Goal: Task Accomplishment & Management: Use online tool/utility

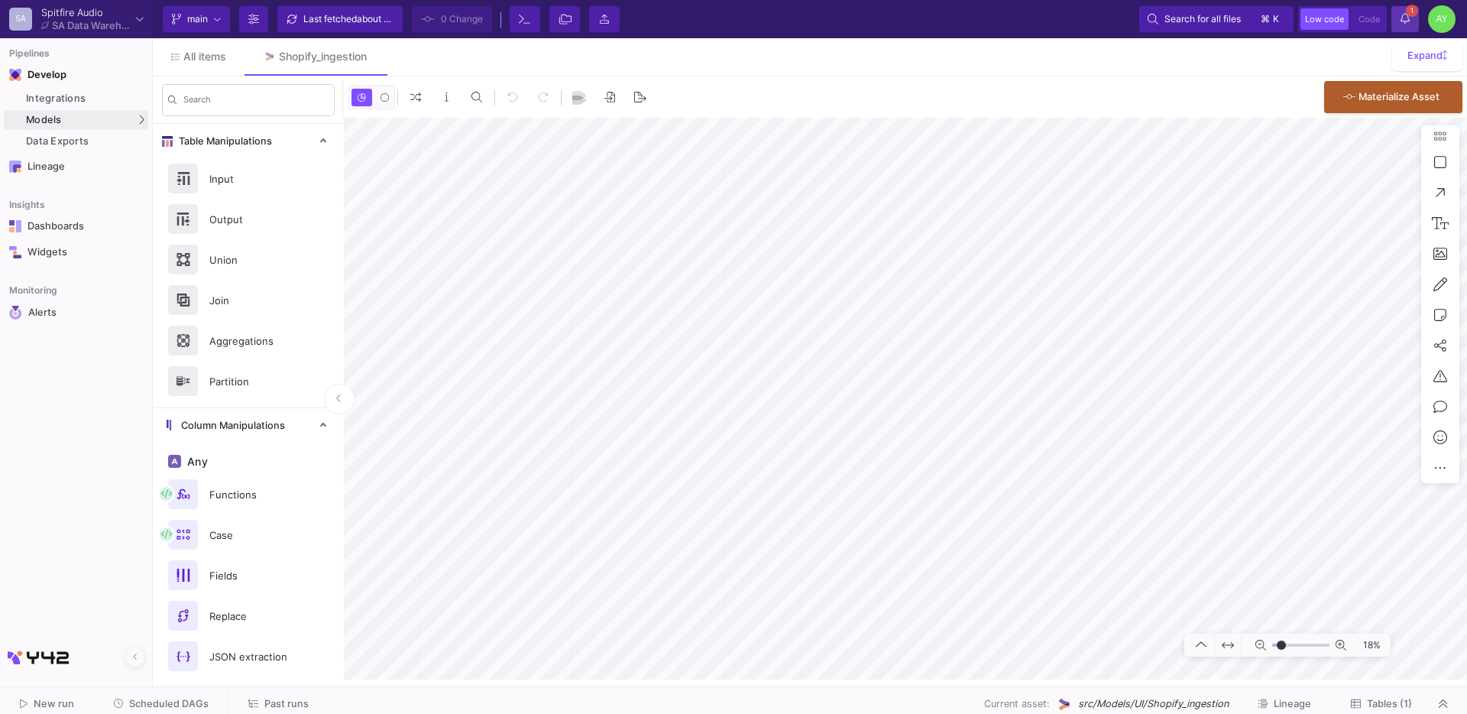
click at [1415, 22] on button "1 1 Notifications" at bounding box center [1406, 19] width 28 height 26
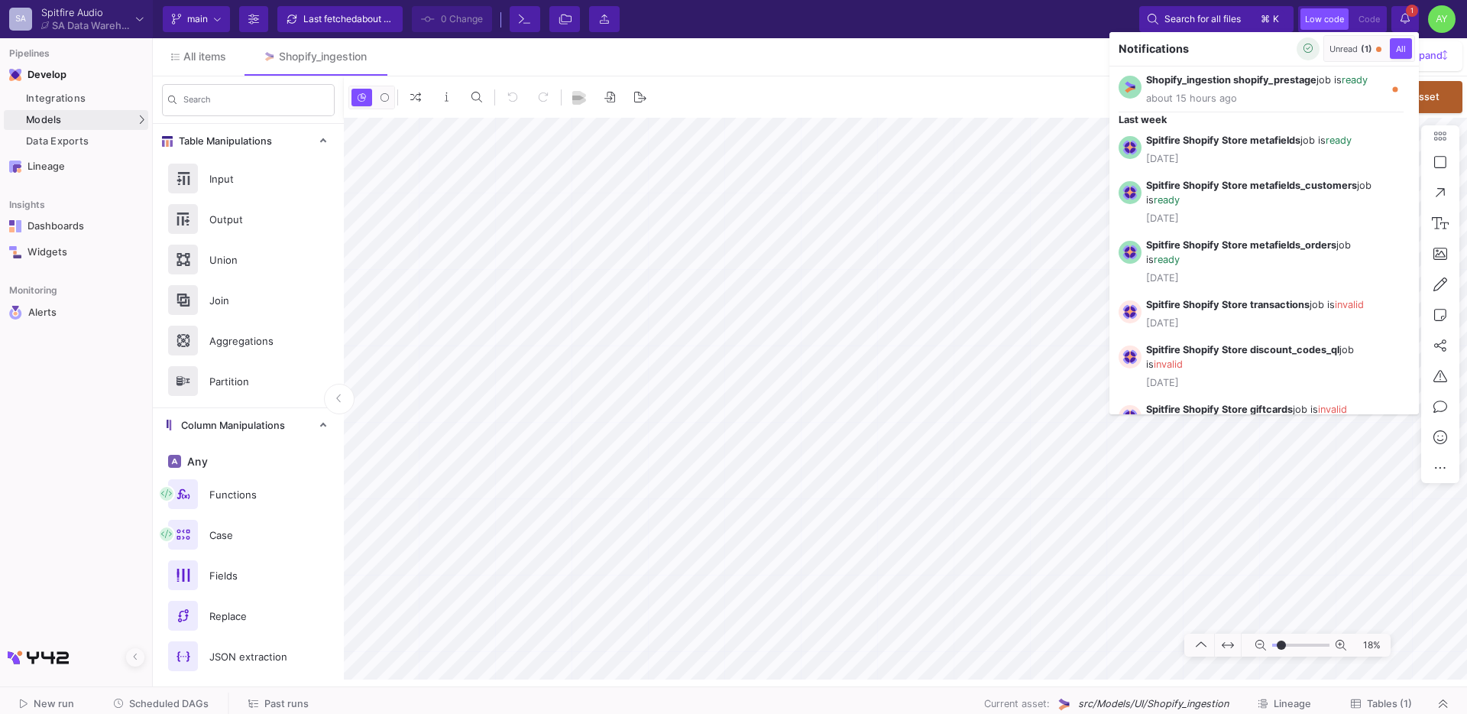
click at [1299, 55] on button "button" at bounding box center [1308, 48] width 23 height 23
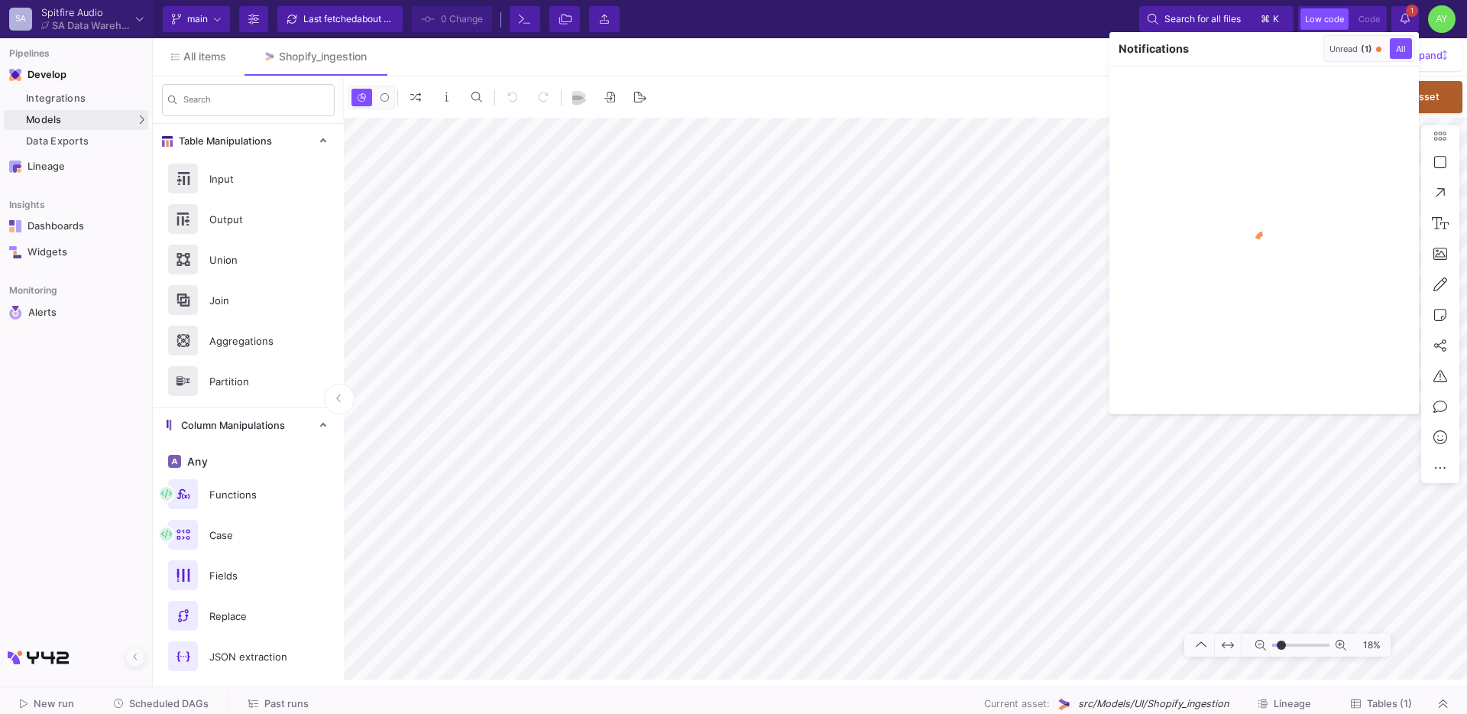
click at [964, 264] on div at bounding box center [733, 357] width 1467 height 714
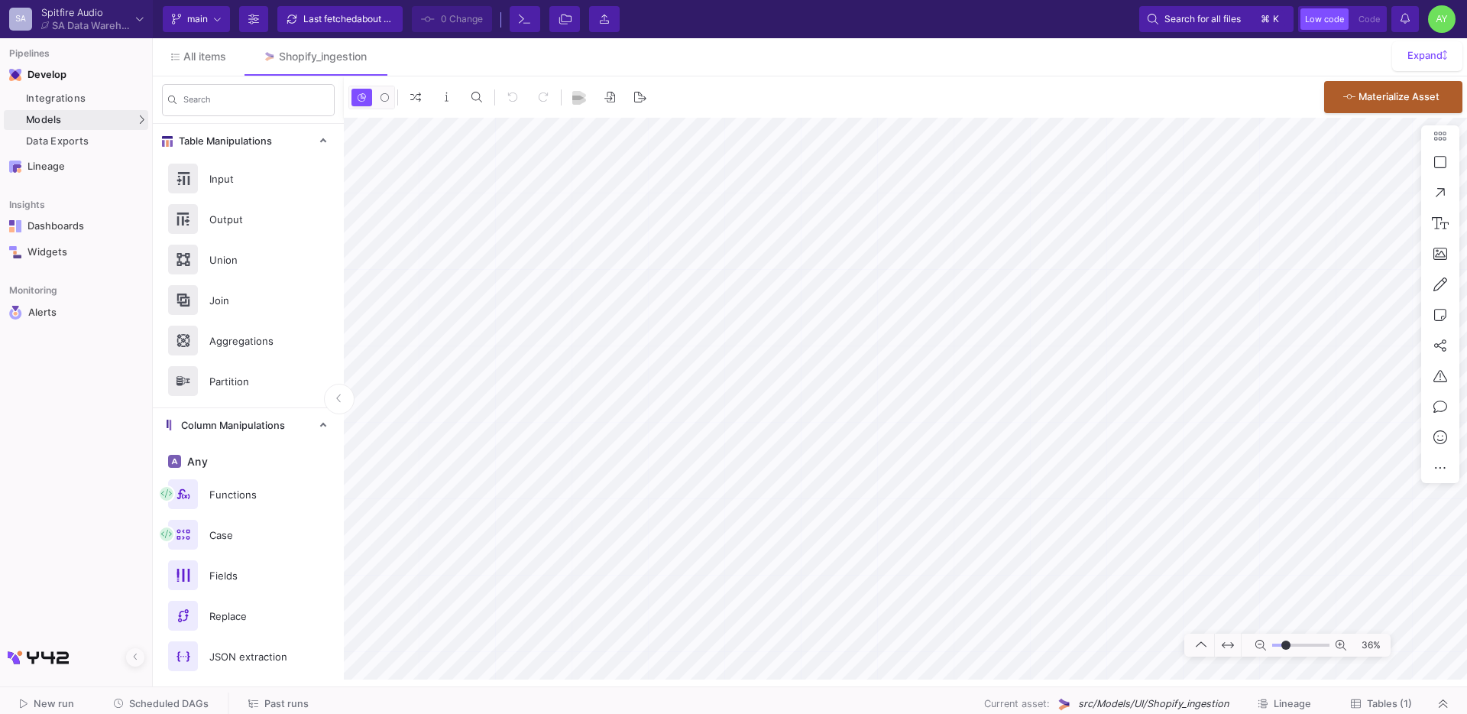
type input "-18"
click at [1180, 386] on button "Delete" at bounding box center [1183, 374] width 86 height 37
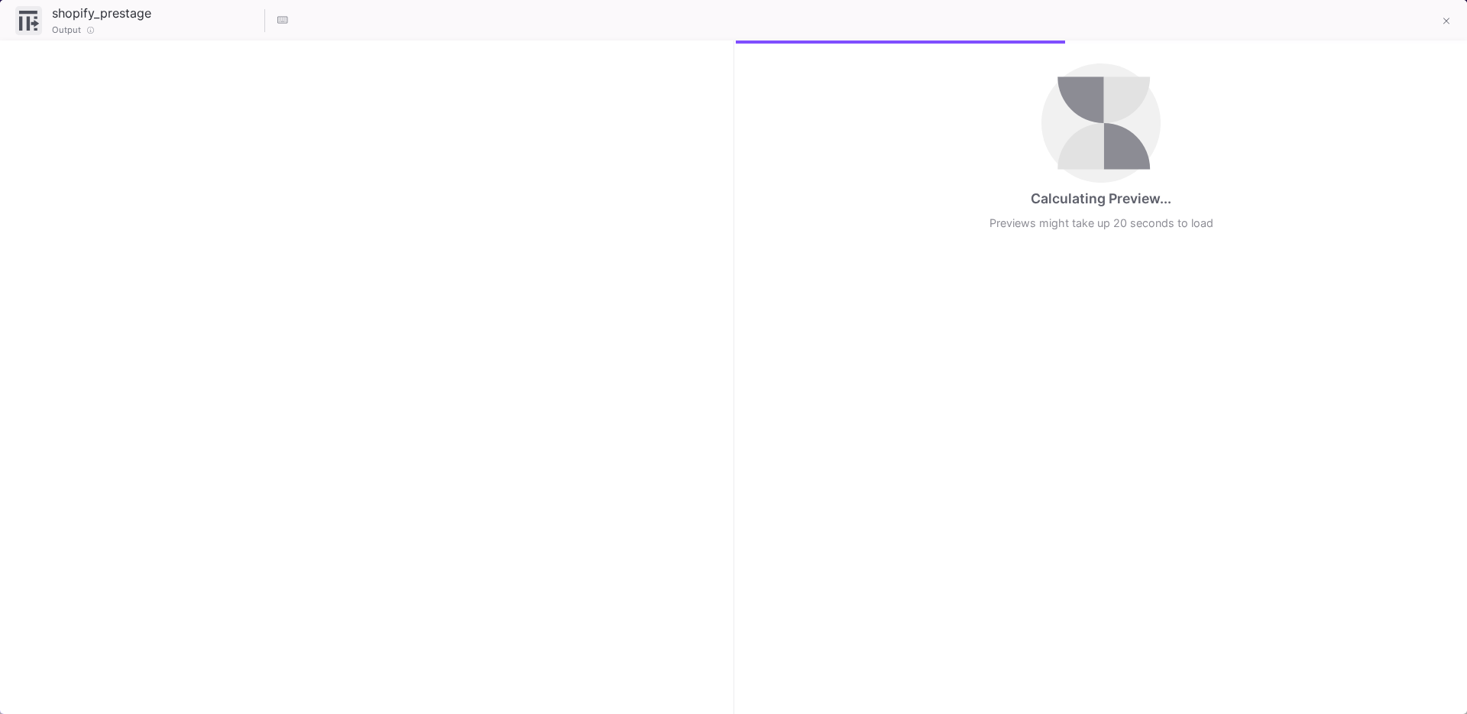
checkbox input "true"
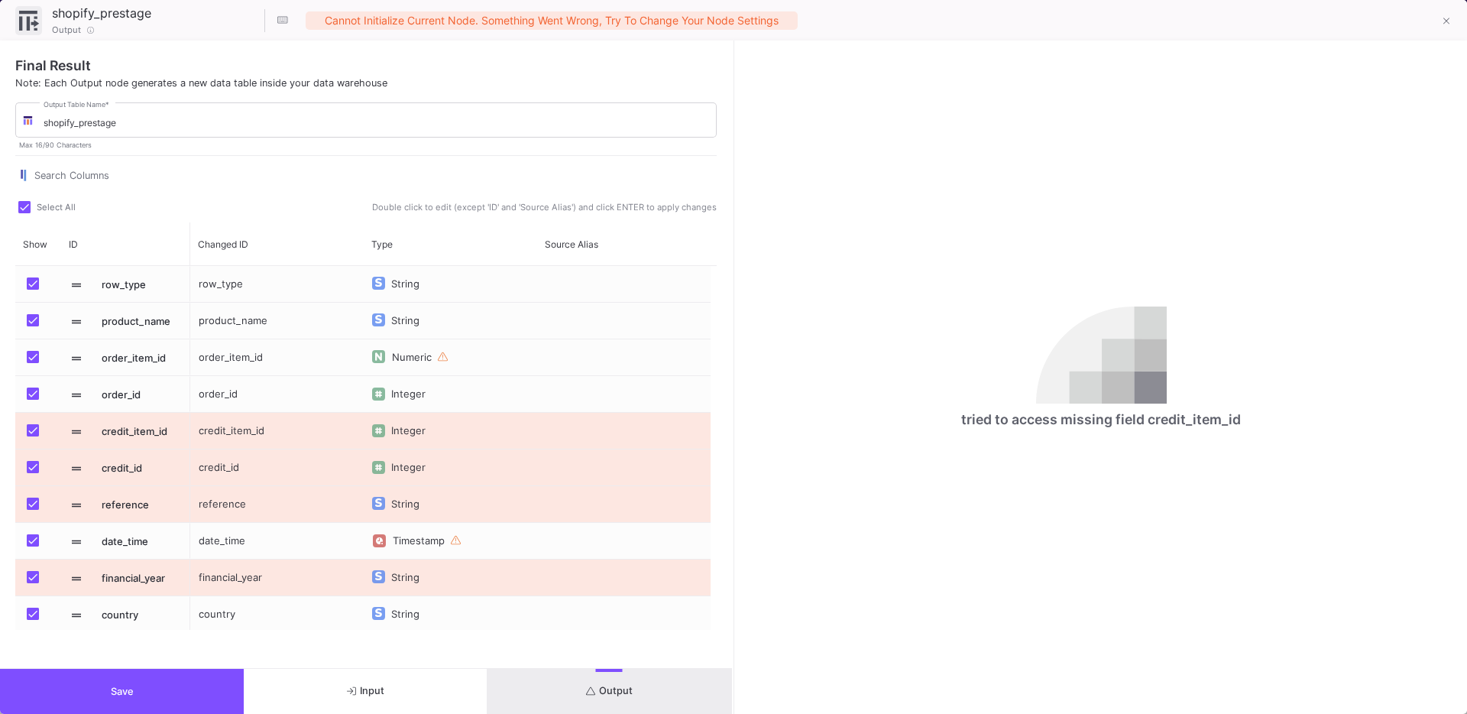
click at [138, 690] on button "Save" at bounding box center [122, 691] width 244 height 45
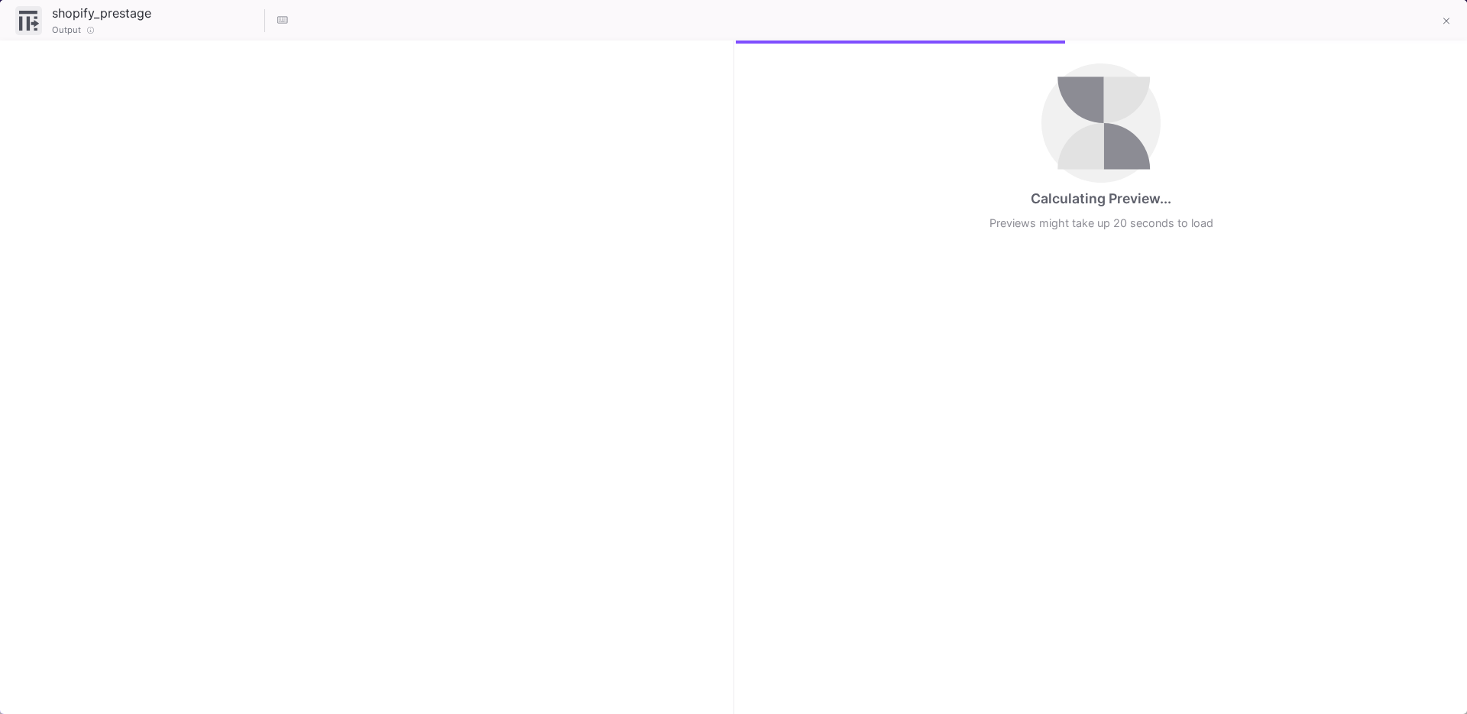
checkbox input "true"
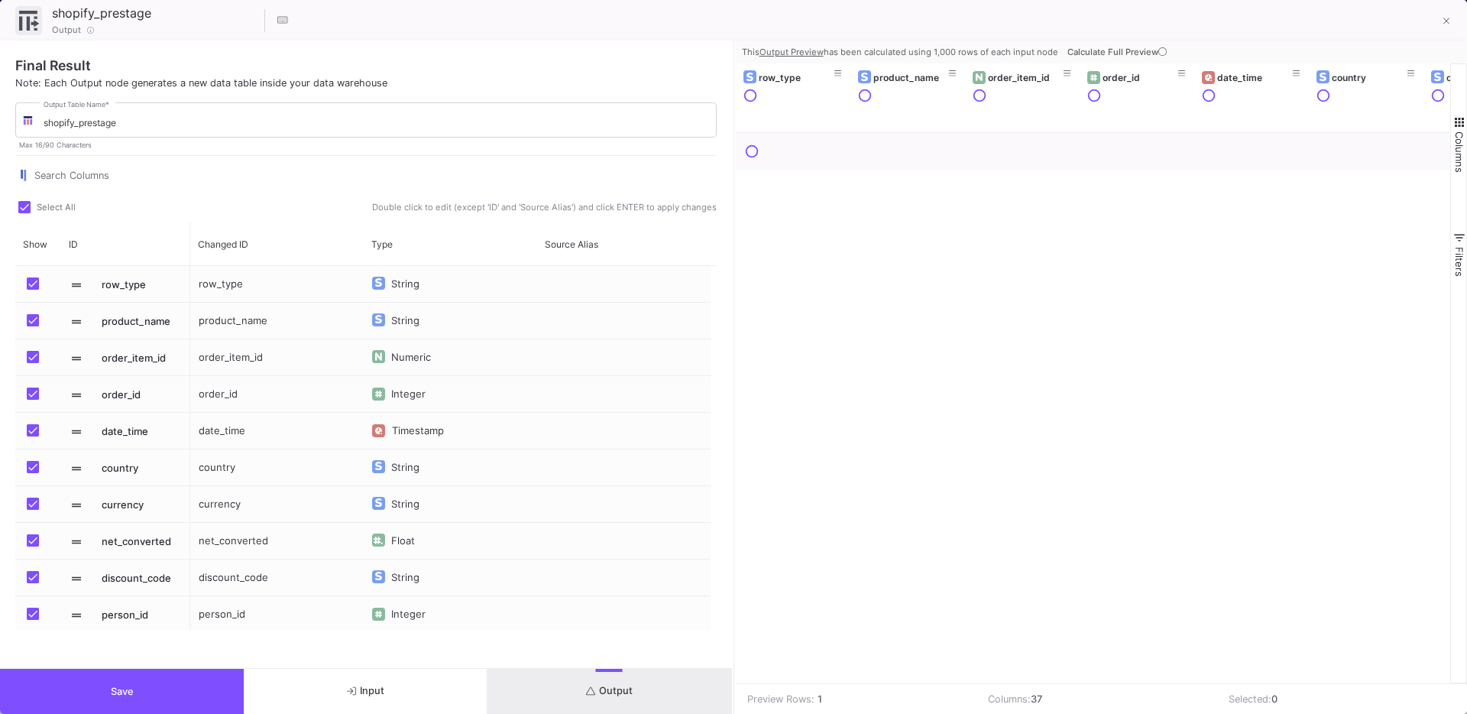
click at [118, 695] on span "Save" at bounding box center [122, 691] width 23 height 11
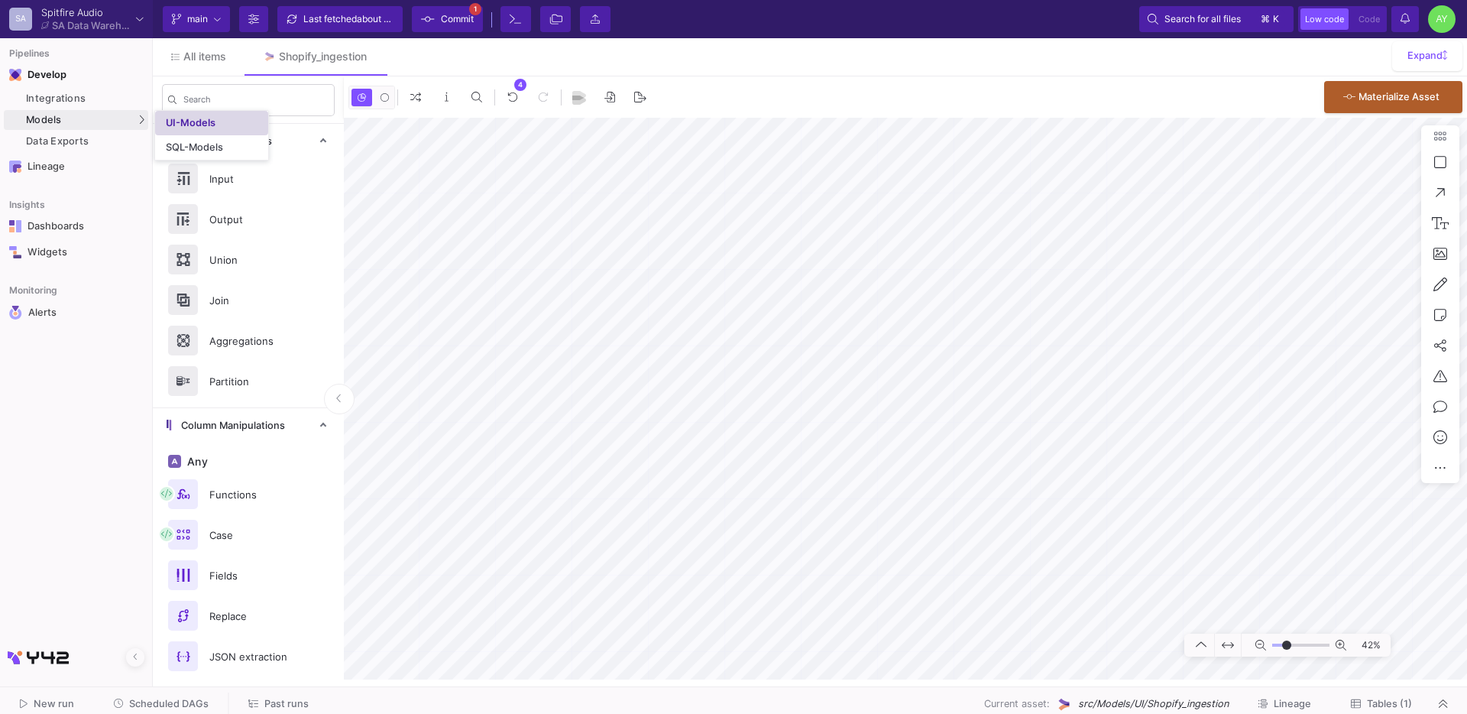
click at [177, 117] on div "UI-Models" at bounding box center [191, 123] width 50 height 12
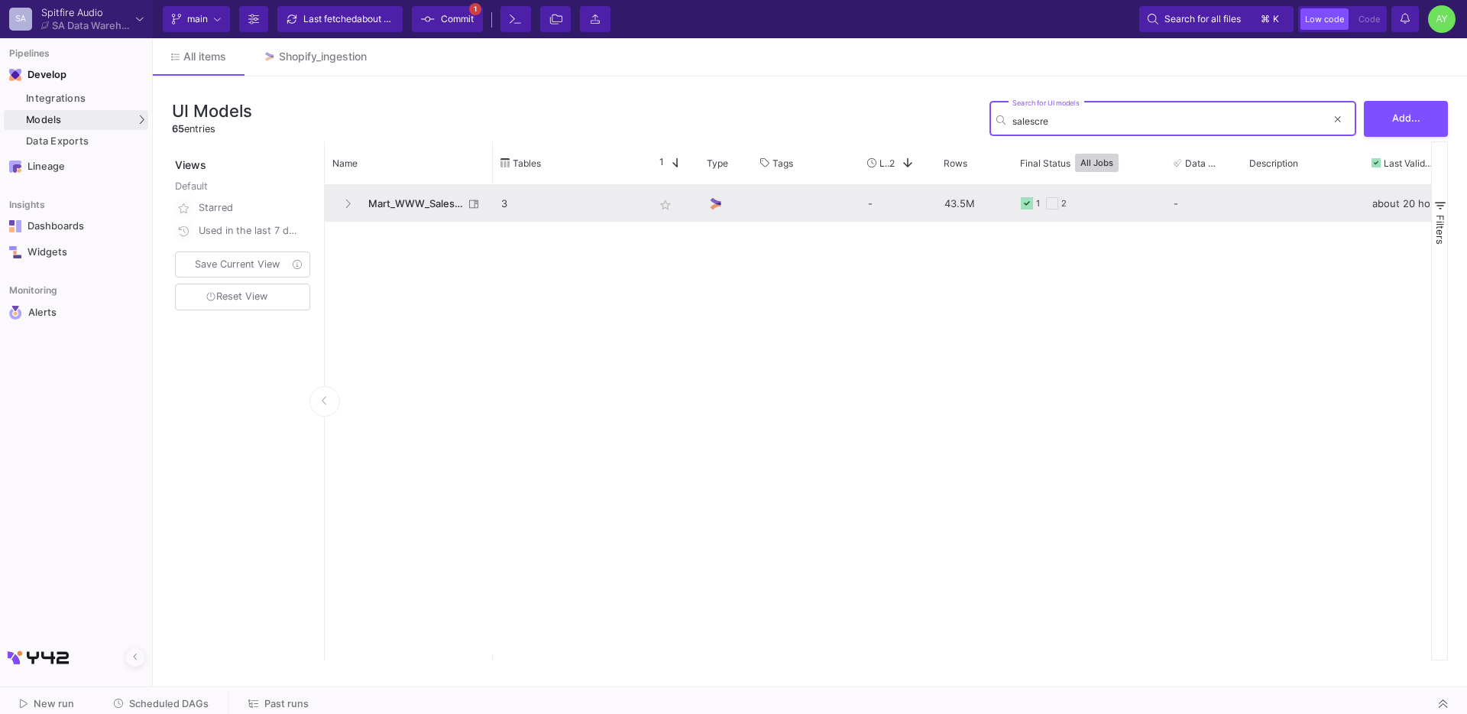
type input "salescre"
click at [410, 203] on span "Mart_WWW_SalesCredits_Enriched" at bounding box center [411, 204] width 105 height 36
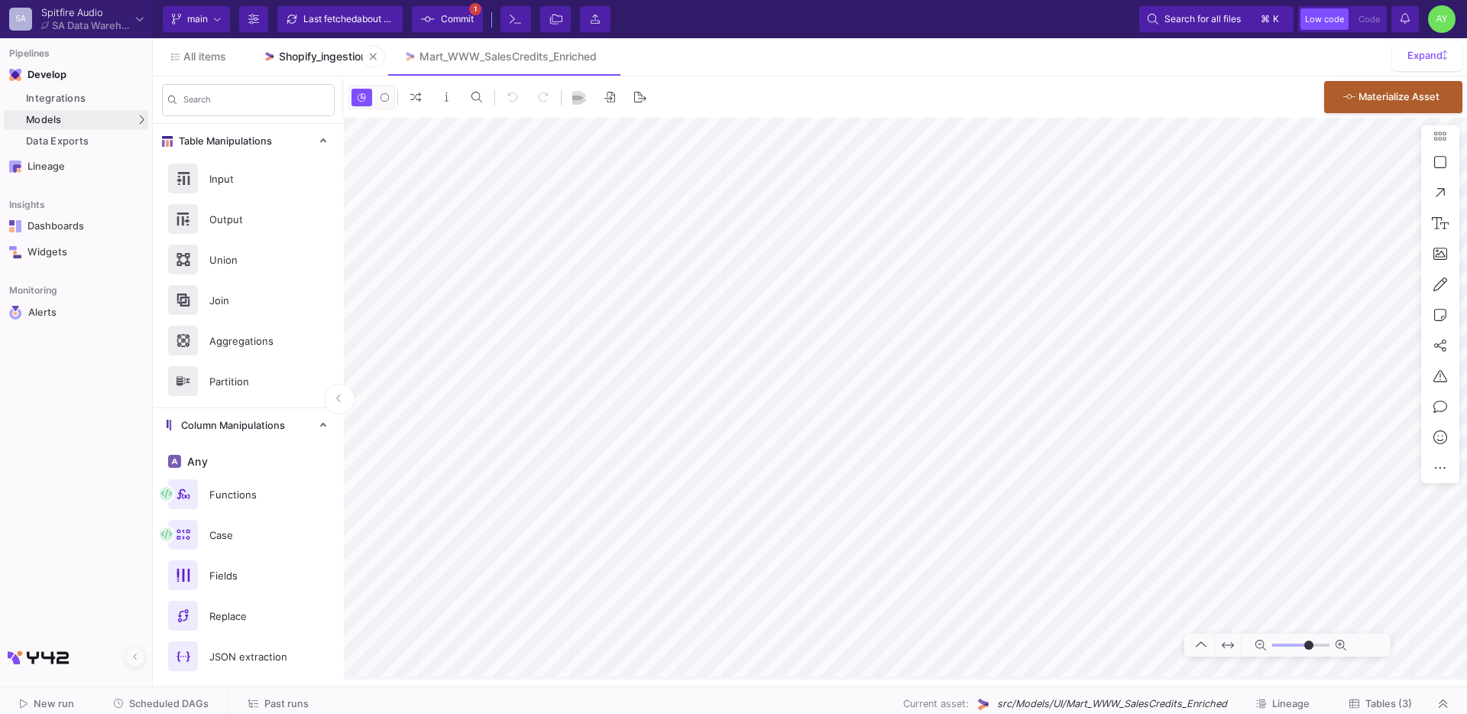
click at [316, 48] on link "Shopify_ingestion" at bounding box center [315, 56] width 141 height 37
click at [1382, 702] on span "Tables (1)" at bounding box center [1389, 703] width 45 height 11
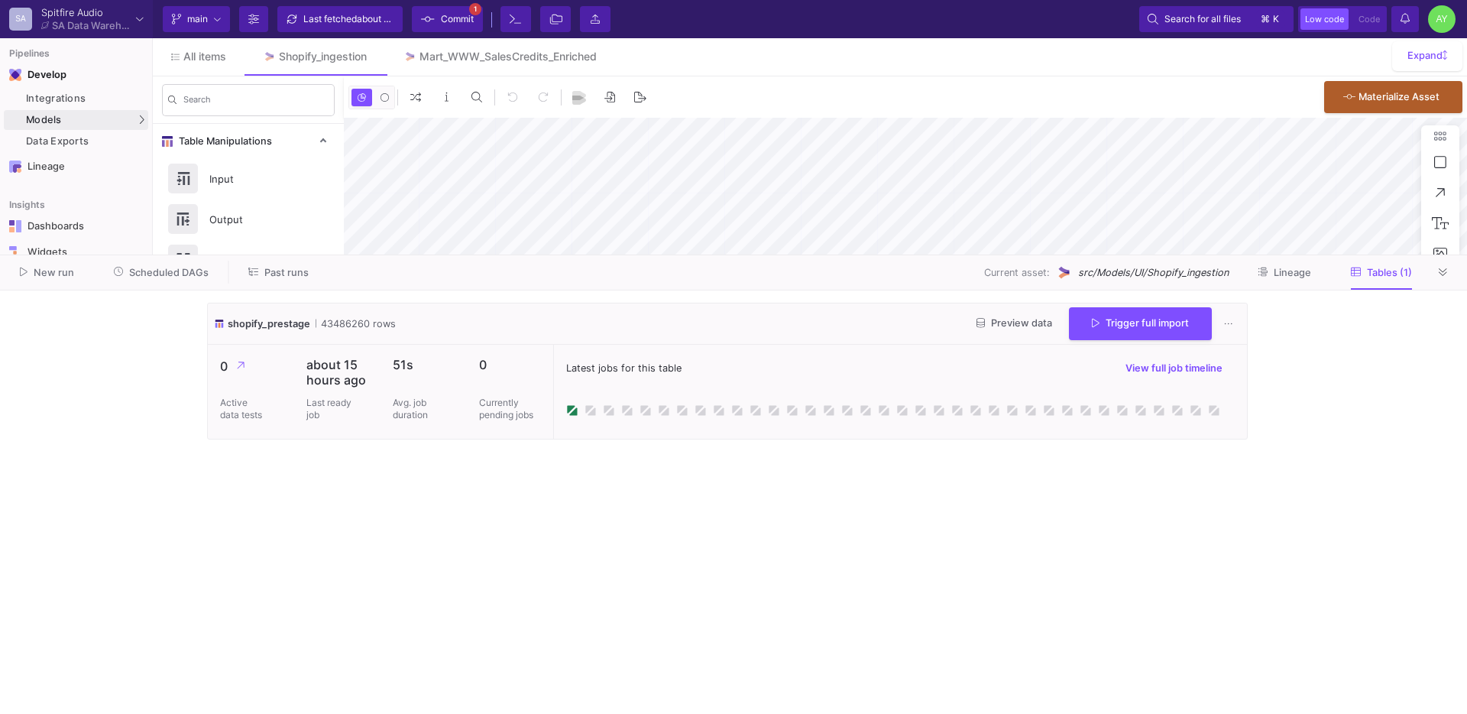
type input "-35"
click at [1132, 332] on button "Trigger full import" at bounding box center [1140, 322] width 143 height 33
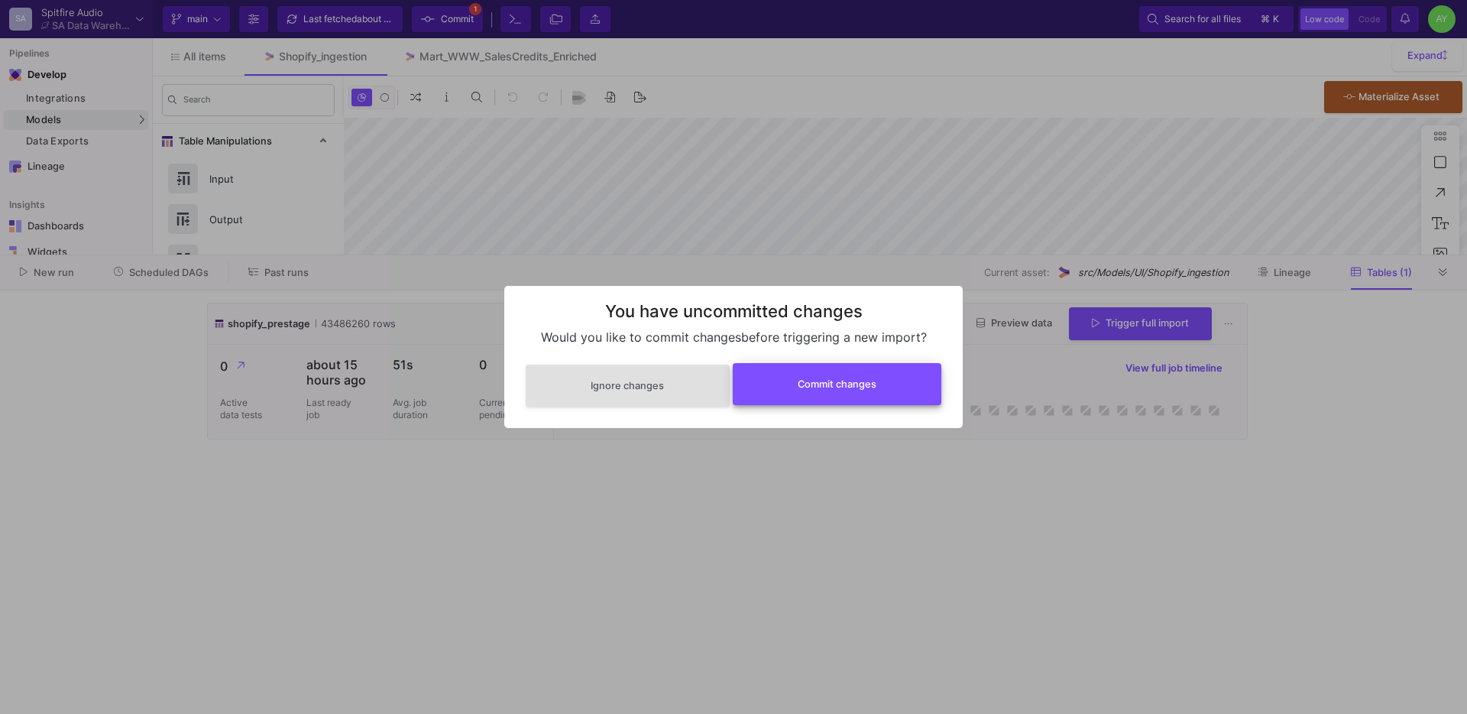
click at [831, 391] on button "Commit changes" at bounding box center [837, 384] width 209 height 42
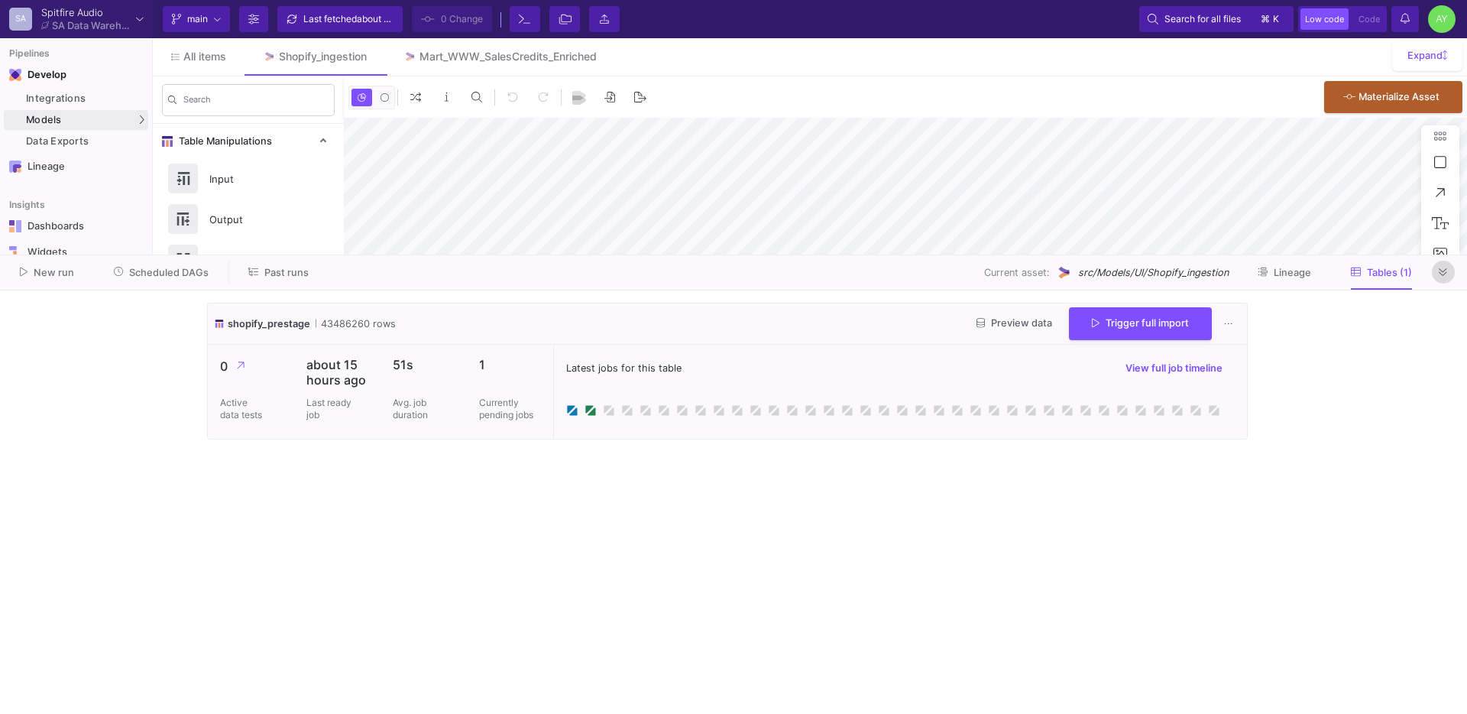
click at [1447, 276] on icon at bounding box center [1443, 272] width 8 height 10
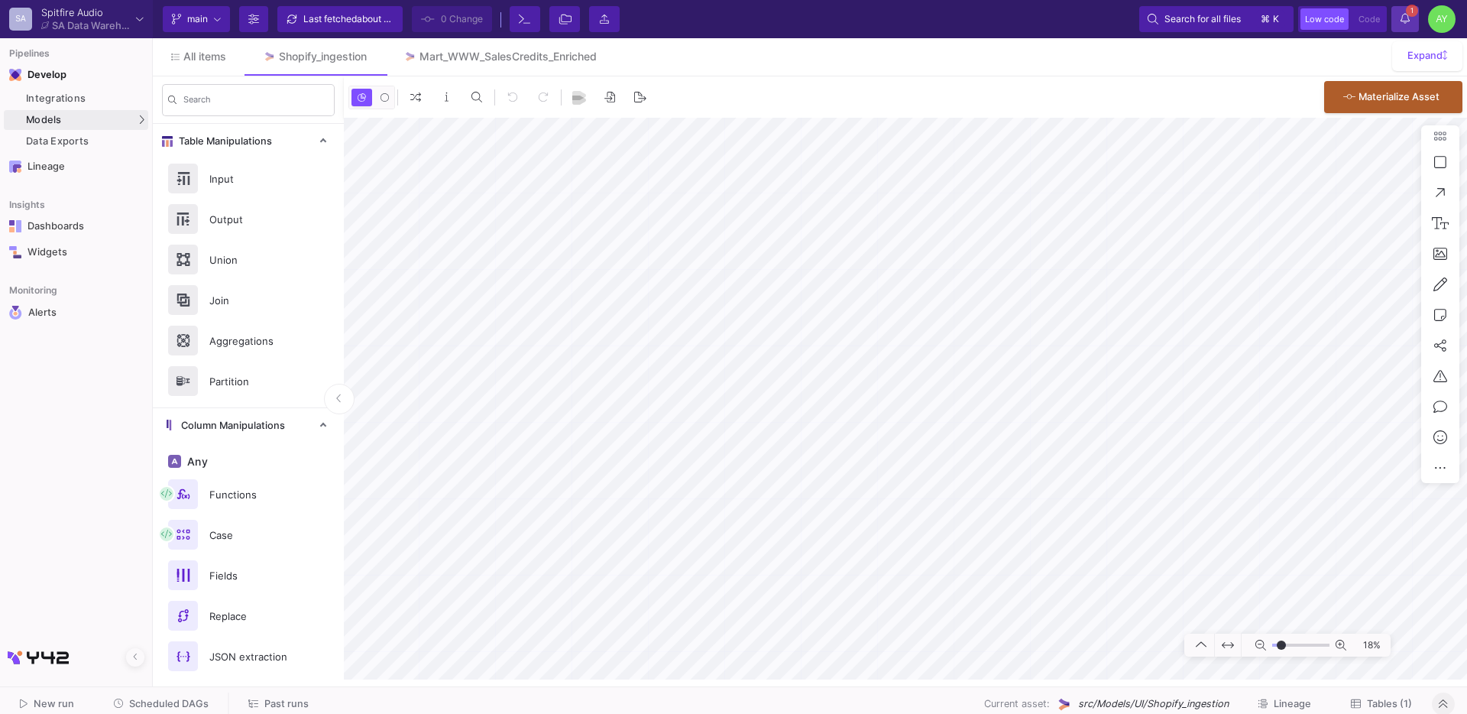
click at [1405, 24] on fa-icon at bounding box center [1405, 18] width 9 height 13
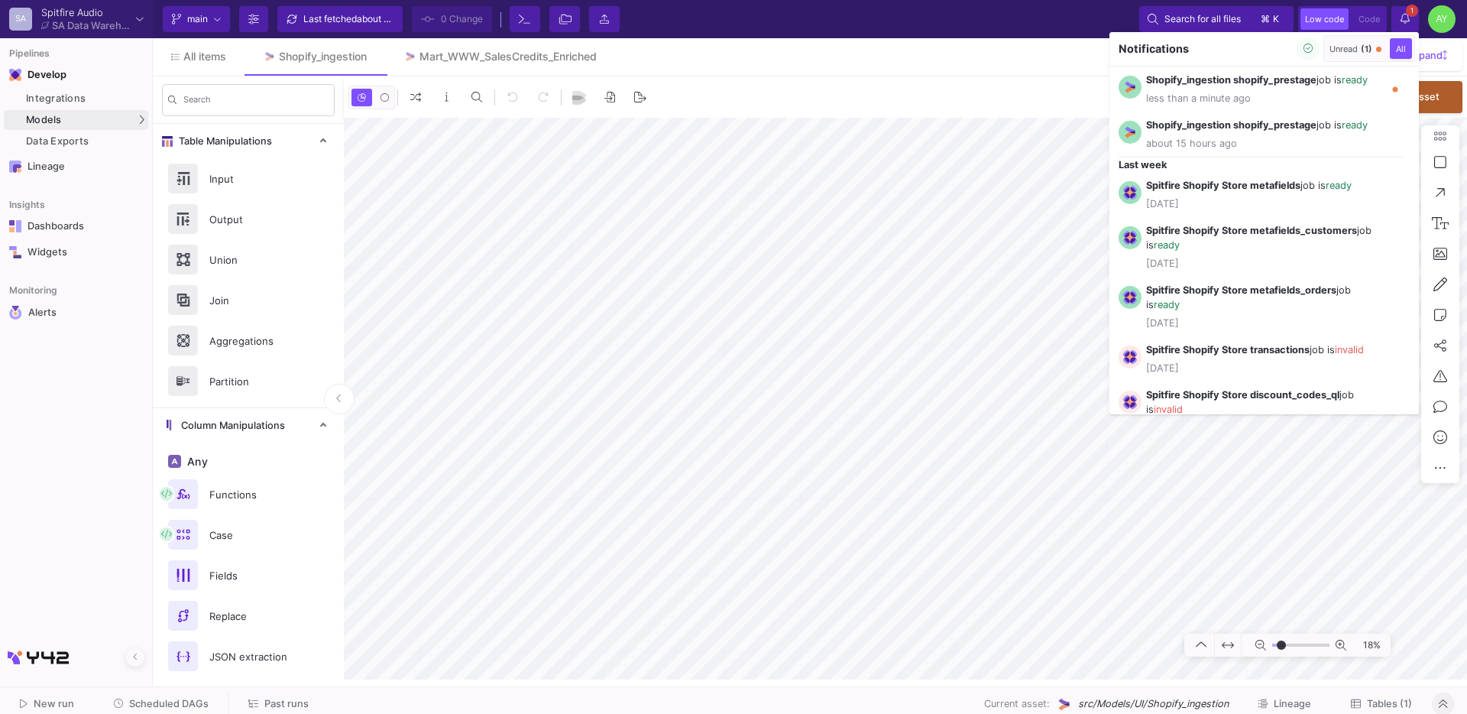
click at [1003, 193] on div at bounding box center [733, 357] width 1467 height 714
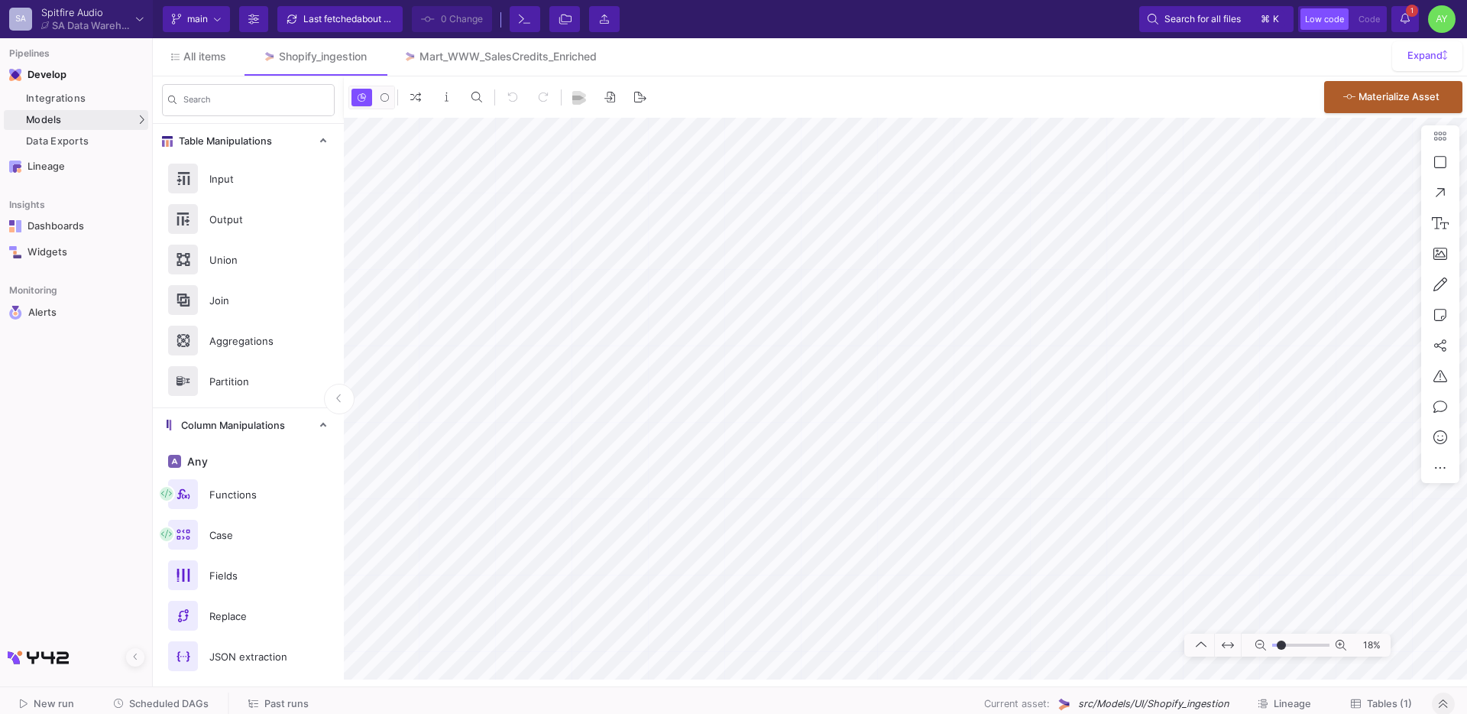
click at [1384, 690] on div "New run Scheduled DAGs Past runs Current asset: src/Models/UI/Shopify_ingestion…" at bounding box center [733, 704] width 1467 height 34
click at [1382, 700] on span "Tables (1)" at bounding box center [1389, 703] width 45 height 11
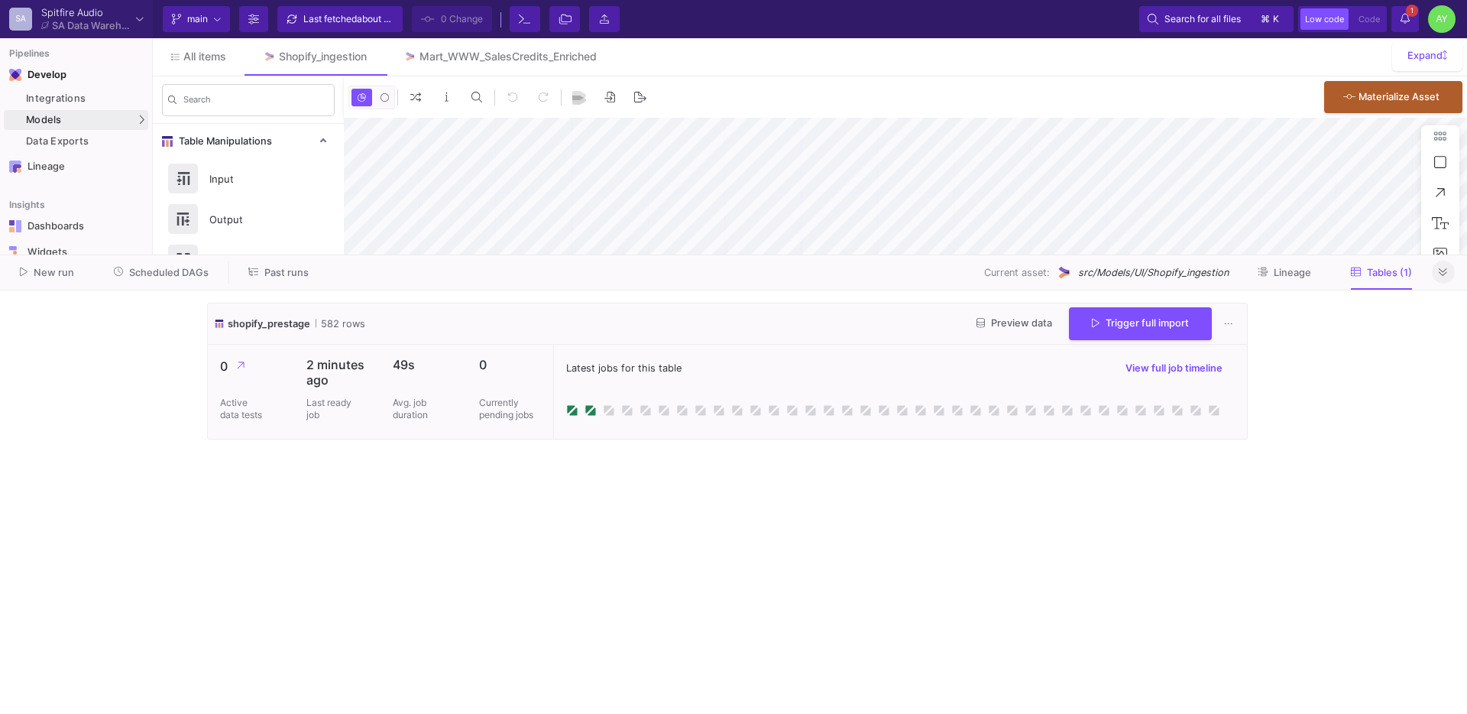
click at [1441, 267] on icon at bounding box center [1443, 272] width 8 height 10
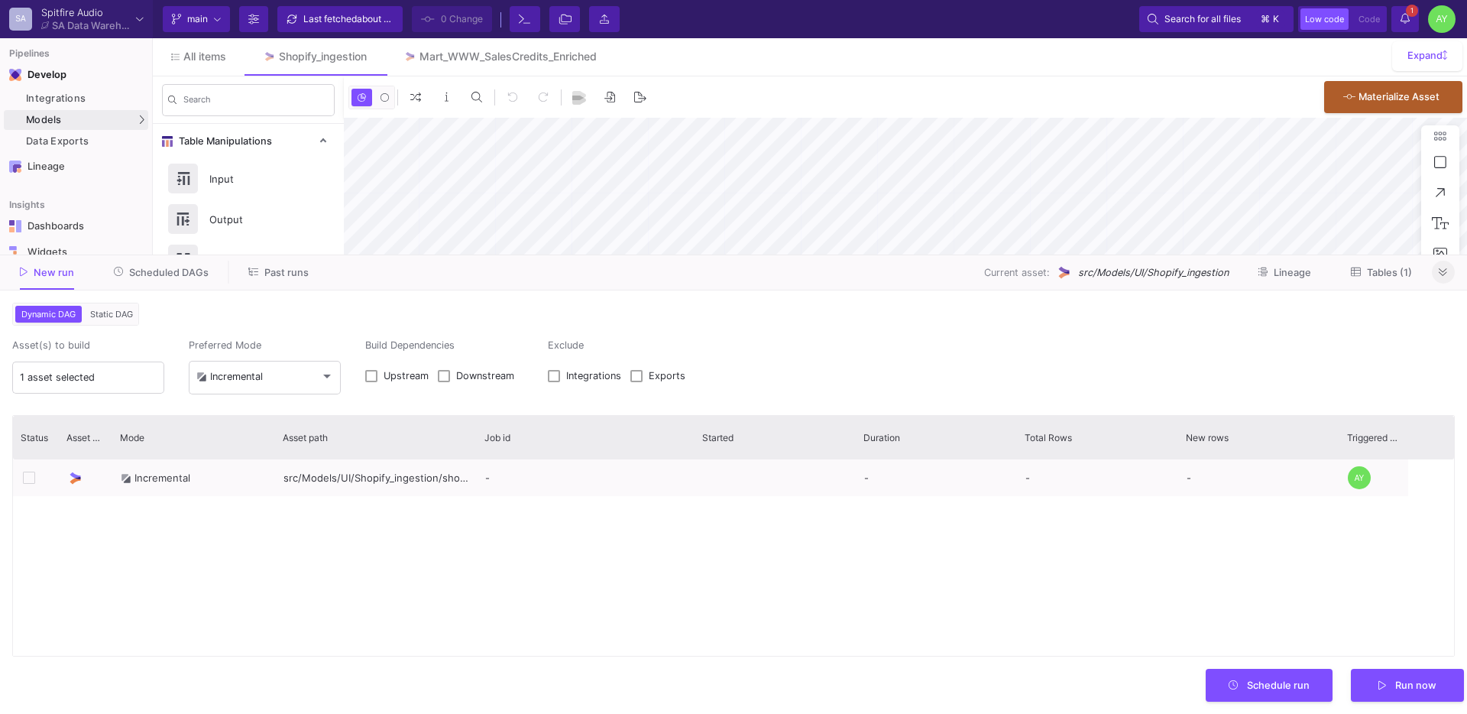
click at [1446, 267] on icon at bounding box center [1443, 272] width 8 height 10
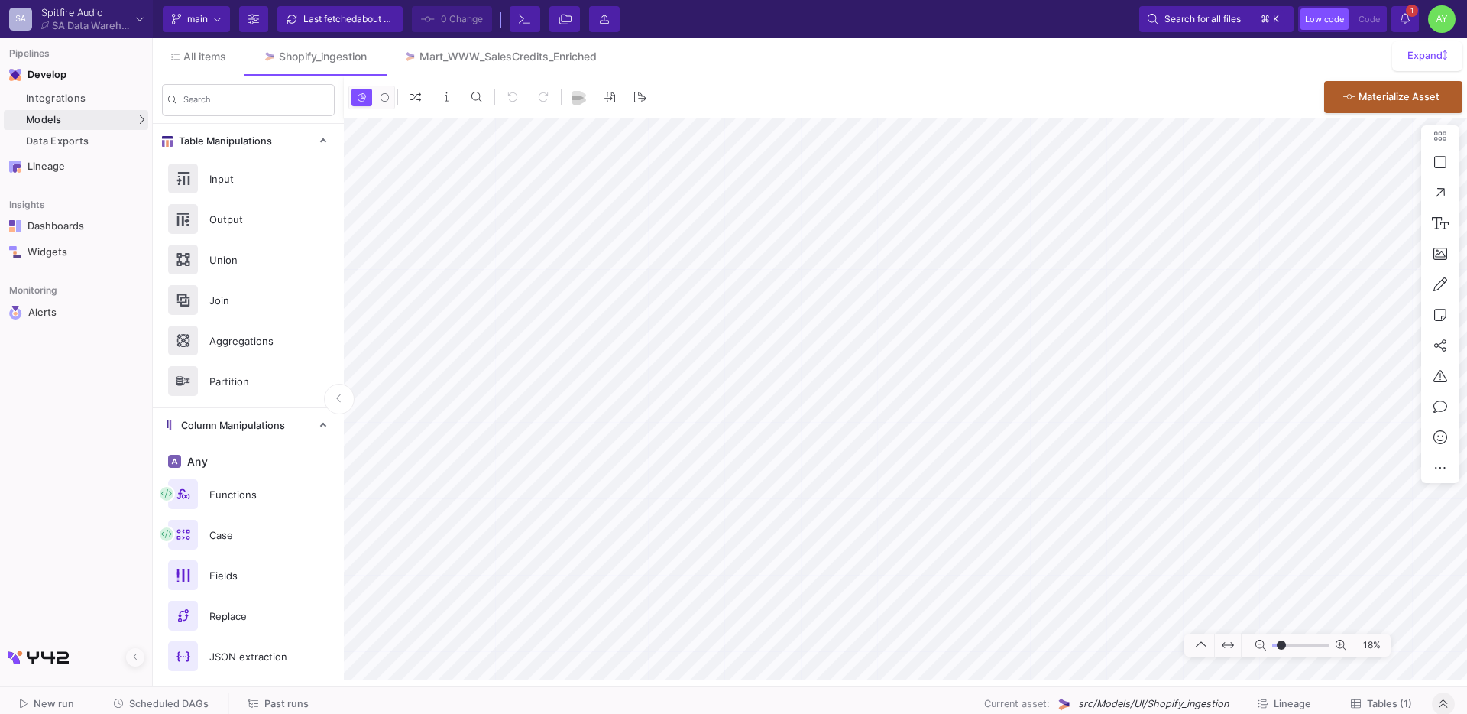
click at [1414, 8] on span "1" at bounding box center [1412, 11] width 12 height 12
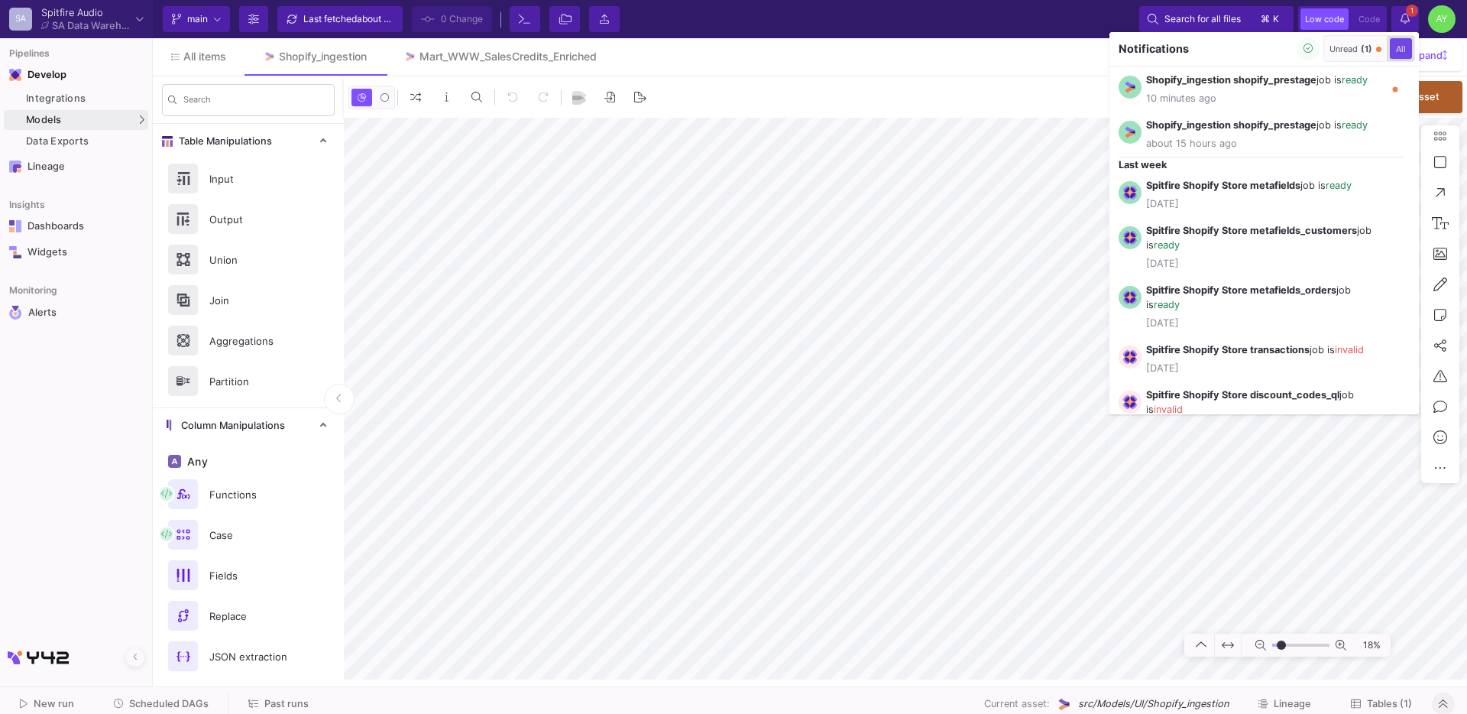
click at [1402, 53] on span "All" at bounding box center [1401, 49] width 16 height 11
click at [1304, 47] on icon "button" at bounding box center [1309, 49] width 10 height 10
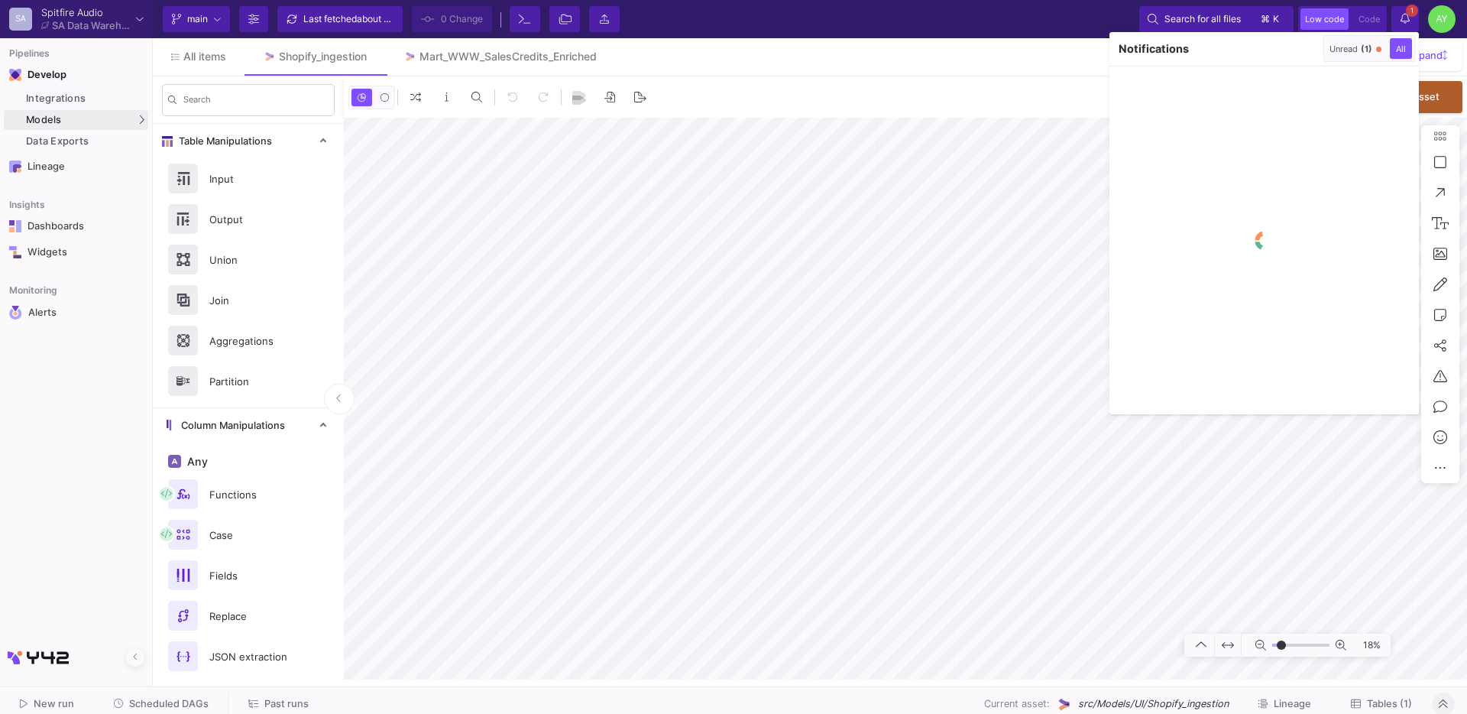
click at [957, 248] on div at bounding box center [733, 357] width 1467 height 714
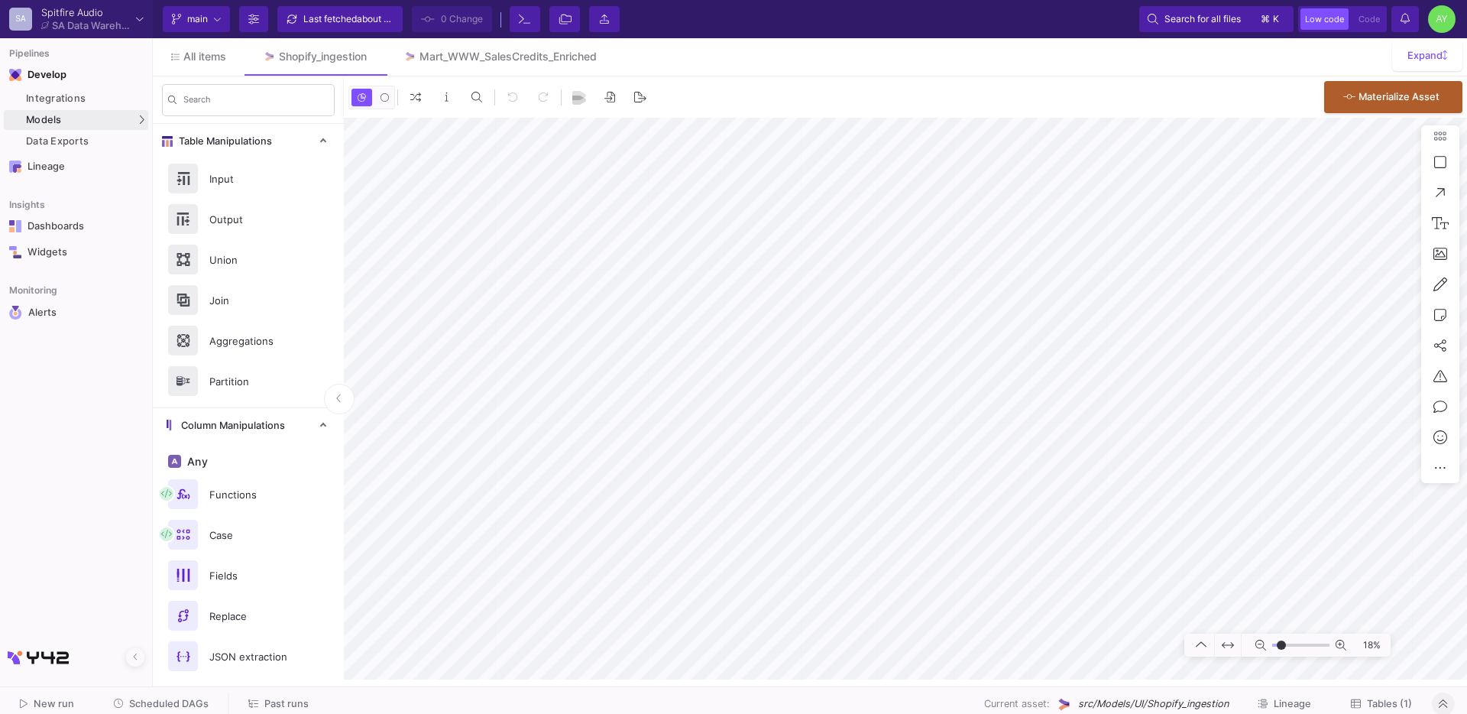
click at [183, 698] on span "Scheduled DAGs" at bounding box center [168, 703] width 79 height 11
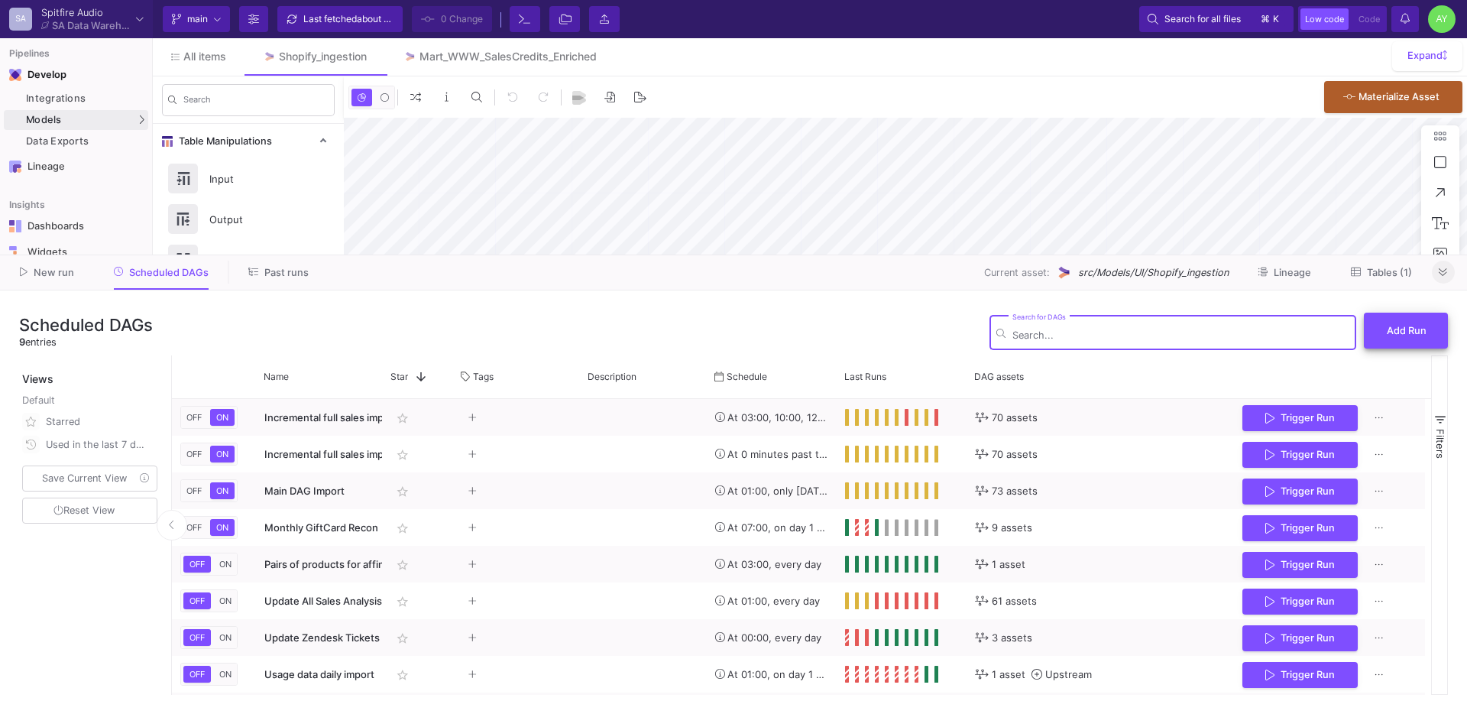
click at [1379, 329] on button "Add Run" at bounding box center [1406, 331] width 84 height 36
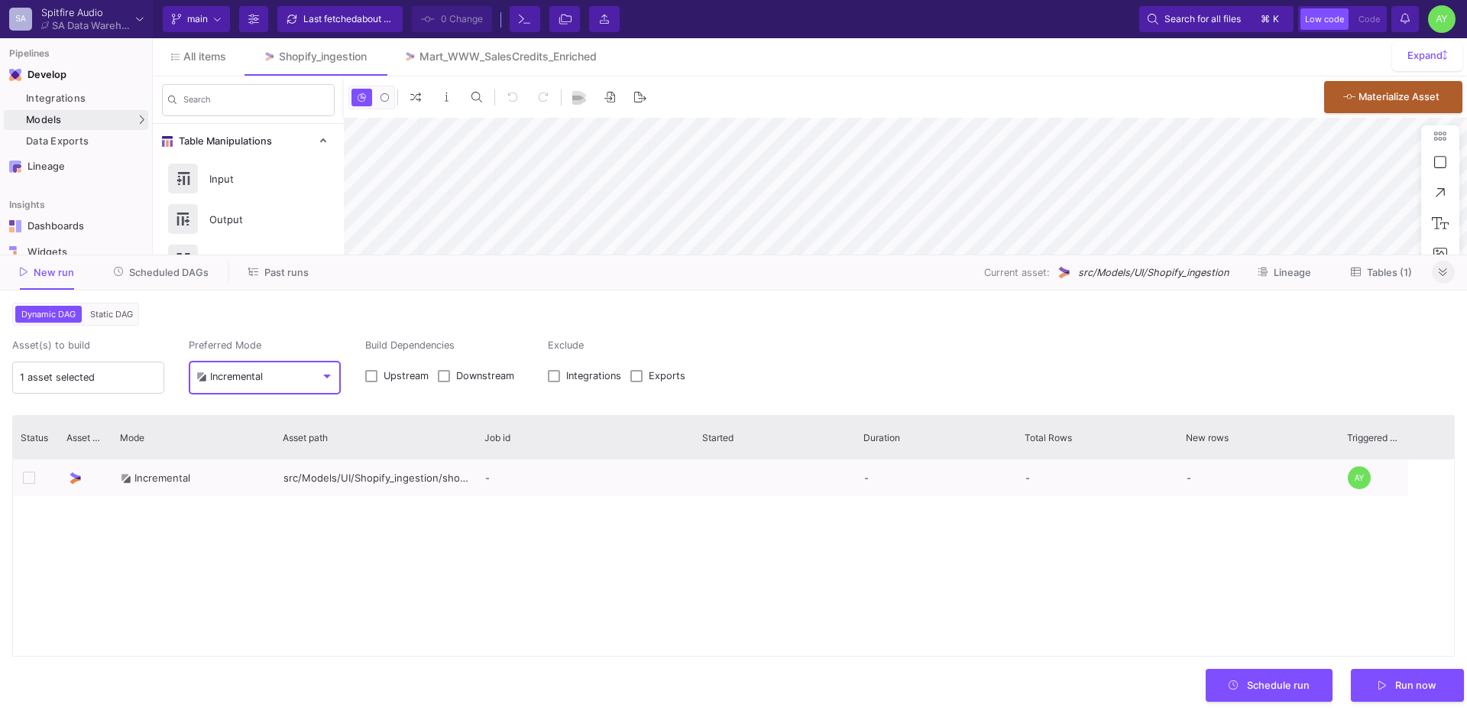
click at [242, 374] on div "Incremental" at bounding box center [229, 377] width 66 height 12
click at [224, 410] on div "Full" at bounding box center [211, 412] width 30 height 33
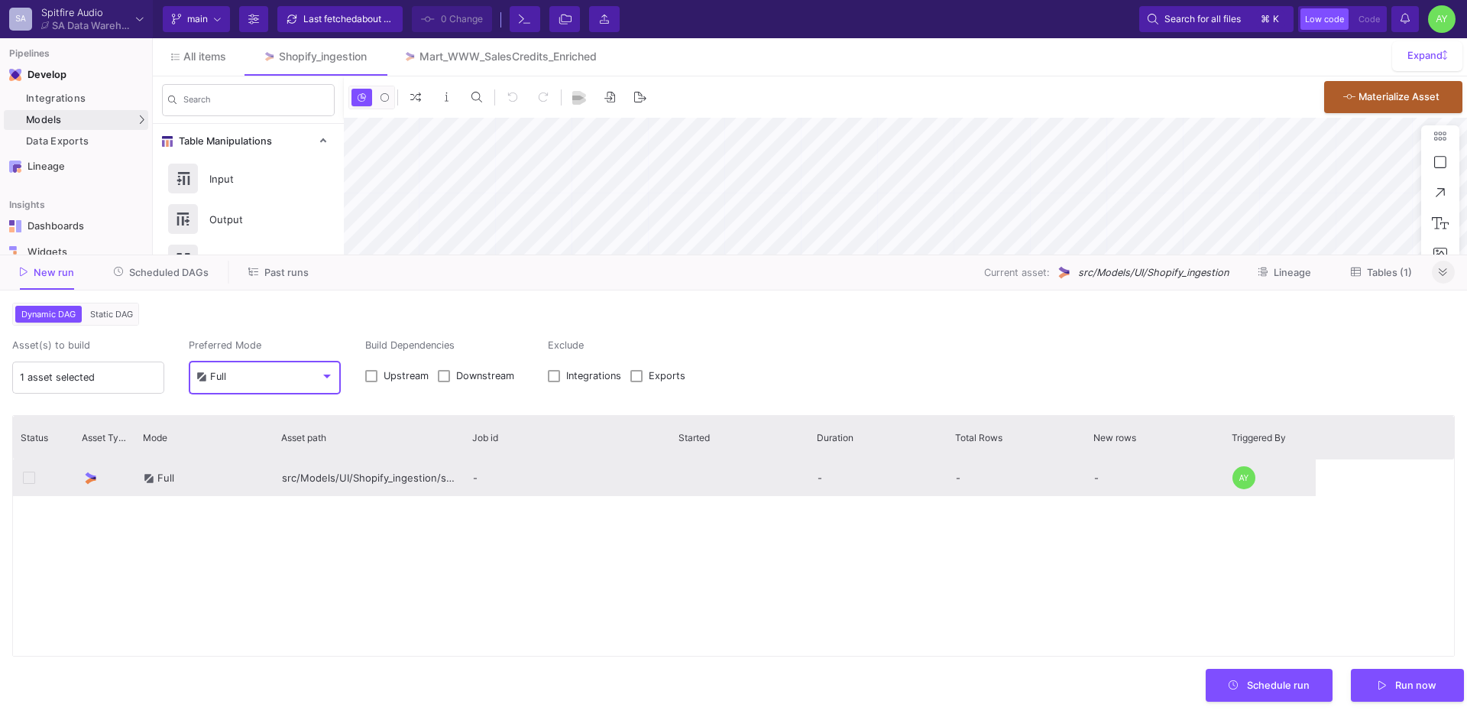
click at [316, 472] on div "src/Models/UI/Shopify_ingestion/shopify_prestage" at bounding box center [369, 477] width 191 height 37
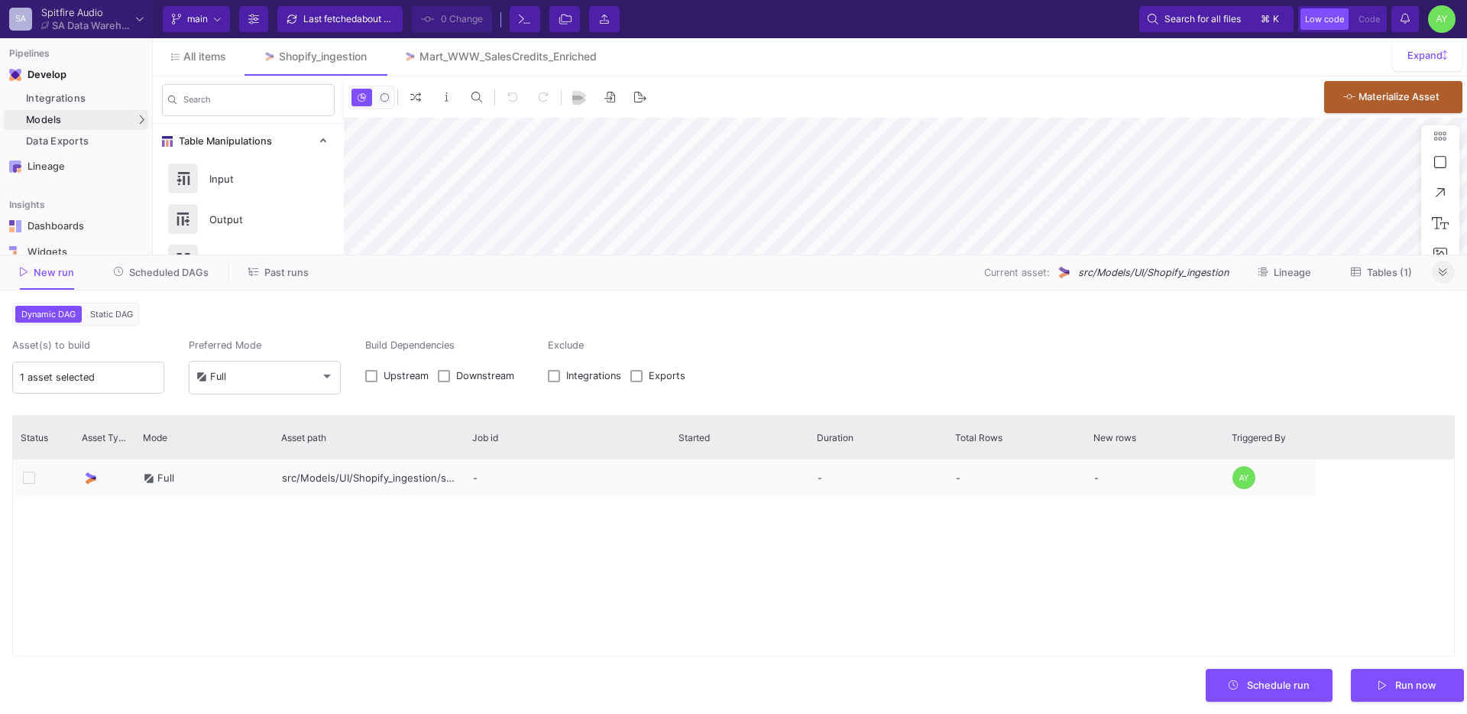
click at [105, 319] on span "Static DAG" at bounding box center [111, 314] width 49 height 11
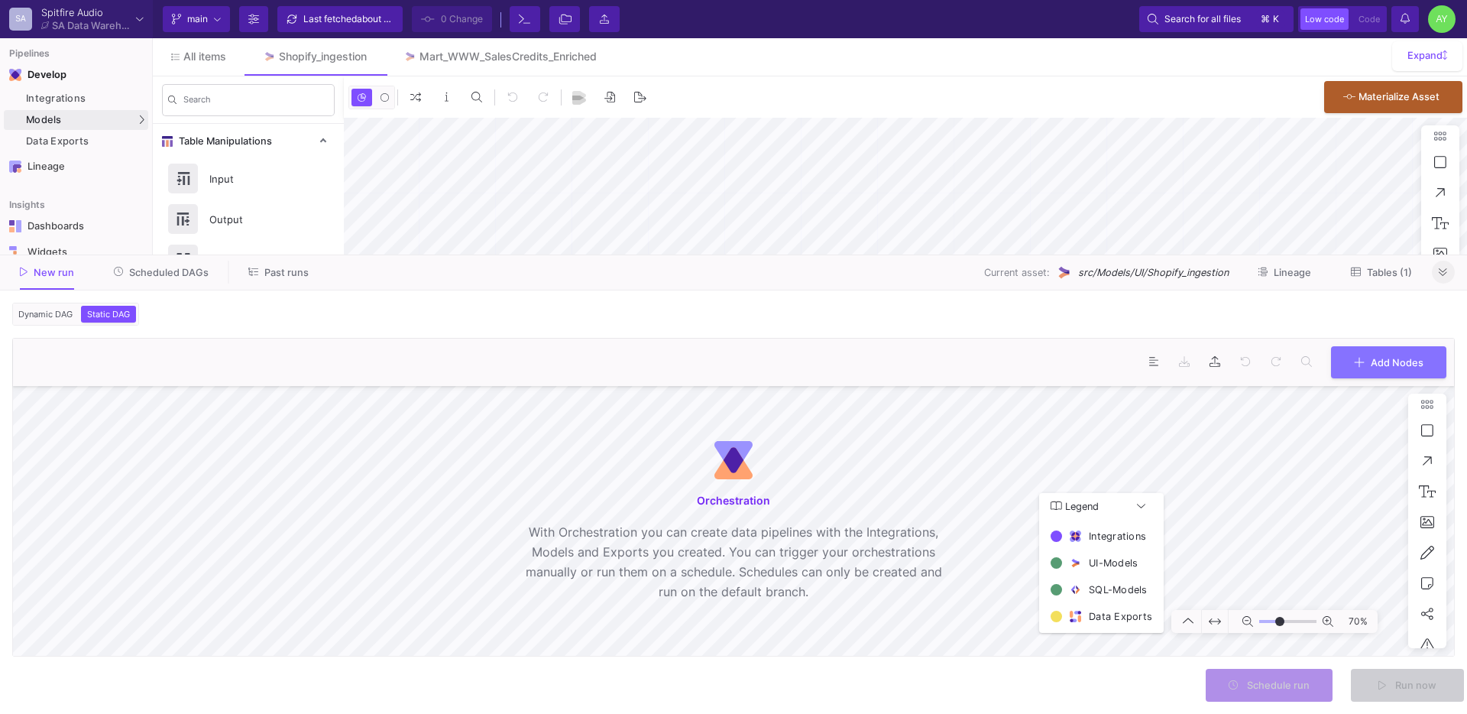
click at [58, 301] on form "Dynamic DAG Static DAG Asset(s) to build 1 asset selected Preferred Mode Full B…" at bounding box center [733, 501] width 1467 height 423
click at [55, 307] on button "Dynamic DAG" at bounding box center [45, 314] width 60 height 17
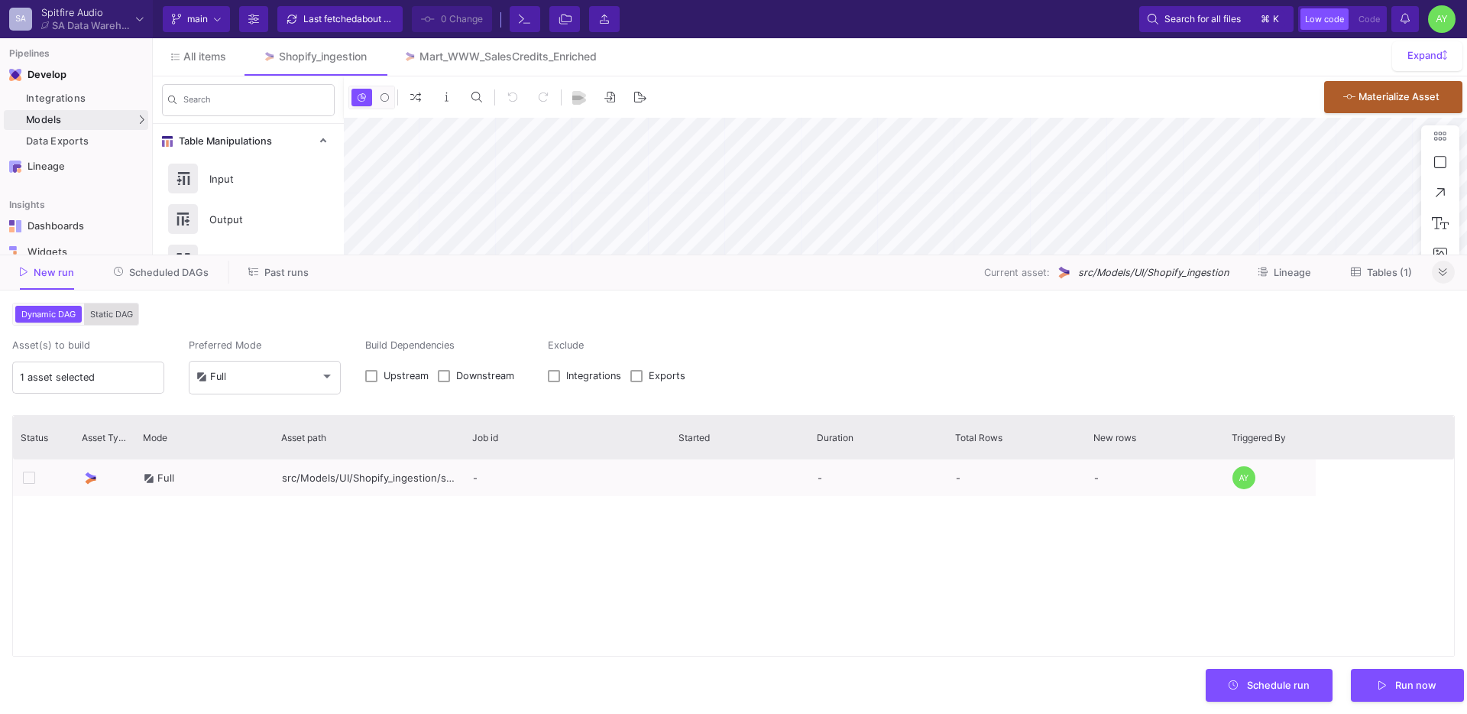
click at [105, 309] on span "Static DAG" at bounding box center [111, 314] width 49 height 11
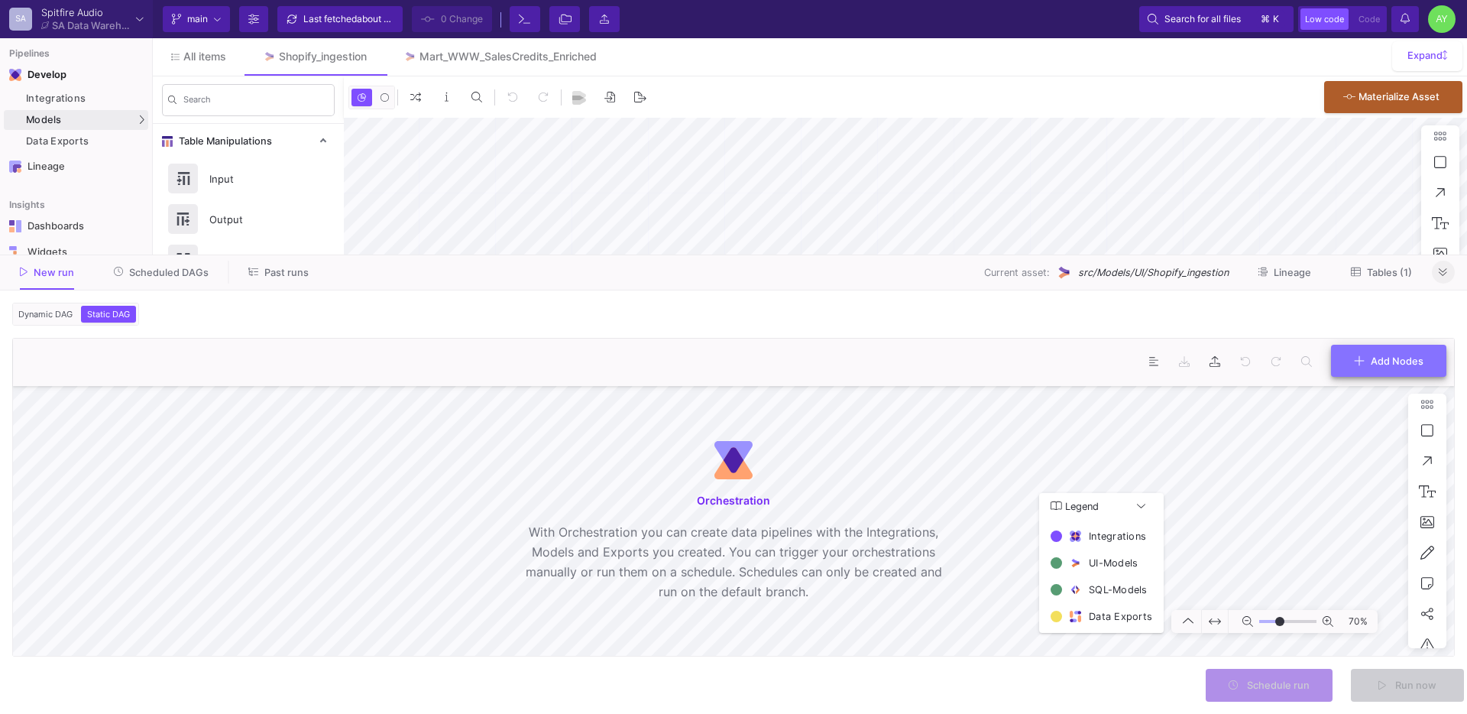
click at [1390, 371] on button "Add Nodes" at bounding box center [1388, 361] width 115 height 33
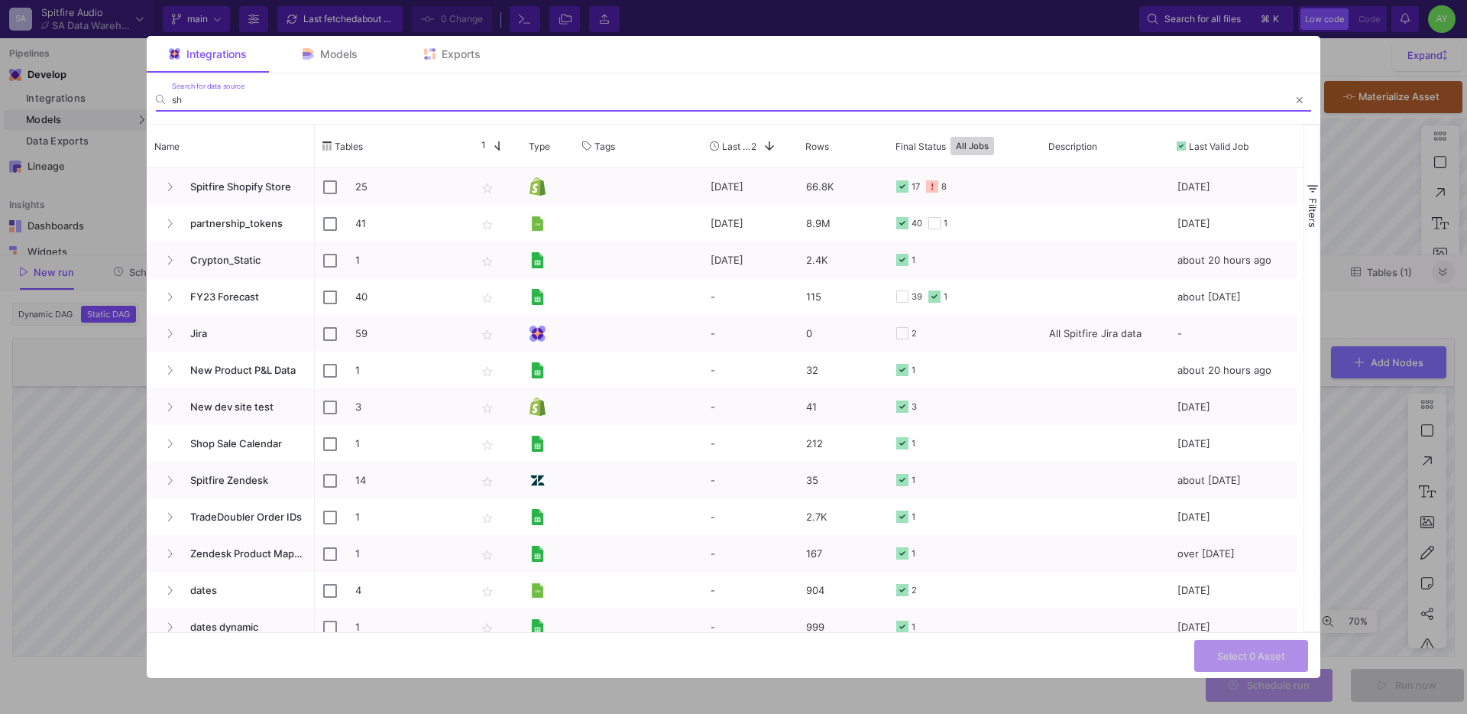
type input "sh"
click at [313, 66] on div "Models" at bounding box center [330, 54] width 122 height 37
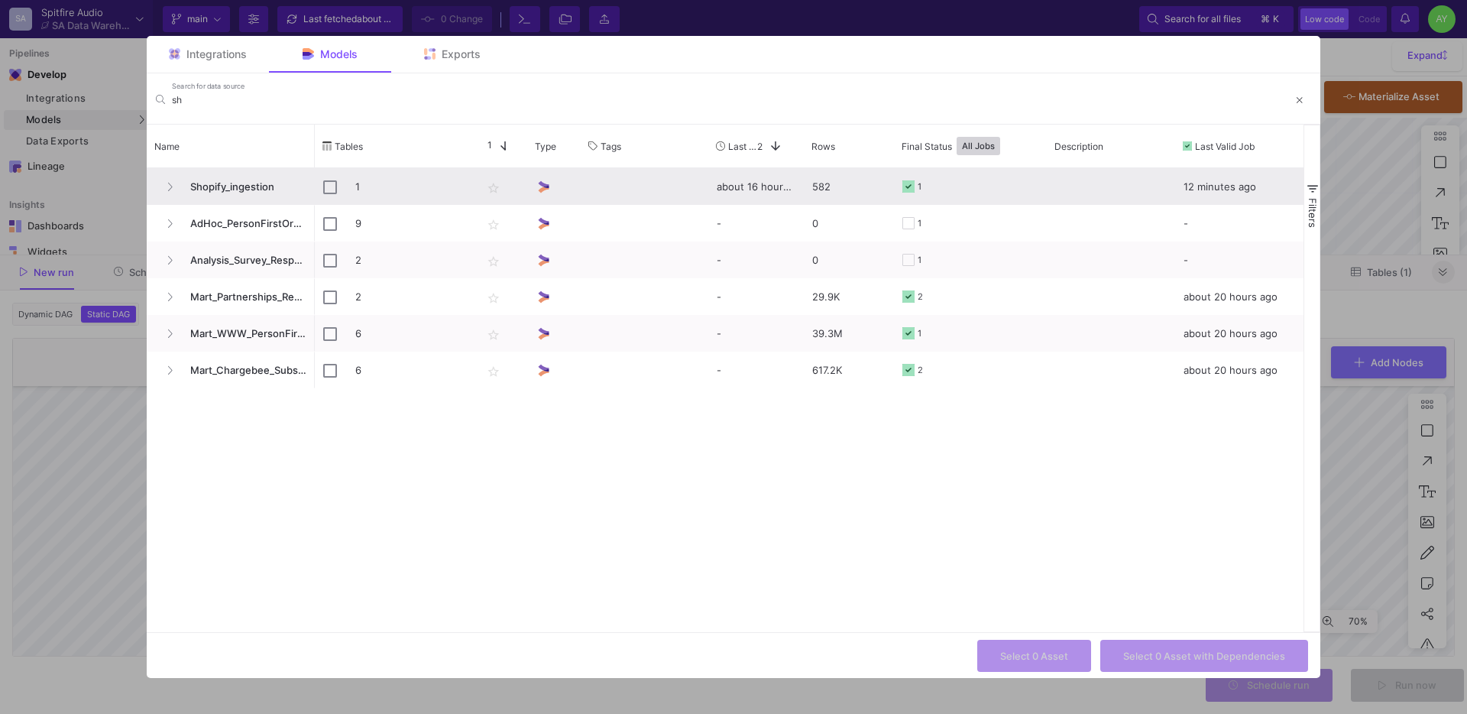
click at [222, 181] on span "Shopify_ingestion" at bounding box center [243, 187] width 125 height 36
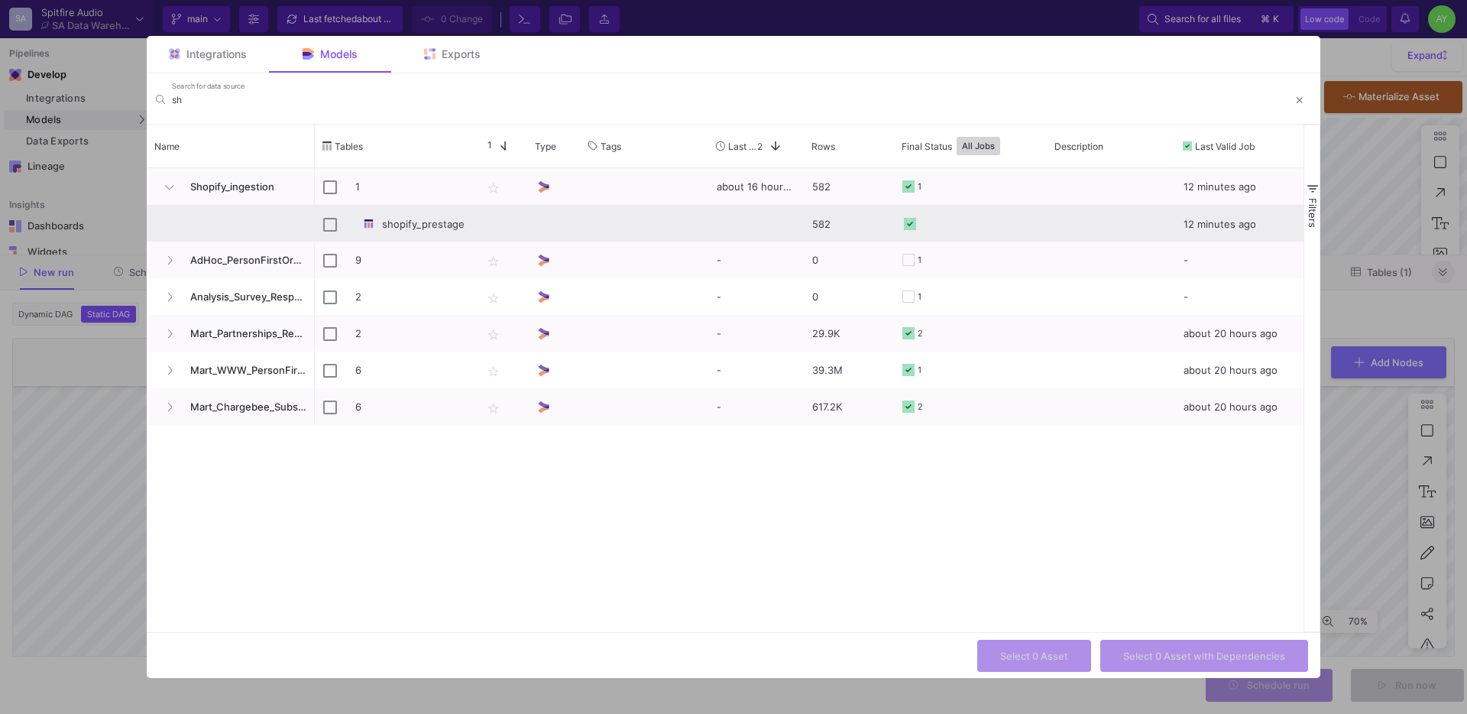
click at [352, 225] on div "shopify_prestage" at bounding box center [394, 224] width 142 height 36
checkbox input "true"
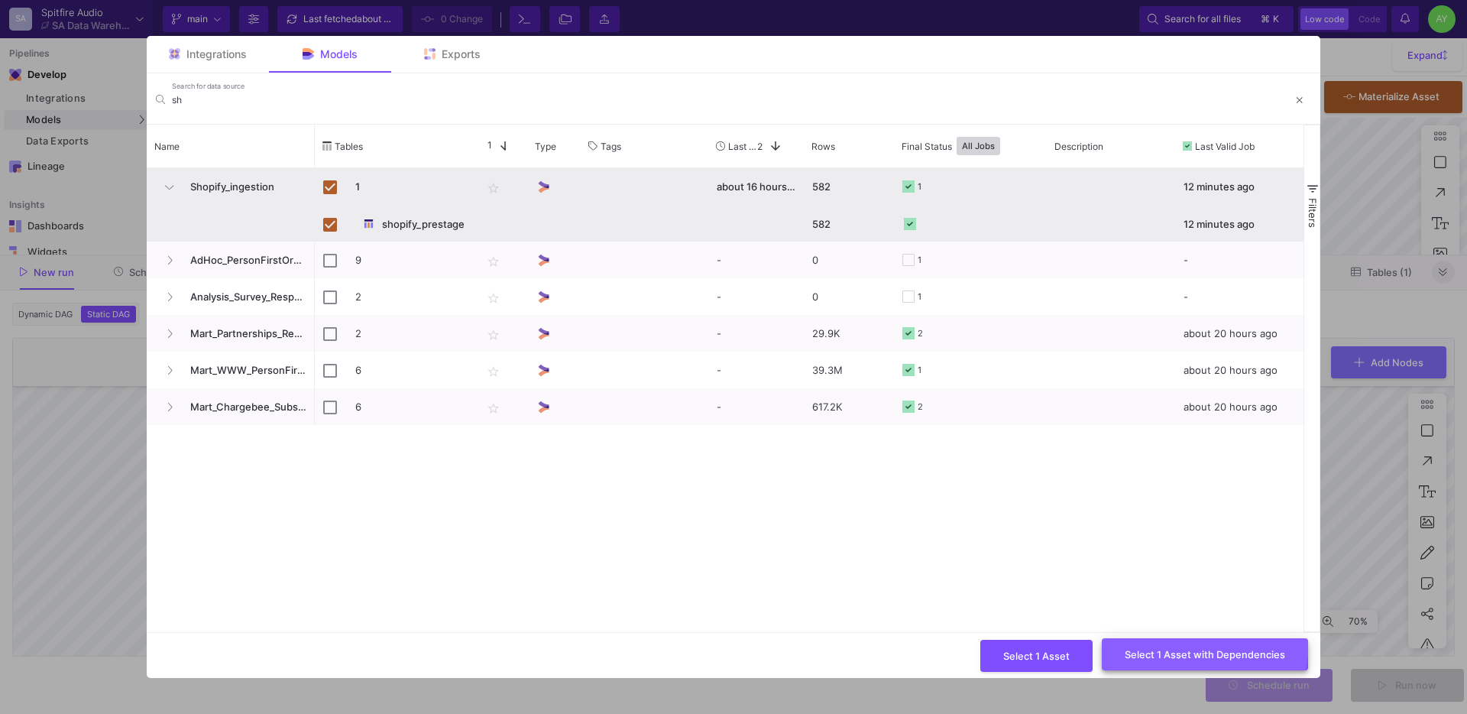
click at [1174, 640] on button "Select 1 Asset with Dependencies" at bounding box center [1205, 654] width 206 height 33
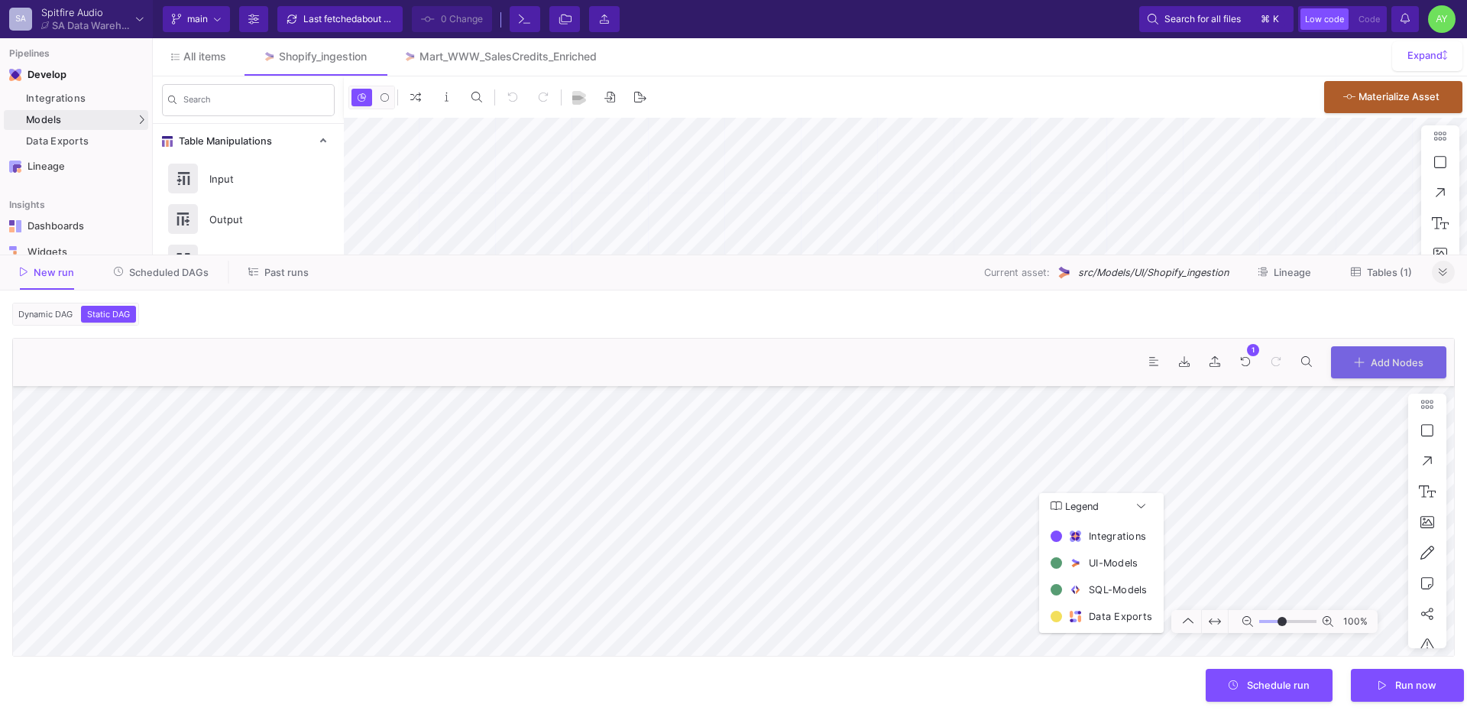
type input "-10"
click at [1404, 672] on button "Run now" at bounding box center [1407, 683] width 113 height 33
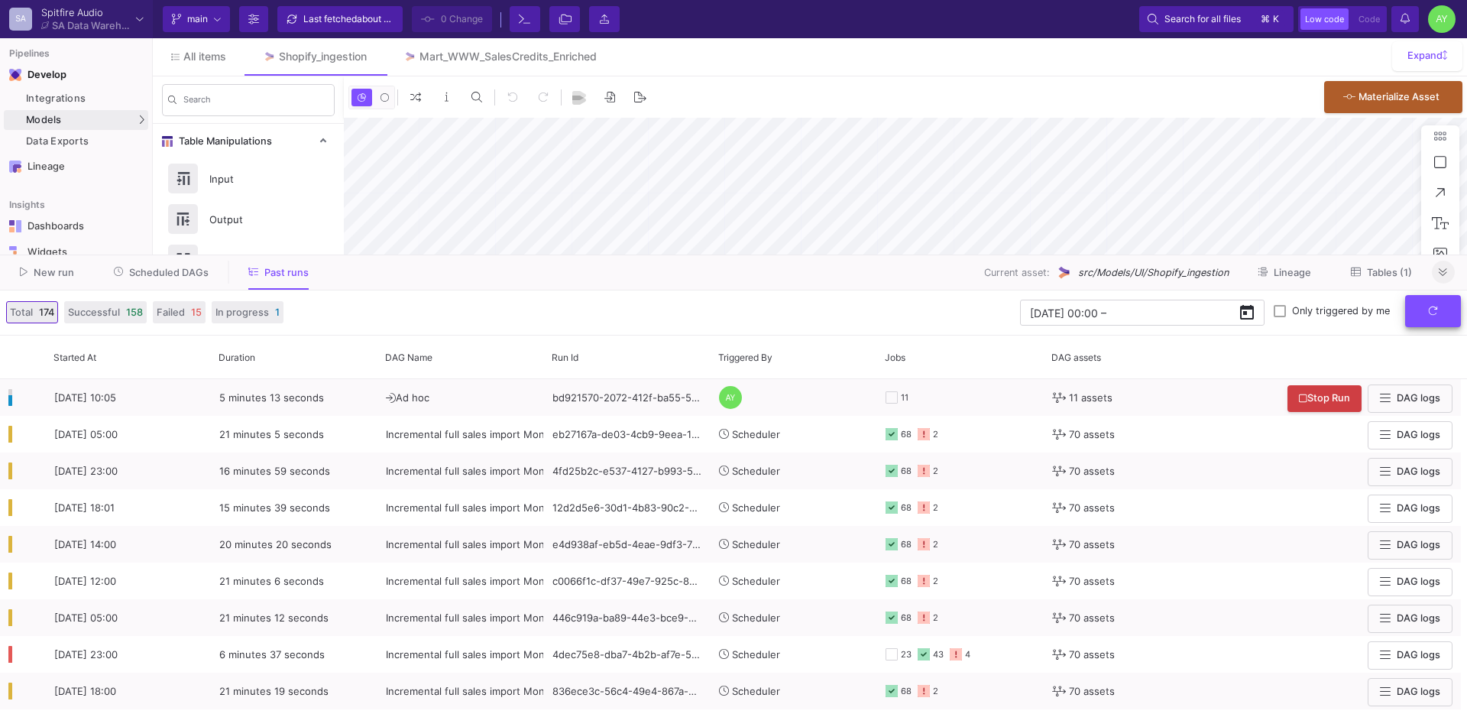
click at [1440, 313] on button "submit" at bounding box center [1433, 311] width 56 height 33
click at [1434, 315] on icon "submit" at bounding box center [1433, 311] width 10 height 10
click at [1433, 313] on icon "submit" at bounding box center [1433, 311] width 10 height 10
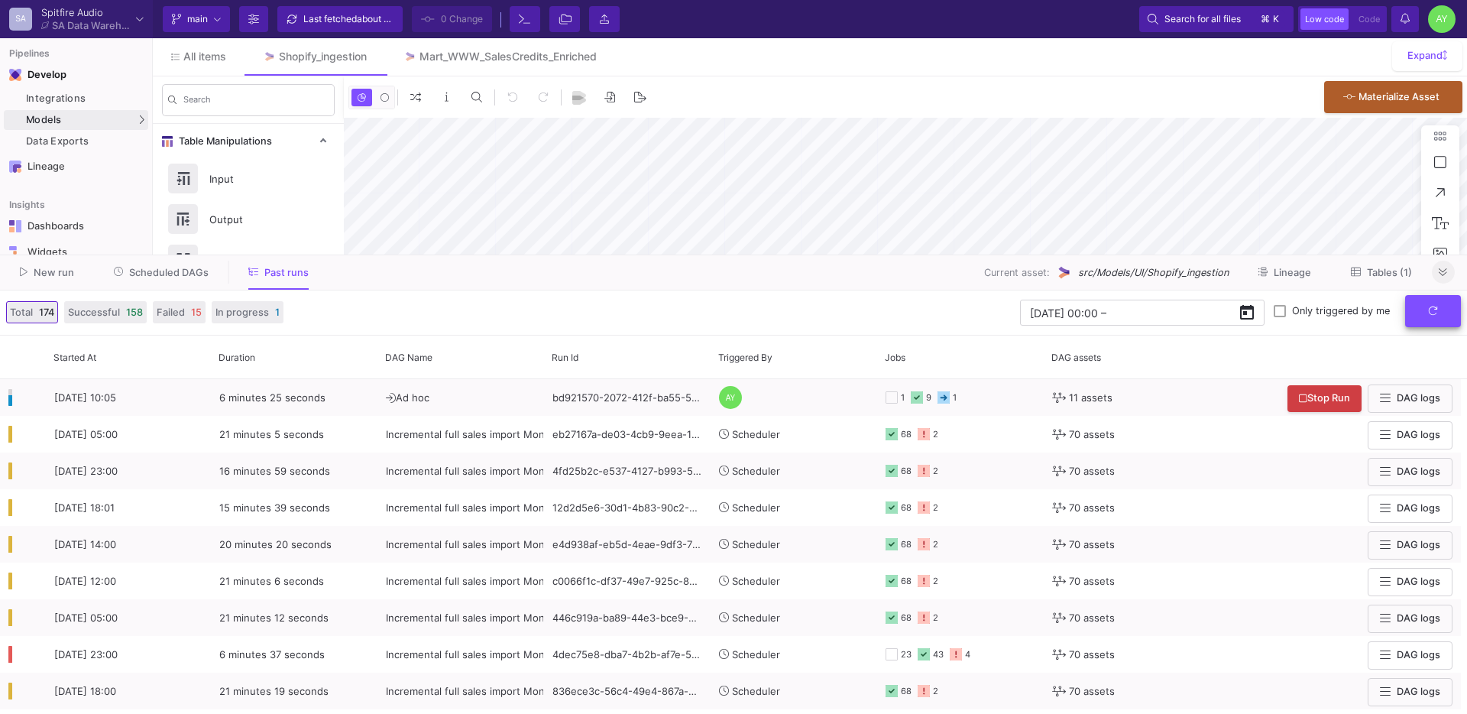
click at [1433, 313] on icon "submit" at bounding box center [1433, 311] width 10 height 10
click at [1428, 319] on button "submit" at bounding box center [1433, 311] width 56 height 33
click at [1443, 318] on button "submit" at bounding box center [1433, 311] width 56 height 33
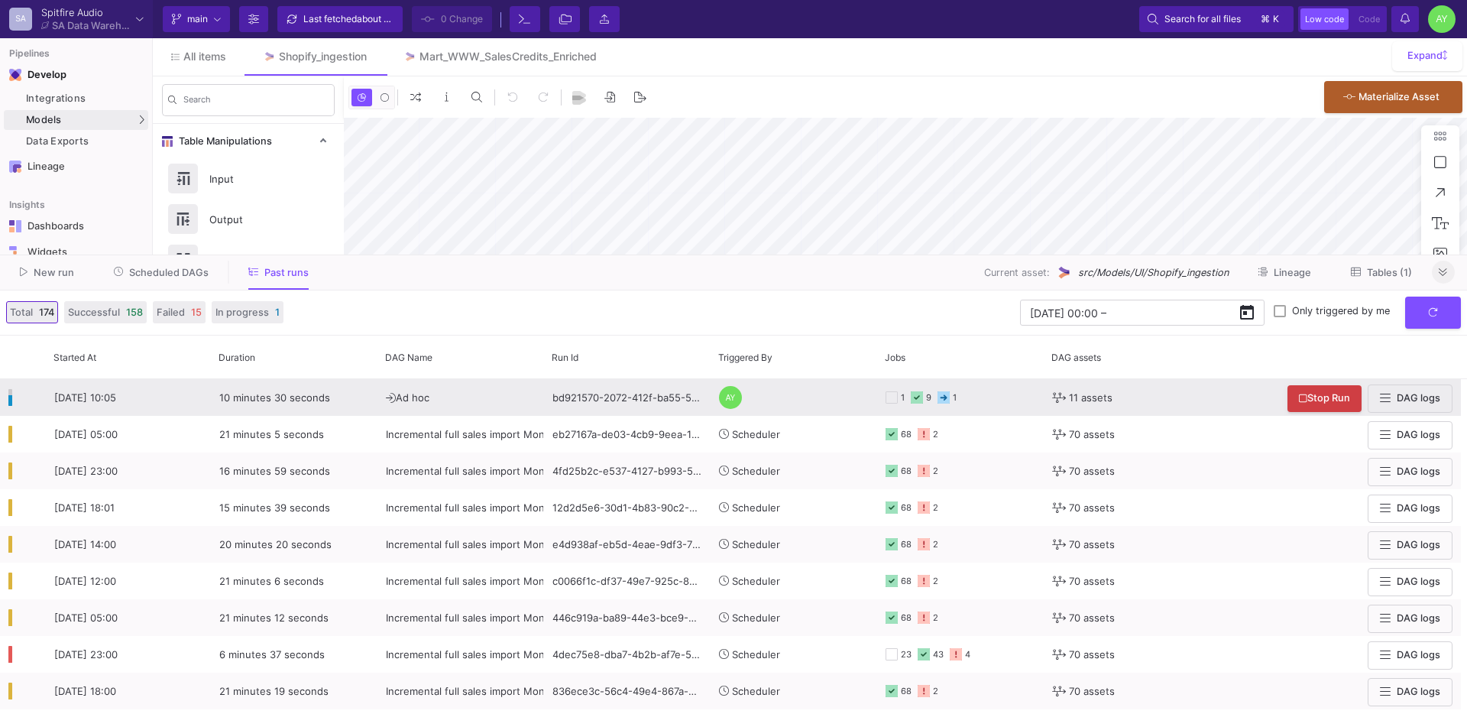
click at [811, 414] on y42-orchestration-triggered-by "AY" at bounding box center [794, 397] width 150 height 35
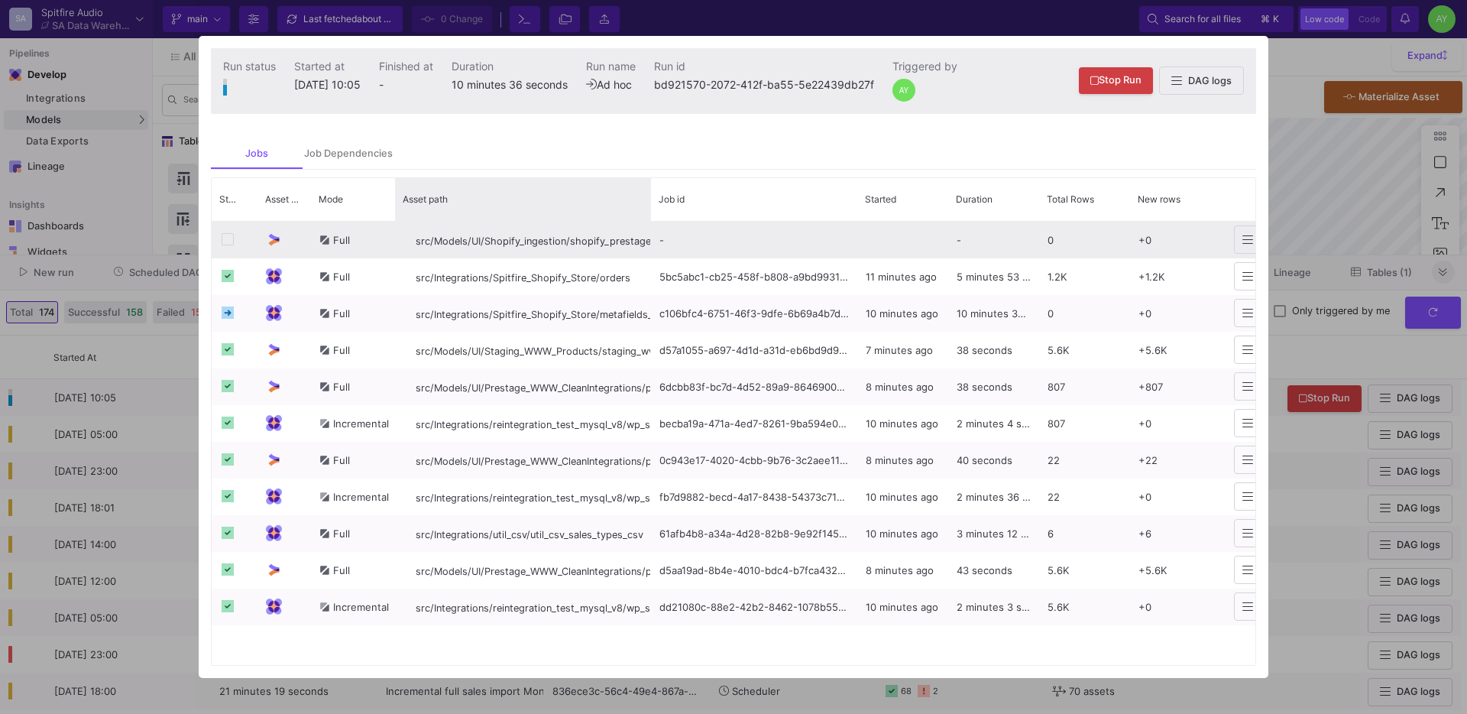
drag, startPoint x: 584, startPoint y: 202, endPoint x: 649, endPoint y: 252, distance: 82.2
click at [649, 252] on div "Status Asset Type Mode" at bounding box center [734, 422] width 1044 height 488
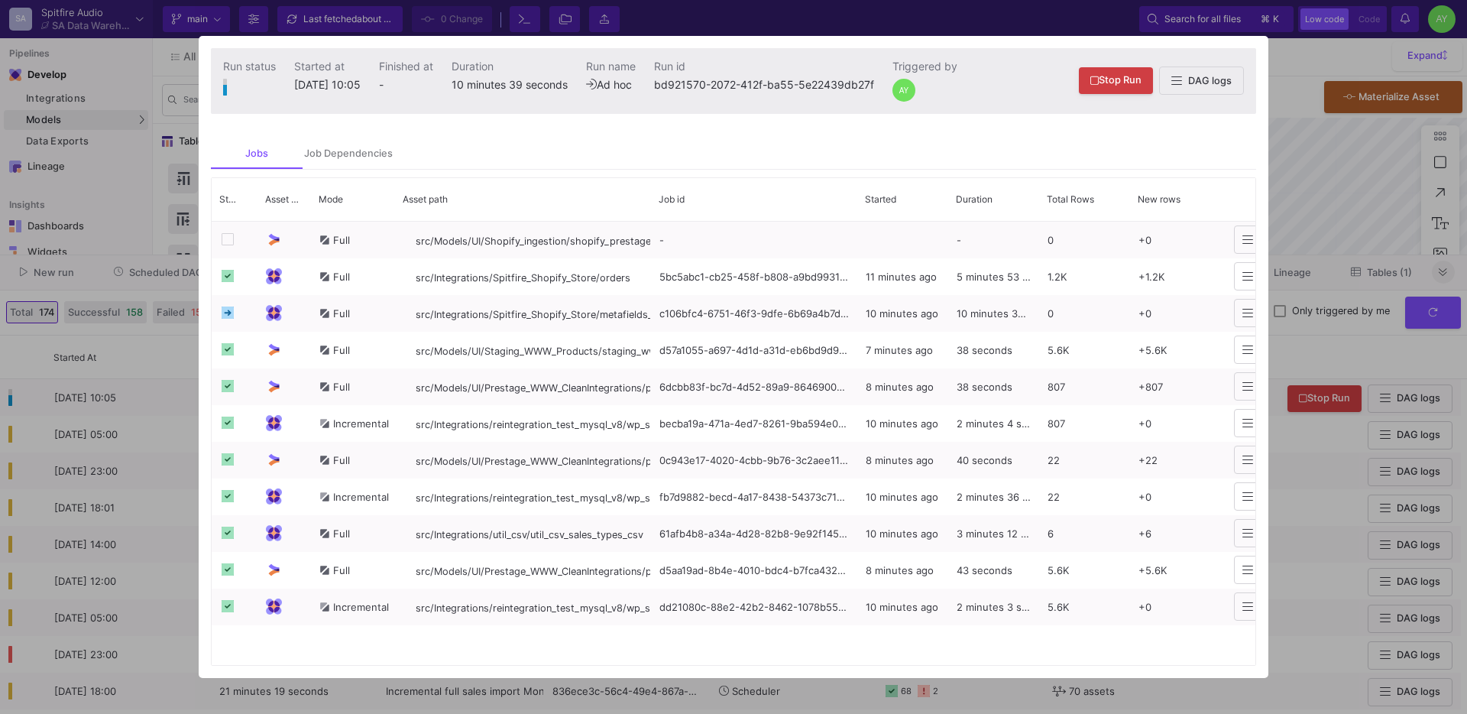
click at [1318, 248] on div at bounding box center [733, 357] width 1467 height 714
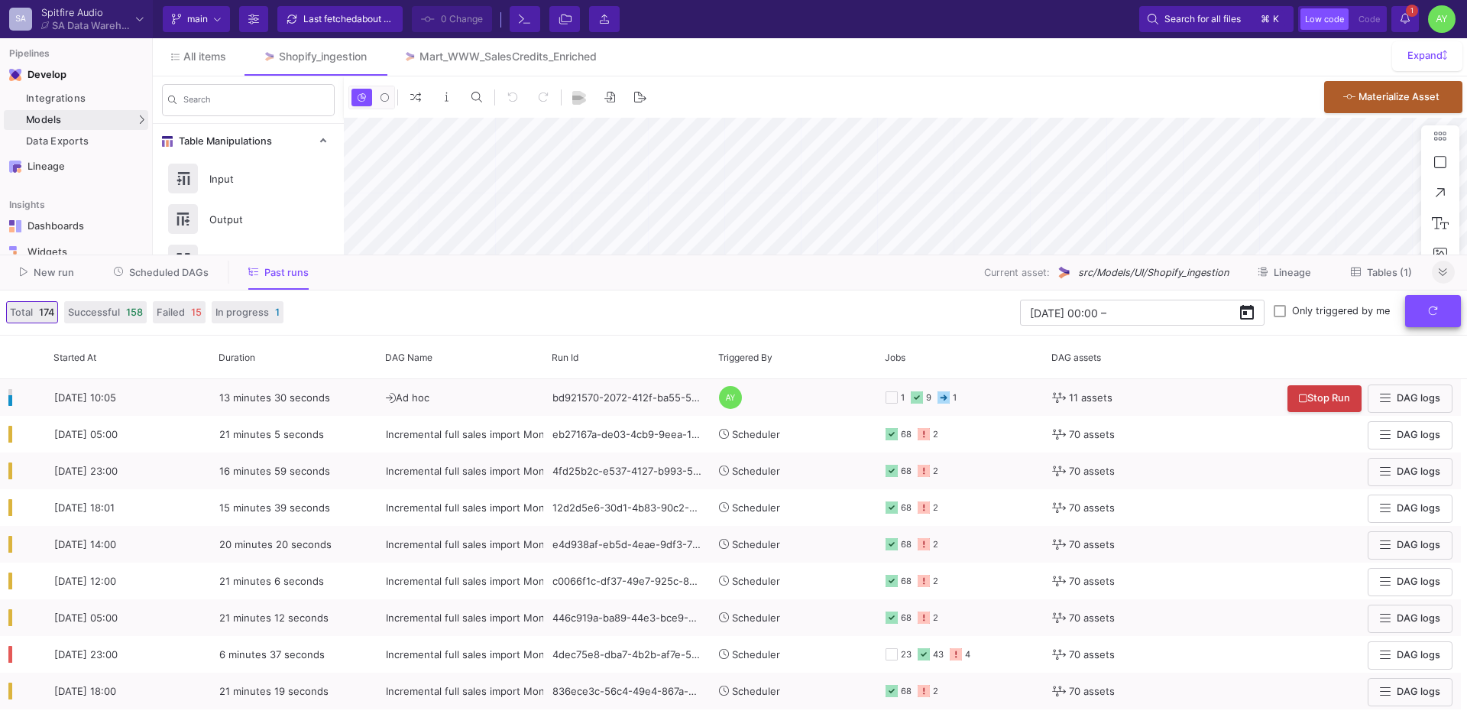
click at [1437, 317] on button "submit" at bounding box center [1433, 311] width 56 height 33
click at [1449, 272] on button at bounding box center [1443, 272] width 23 height 23
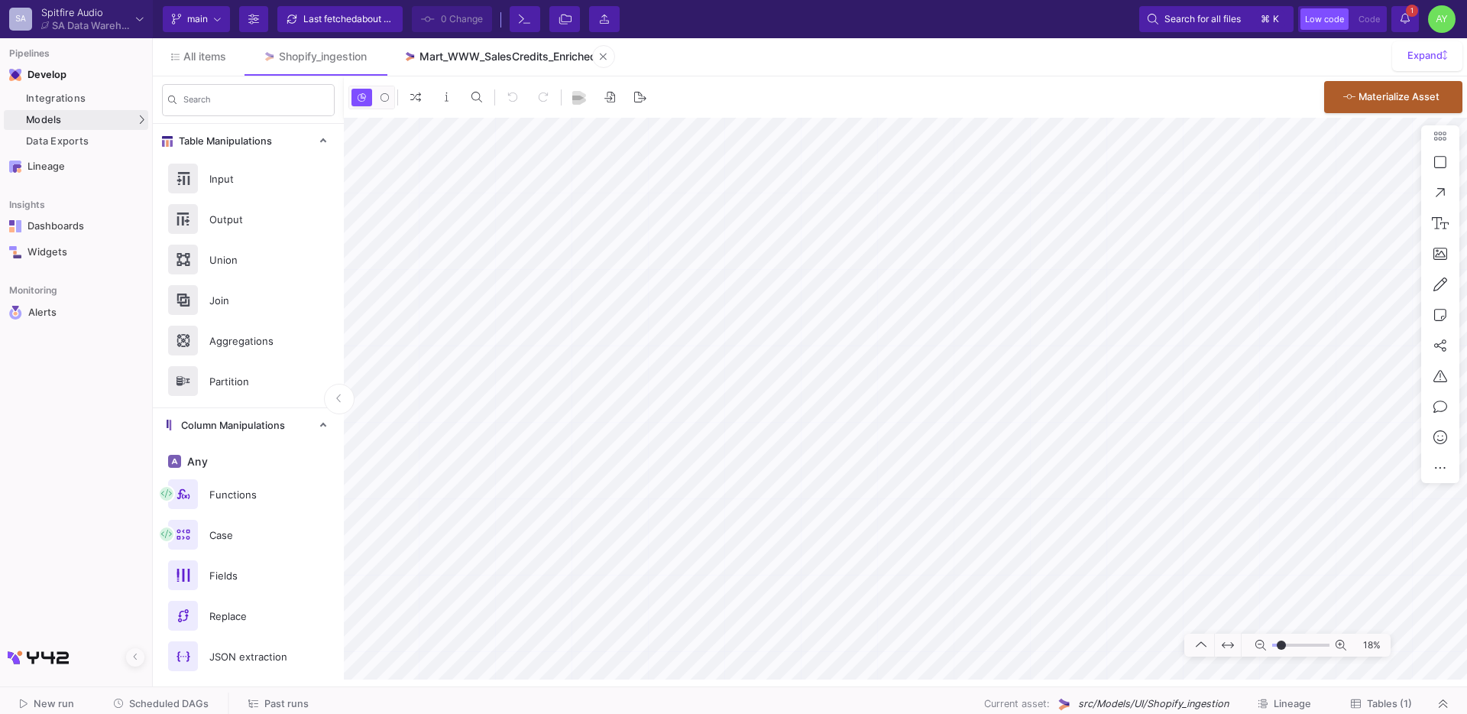
click at [475, 64] on link "Mart_WWW_SalesCredits_Enriched" at bounding box center [500, 56] width 230 height 37
type input "-21"
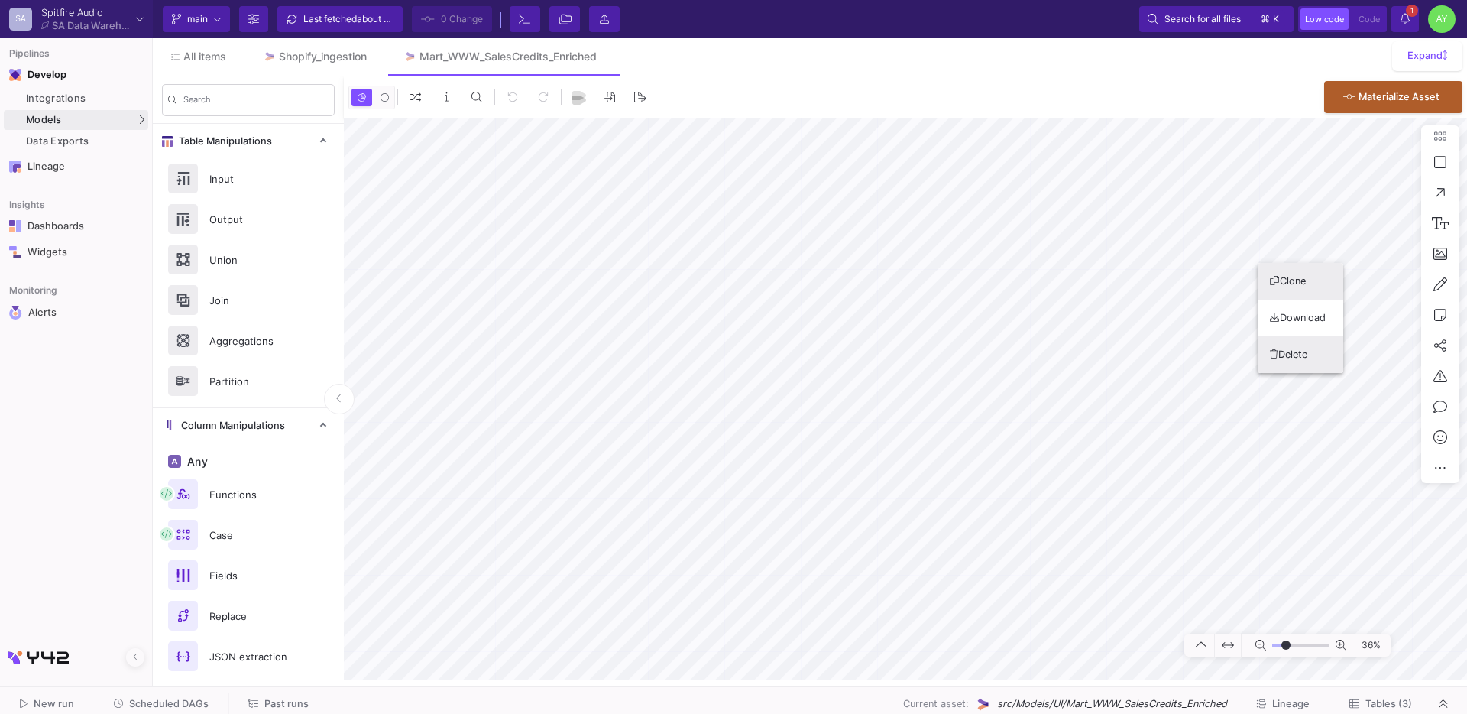
click at [1291, 348] on button "Delete" at bounding box center [1301, 354] width 86 height 37
click at [535, 232] on div at bounding box center [733, 357] width 1467 height 714
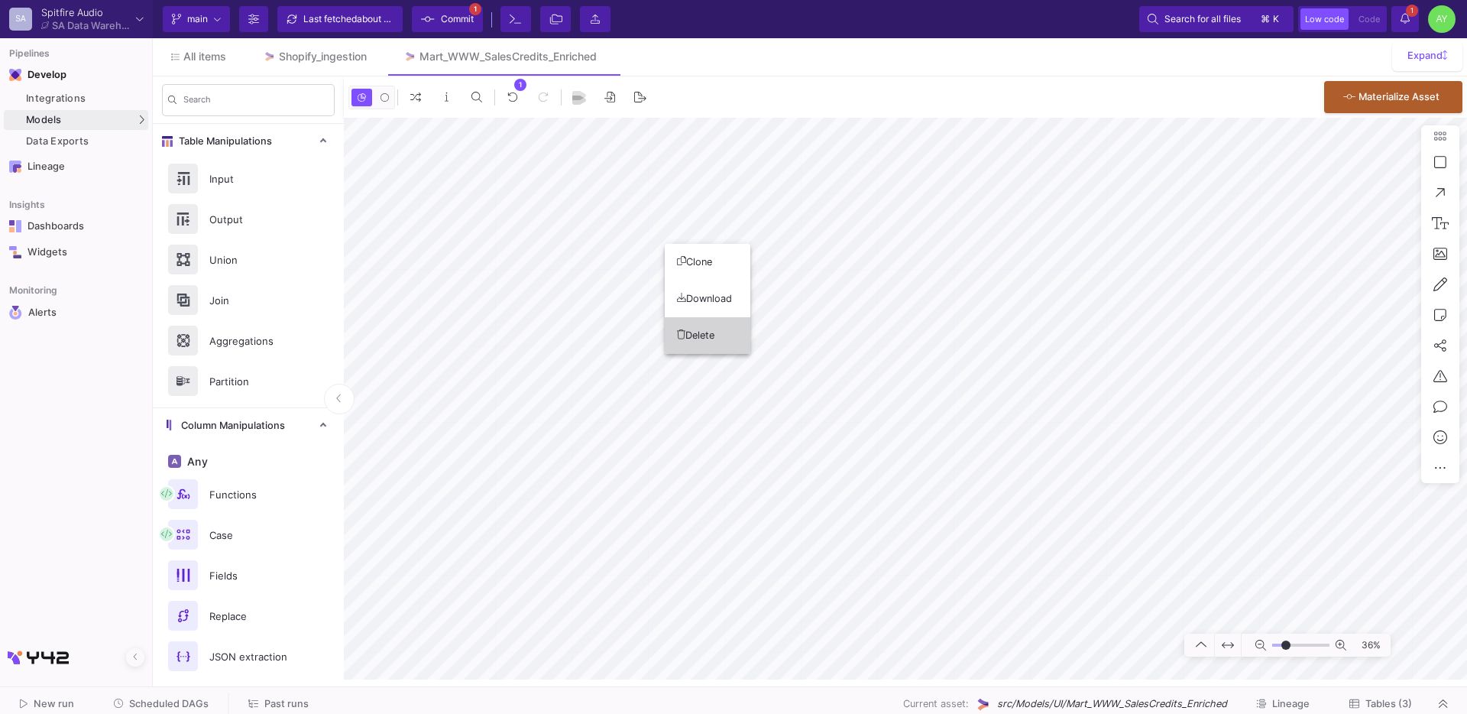
click at [719, 340] on button "Delete" at bounding box center [708, 335] width 86 height 37
click at [763, 350] on button "Delete" at bounding box center [778, 347] width 86 height 37
click at [845, 378] on button "Delete" at bounding box center [856, 386] width 86 height 37
click at [932, 336] on button "Delete" at bounding box center [947, 337] width 86 height 37
click at [1003, 359] on button "Delete" at bounding box center [1016, 347] width 86 height 37
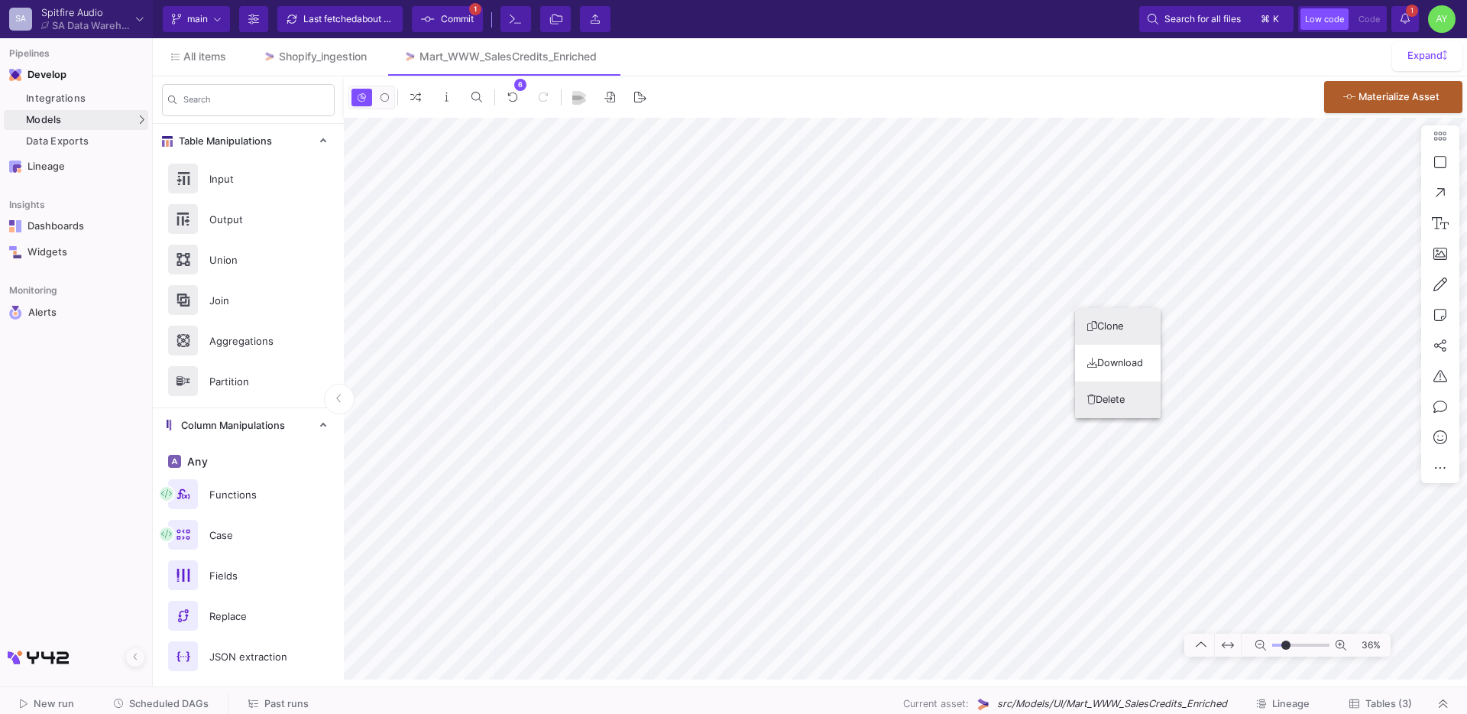
click at [1102, 392] on button "Delete" at bounding box center [1118, 399] width 86 height 37
click at [1204, 413] on button "Delete" at bounding box center [1220, 412] width 86 height 37
click at [697, 603] on button "Delete" at bounding box center [701, 598] width 86 height 37
type input "-11"
click at [888, 562] on button "Delete" at bounding box center [908, 554] width 86 height 37
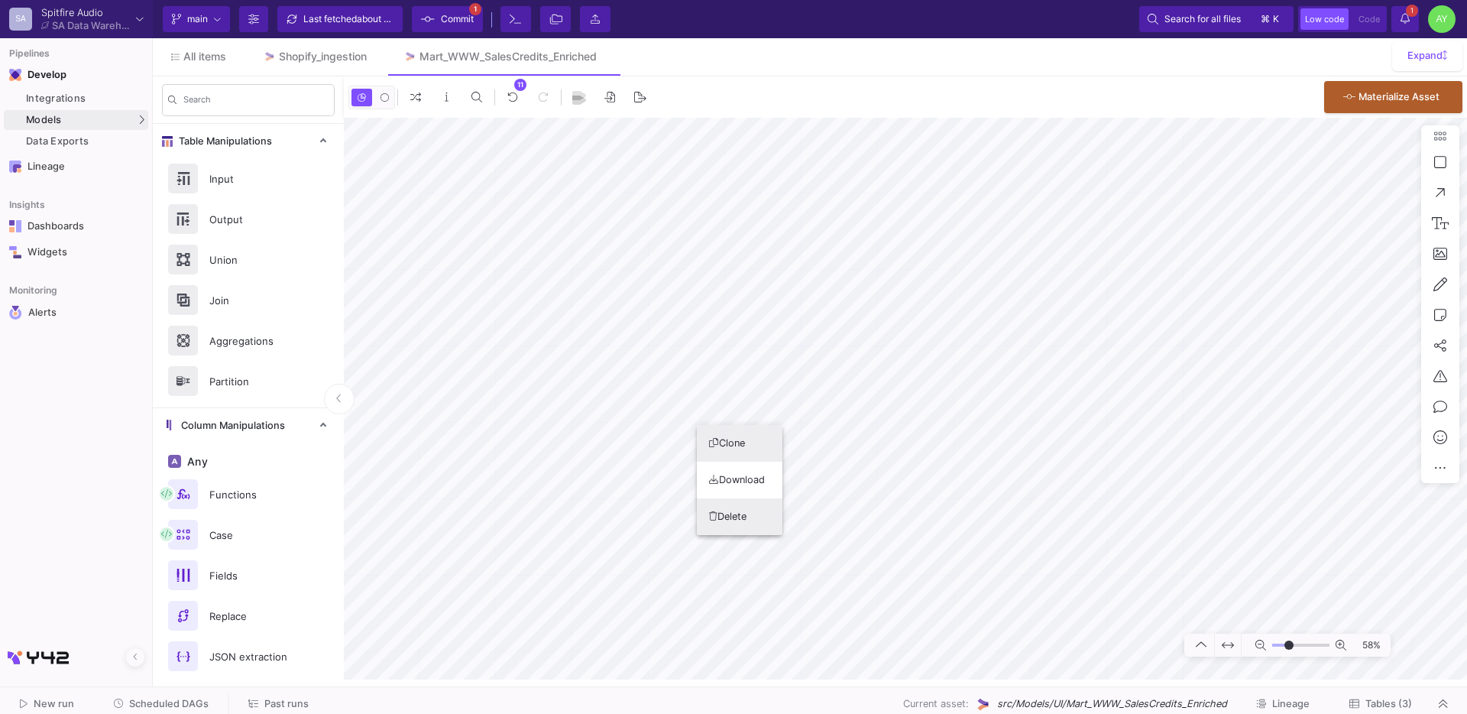
click at [760, 514] on button "Delete" at bounding box center [740, 516] width 86 height 37
click at [676, 556] on button "Delete" at bounding box center [678, 545] width 86 height 37
click at [551, 549] on button "Delete" at bounding box center [547, 553] width 86 height 37
type input "-24"
click at [267, 706] on span "Past runs" at bounding box center [286, 703] width 44 height 11
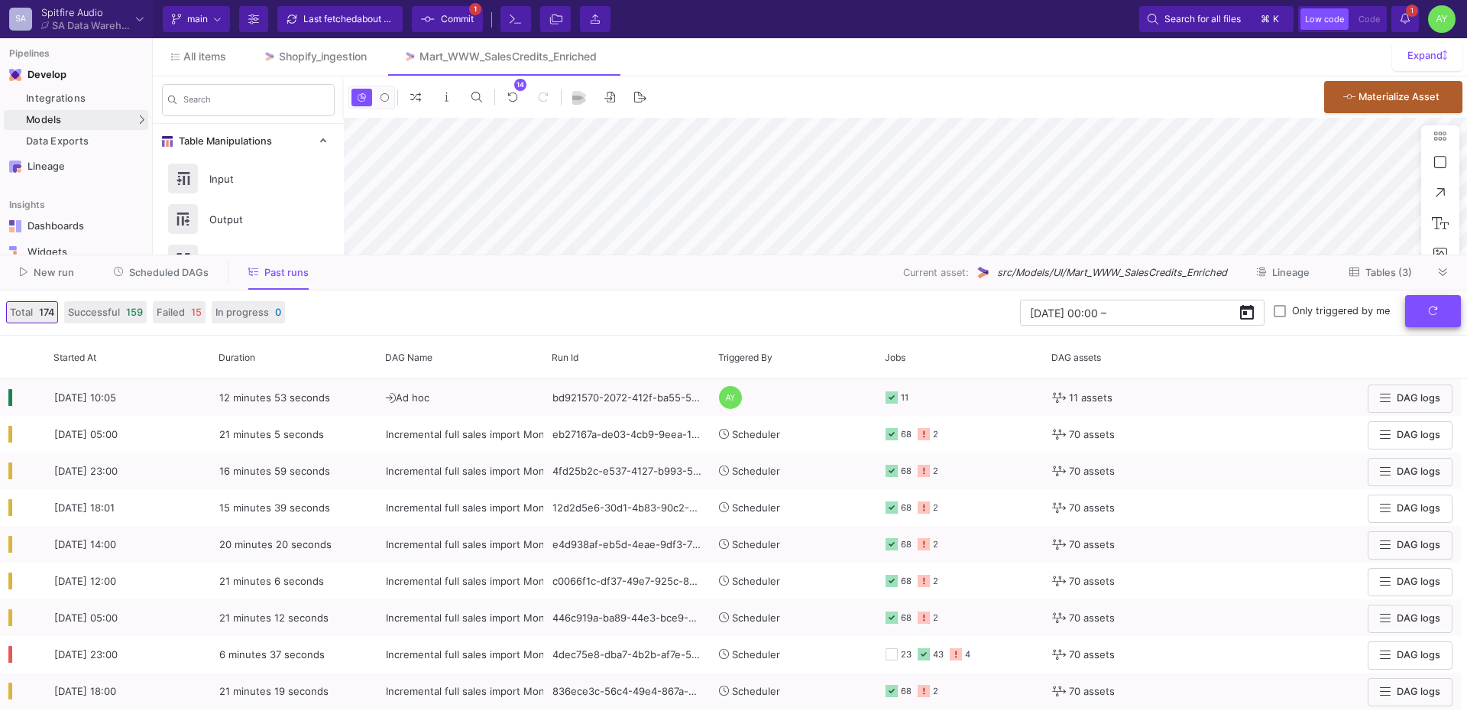
click at [1430, 306] on icon "submit" at bounding box center [1433, 311] width 10 height 10
click at [1445, 274] on icon at bounding box center [1443, 272] width 8 height 10
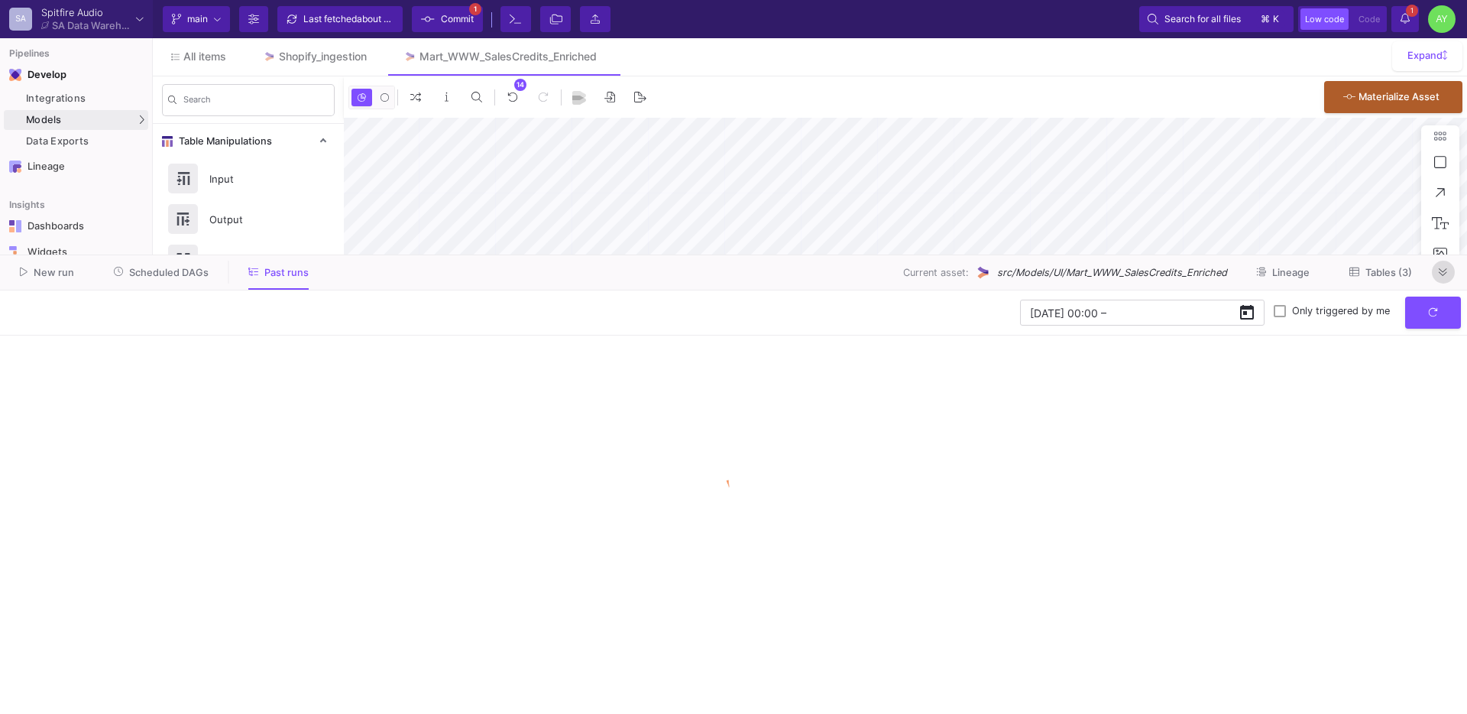
click at [1450, 280] on button at bounding box center [1443, 272] width 23 height 23
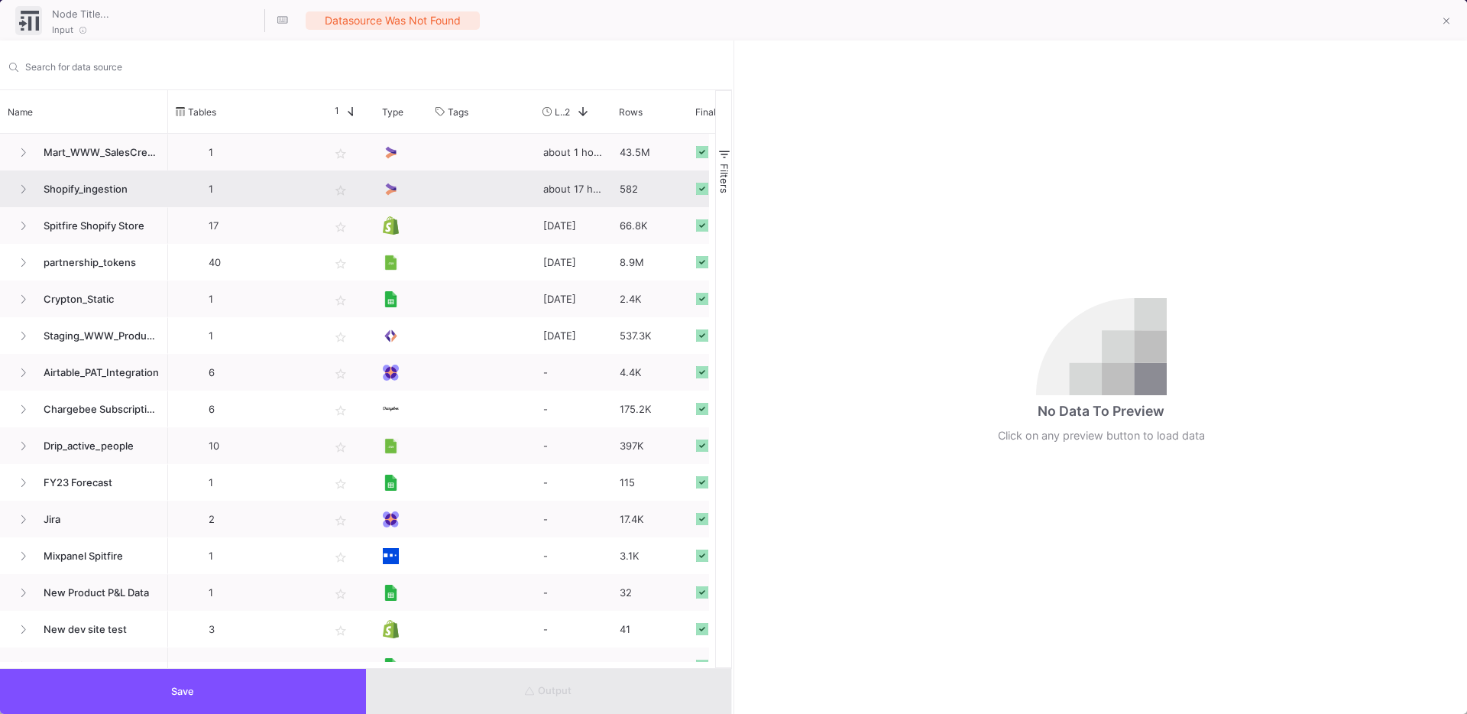
click at [92, 190] on span "Shopify_ingestion" at bounding box center [96, 189] width 125 height 36
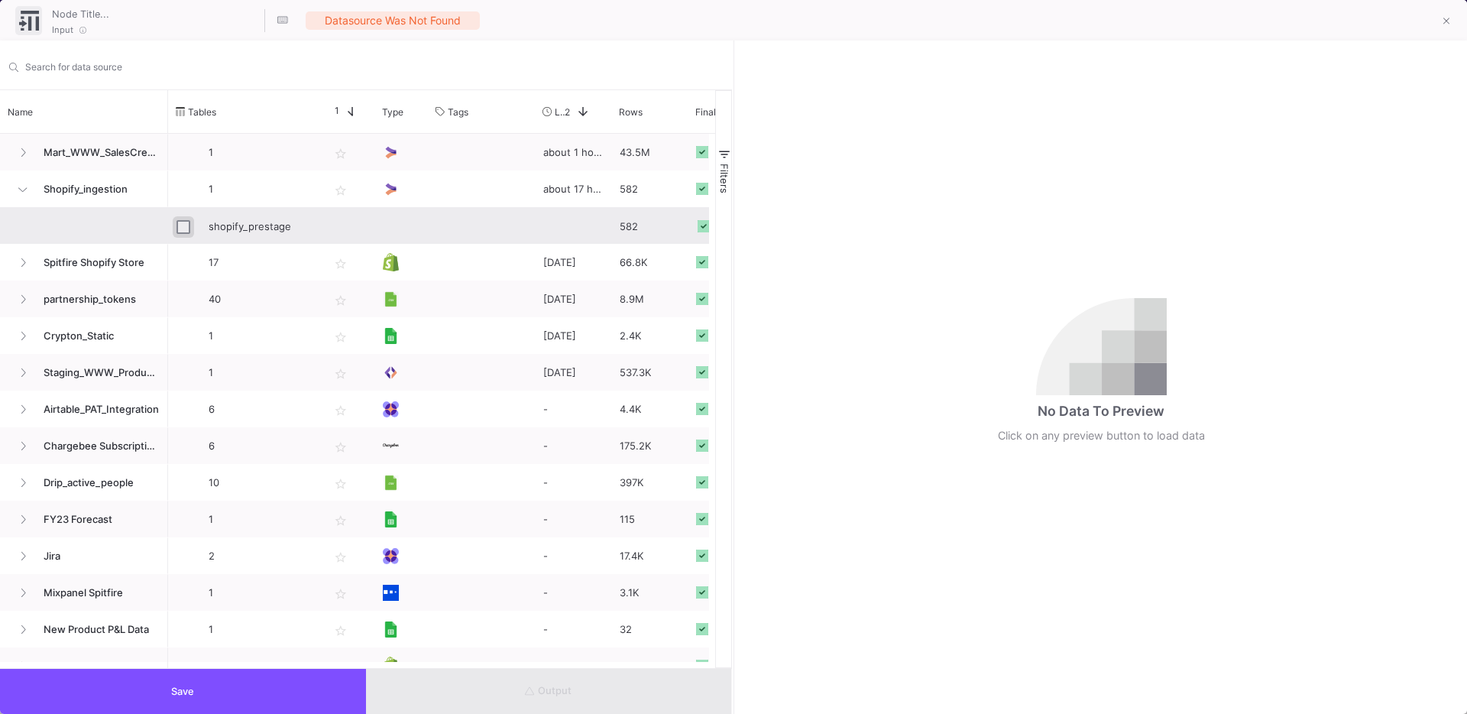
click at [190, 229] on input "Press Space to toggle row selection (unchecked)" at bounding box center [184, 227] width 14 height 14
checkbox input "true"
type input "shopify_prestage"
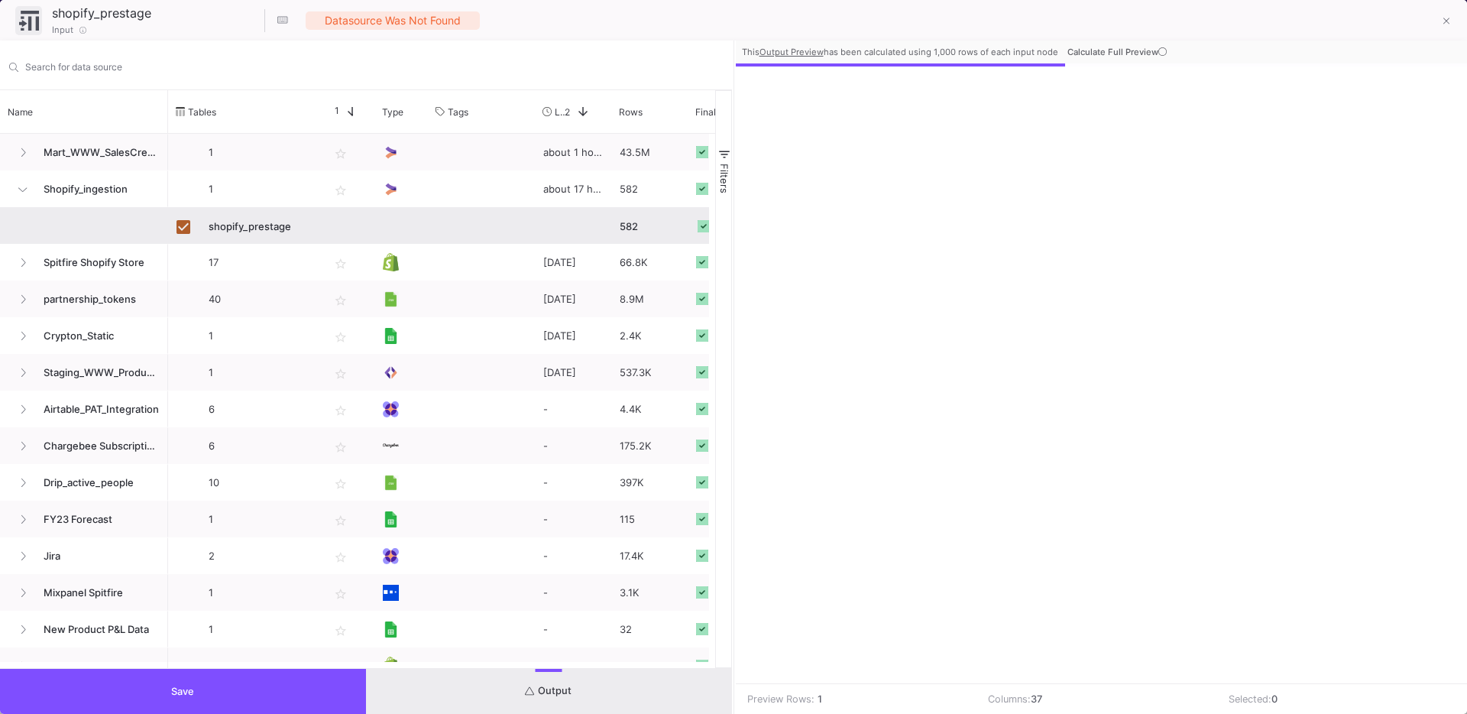
click at [120, 682] on button "Save" at bounding box center [183, 691] width 366 height 45
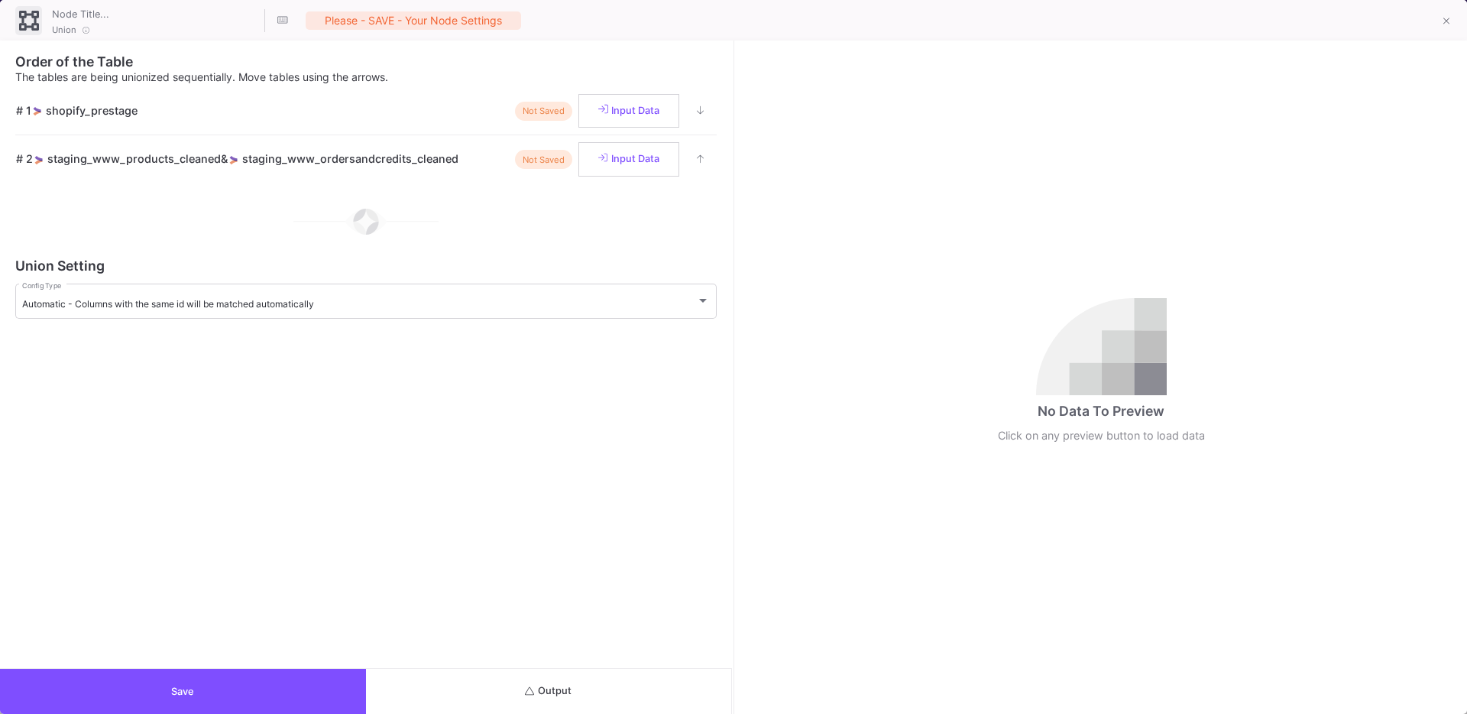
click at [153, 693] on button "Save" at bounding box center [183, 691] width 366 height 45
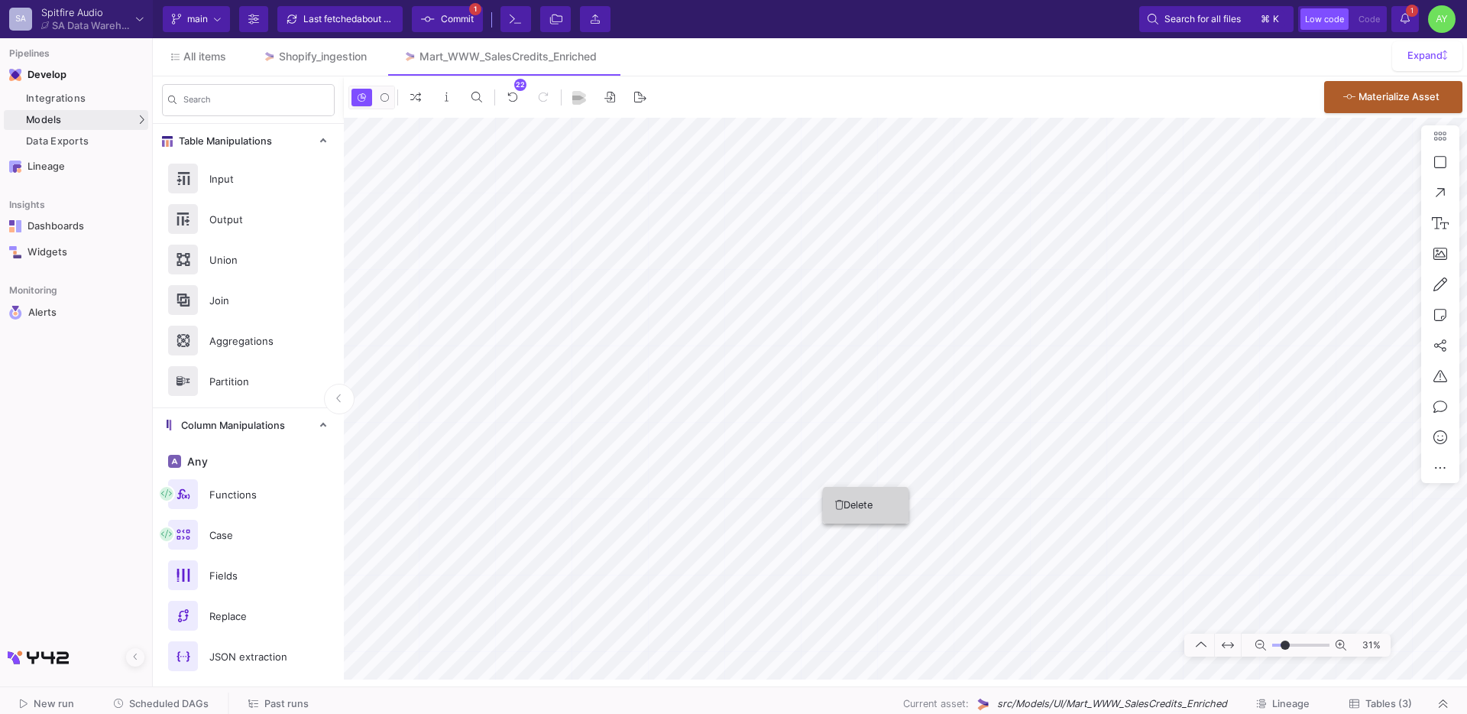
click at [847, 496] on button "Delete" at bounding box center [866, 505] width 86 height 37
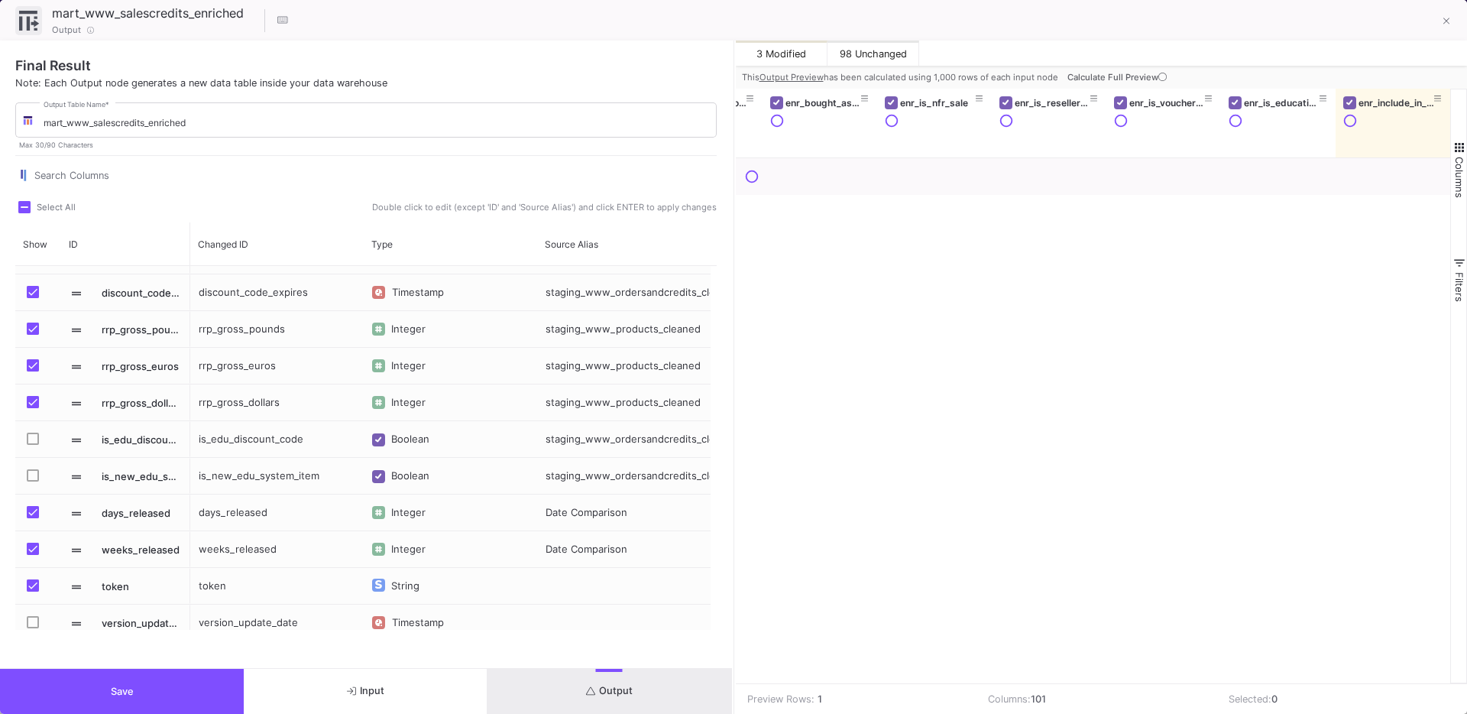
scroll to position [3740, 0]
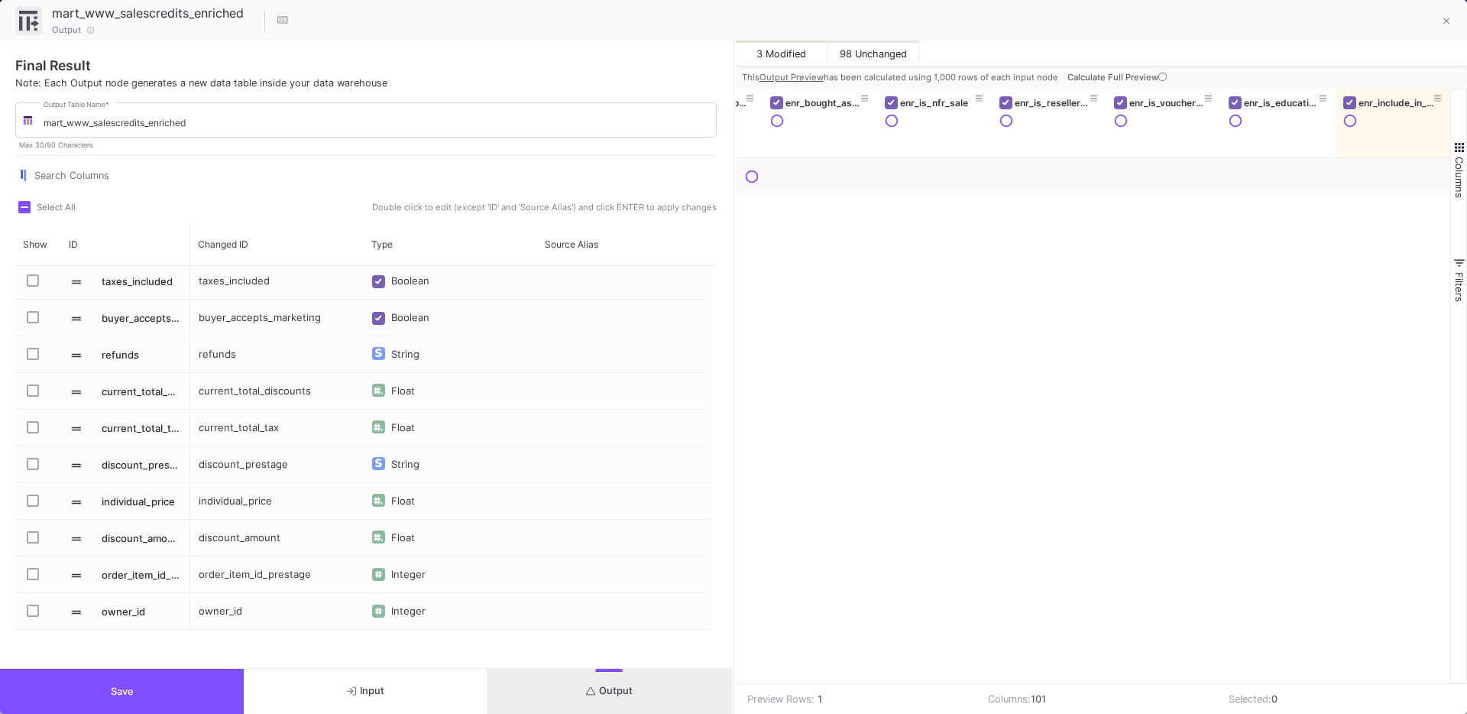
click at [169, 686] on button "Save" at bounding box center [122, 691] width 244 height 45
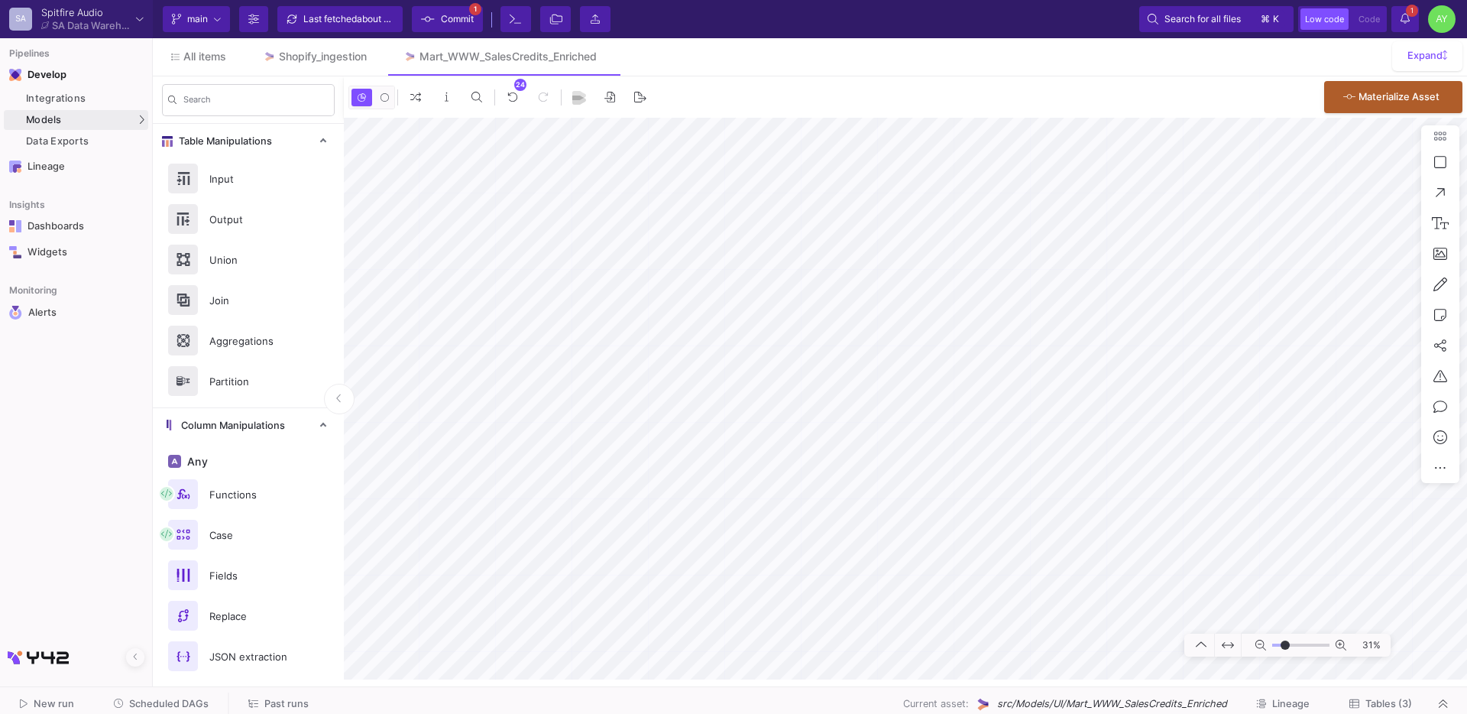
click at [1412, 15] on span "1" at bounding box center [1412, 11] width 12 height 12
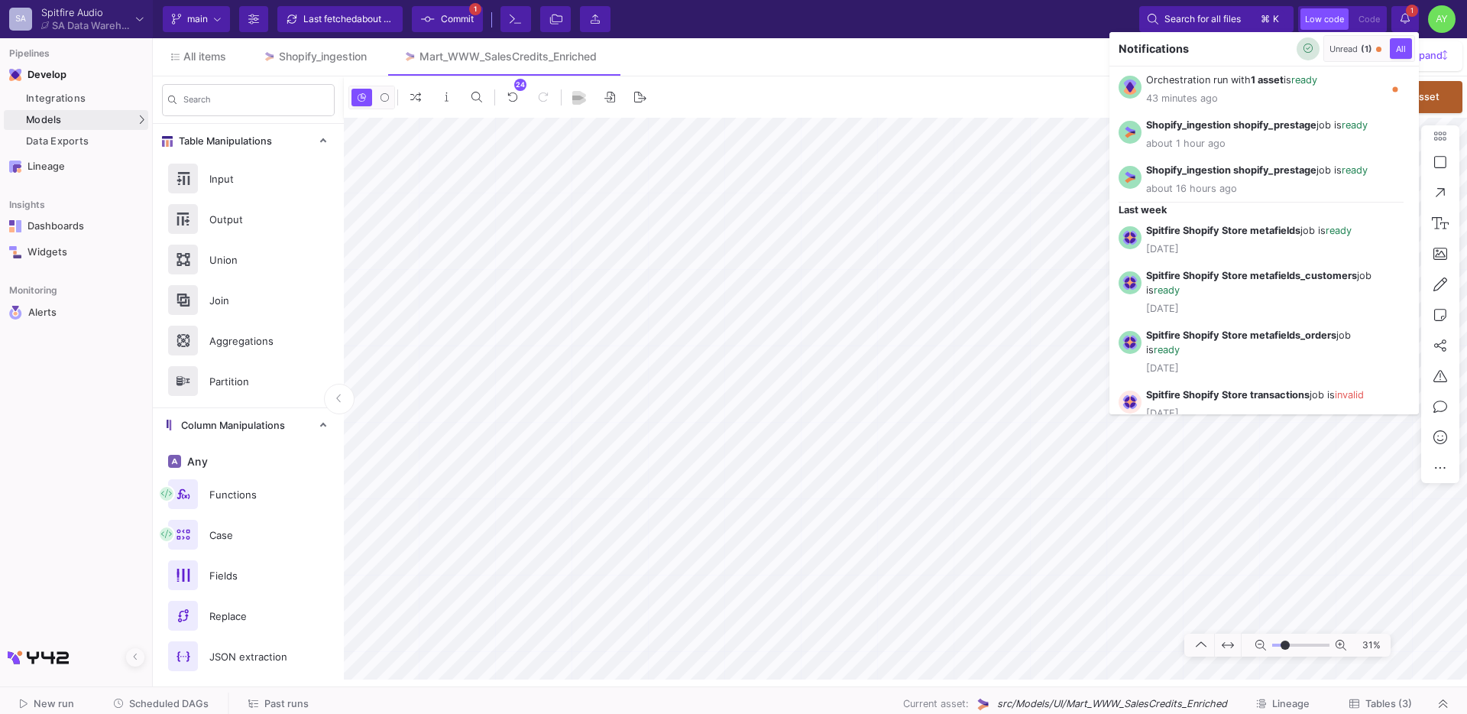
click at [1314, 47] on button "button" at bounding box center [1308, 48] width 23 height 23
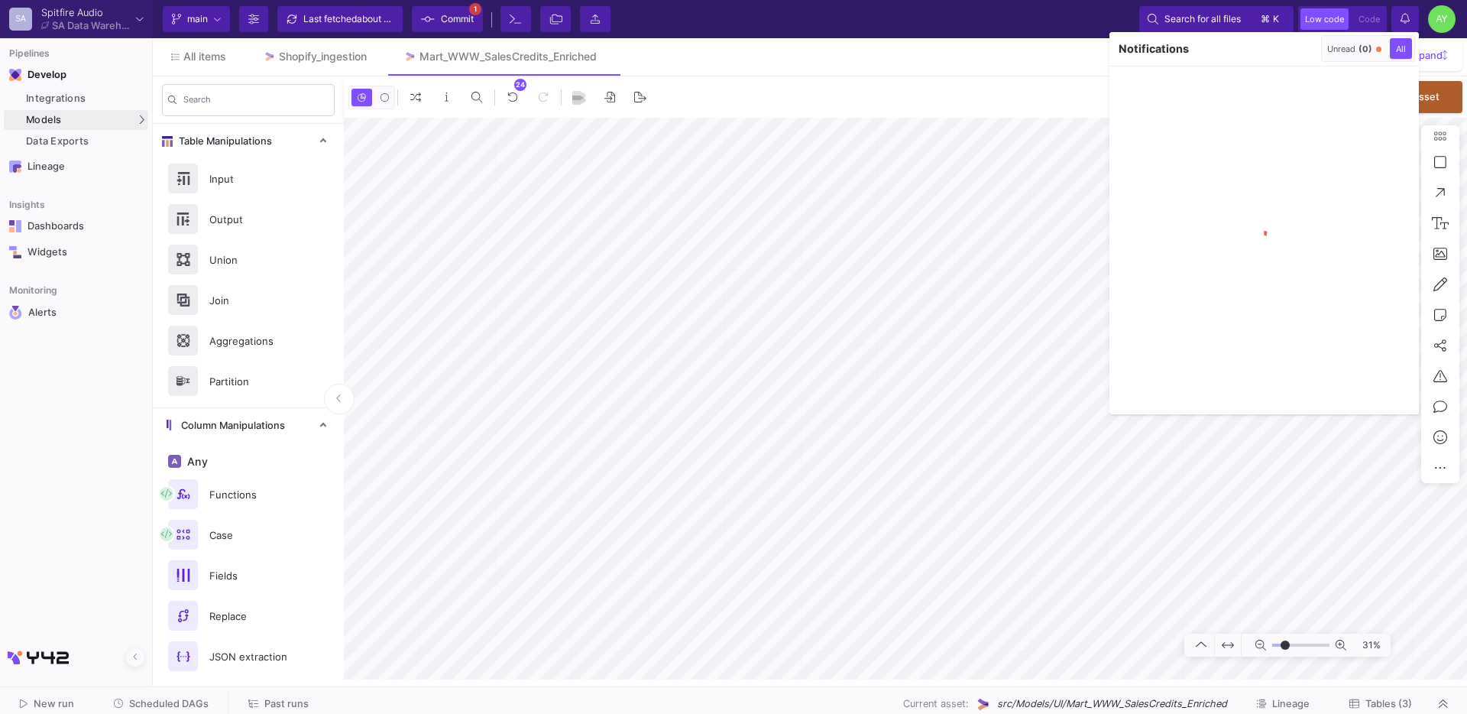
click at [1049, 157] on div at bounding box center [733, 357] width 1467 height 714
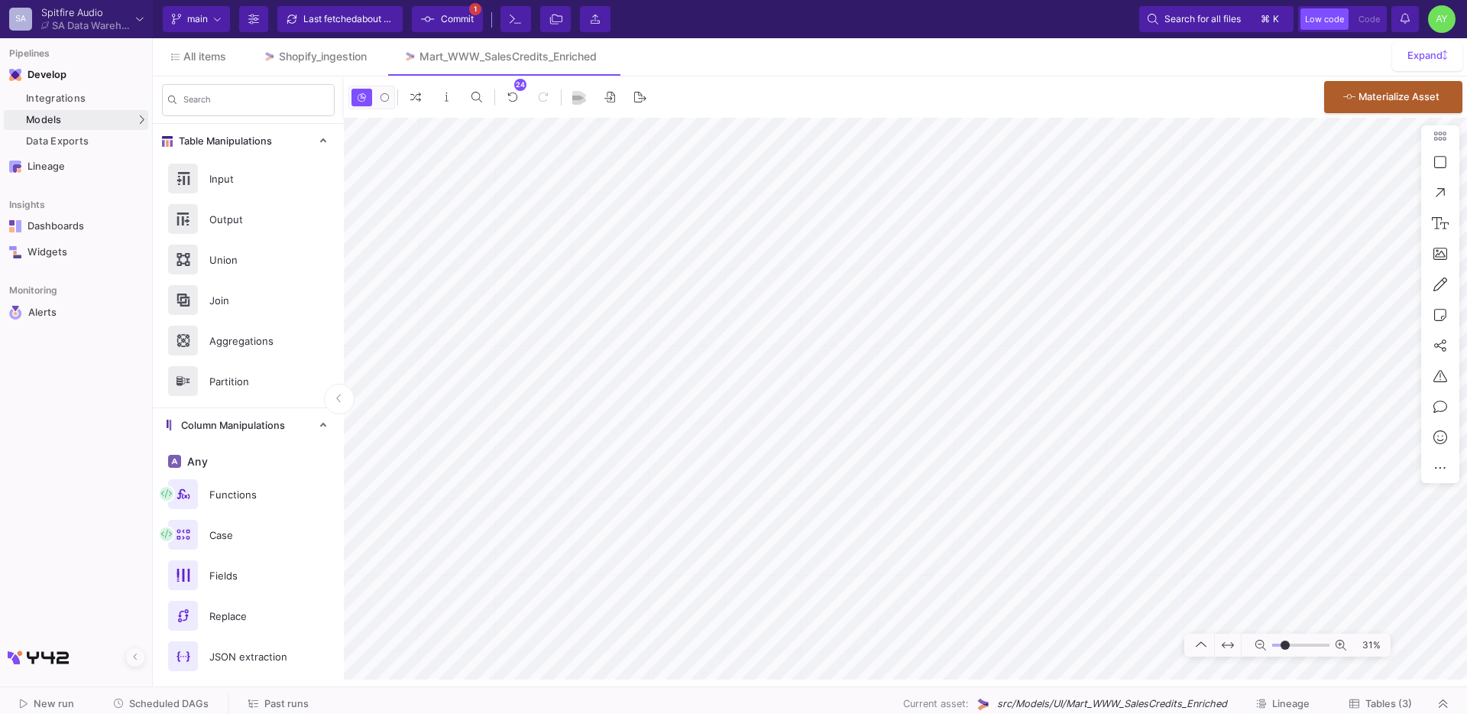
click at [151, 705] on span "Scheduled DAGs" at bounding box center [168, 703] width 79 height 11
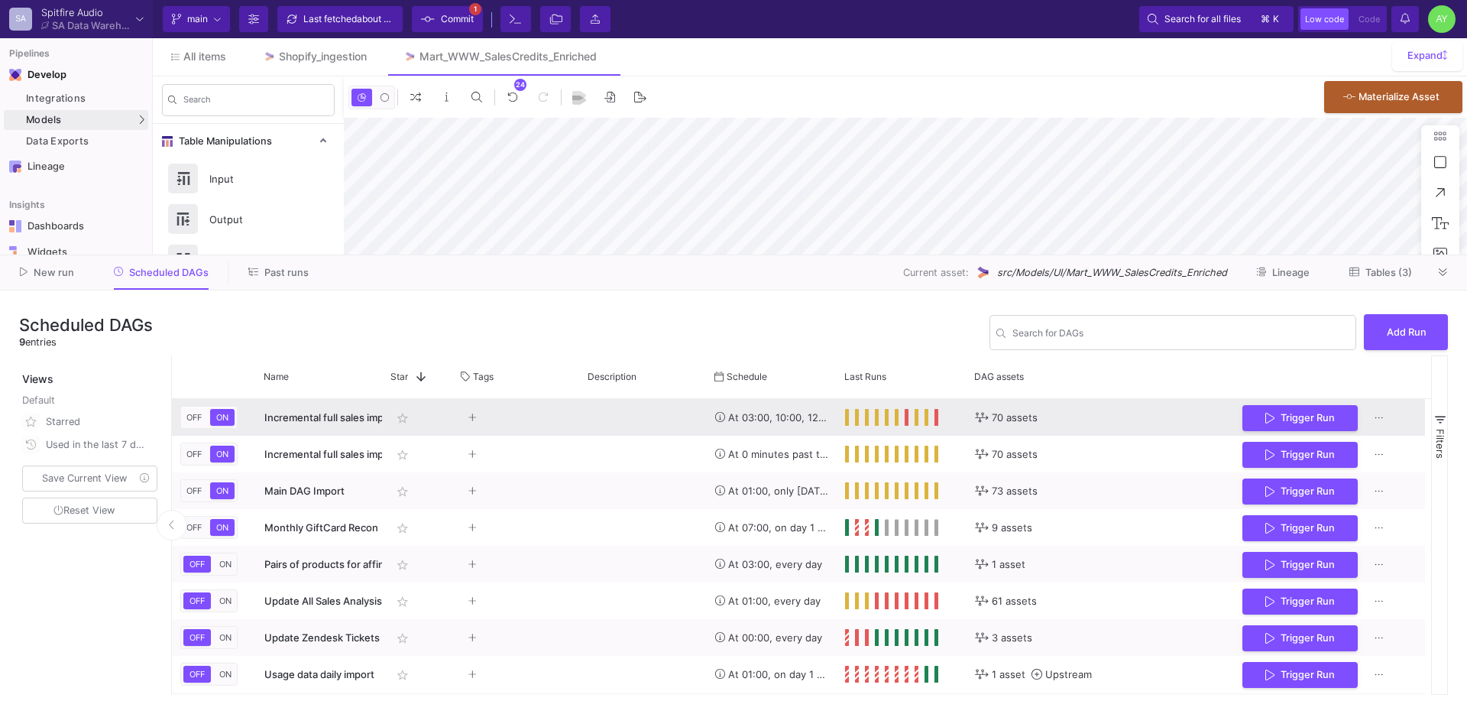
click at [1108, 413] on y42-orchestration-run-configuration-details "70 assets" at bounding box center [1100, 418] width 251 height 36
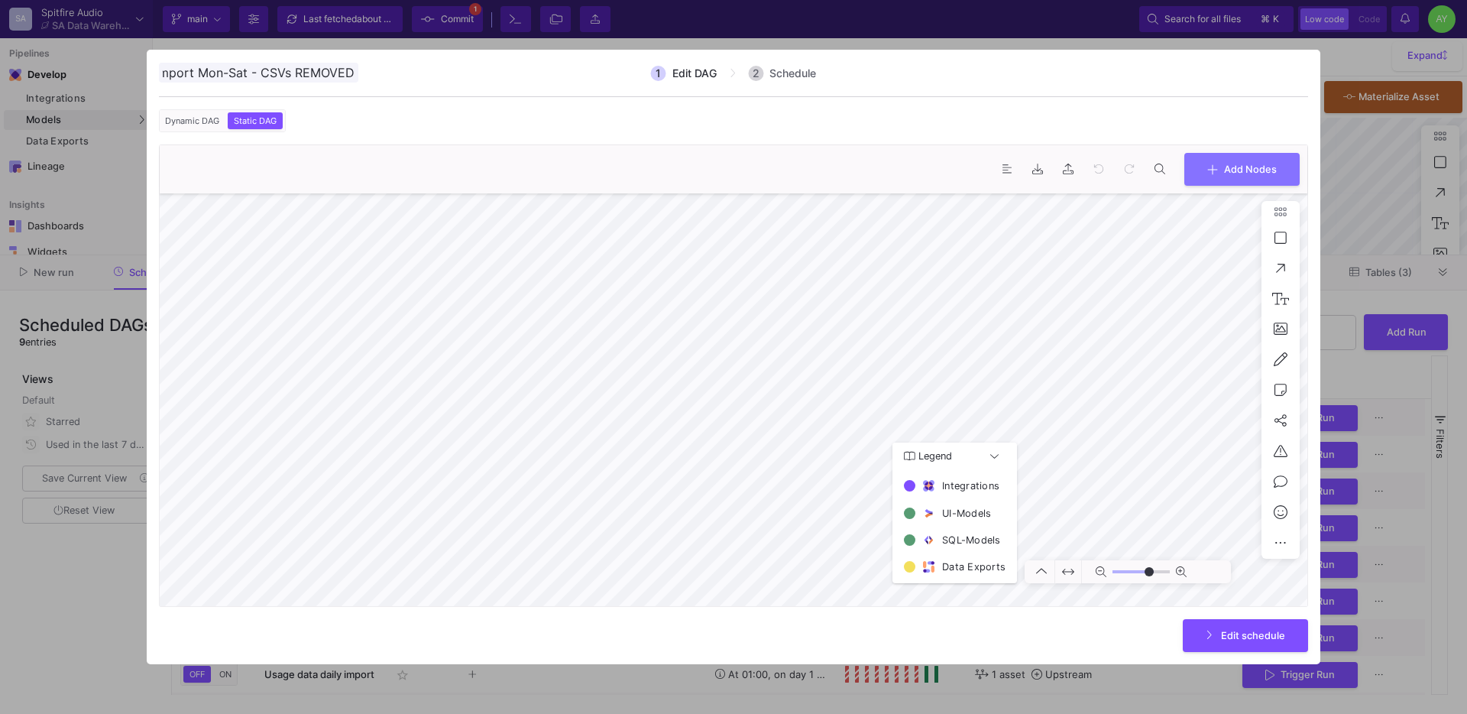
type input "0"
click at [1254, 166] on span "Add Nodes" at bounding box center [1250, 167] width 53 height 11
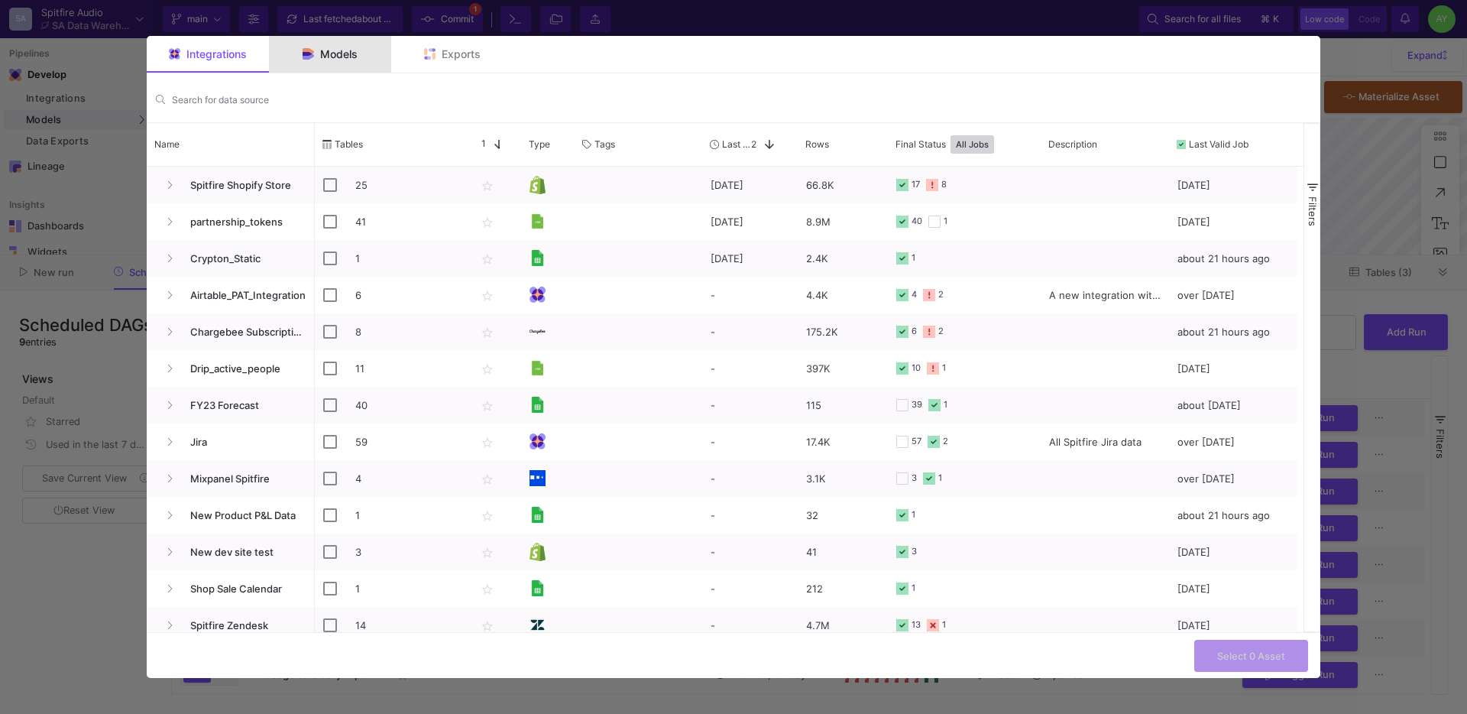
click at [340, 60] on div "Models" at bounding box center [330, 54] width 122 height 37
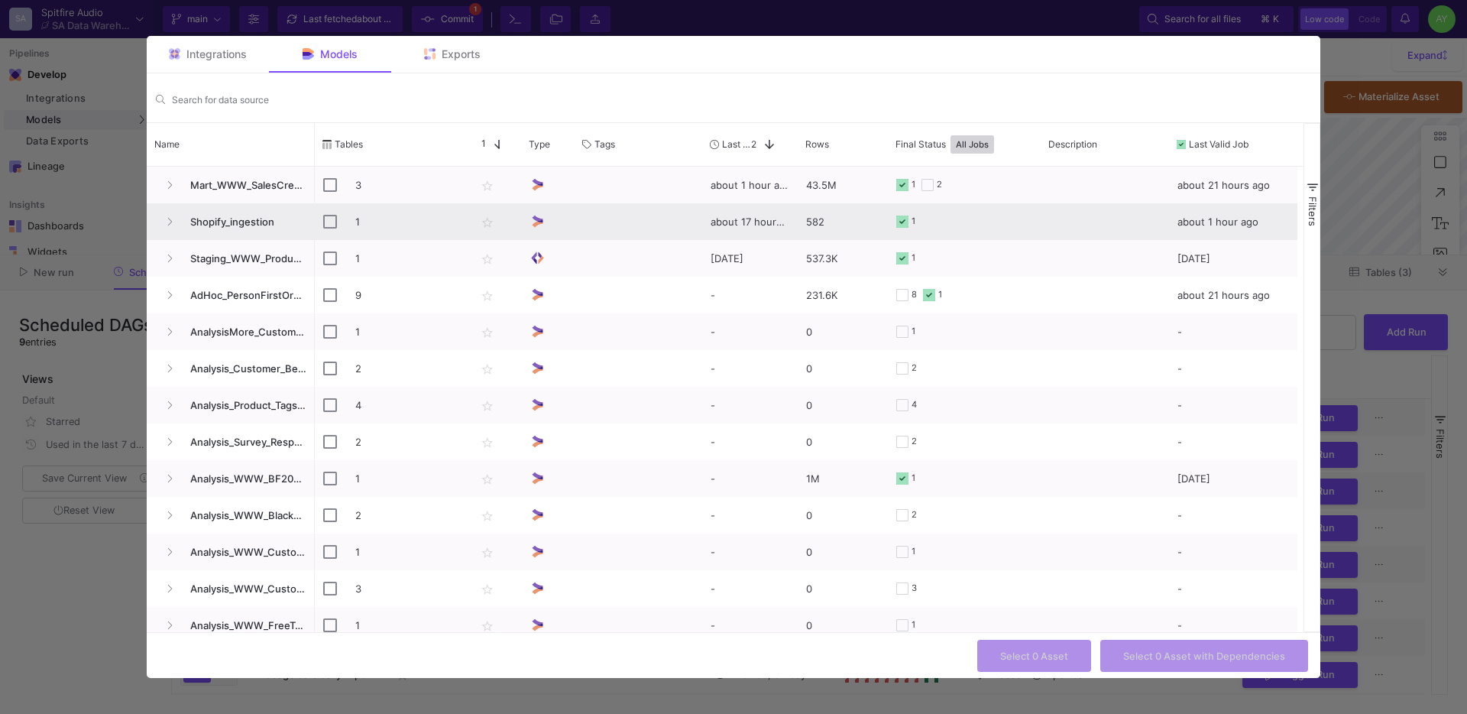
click at [231, 228] on span "Shopify_ingestion" at bounding box center [243, 222] width 125 height 36
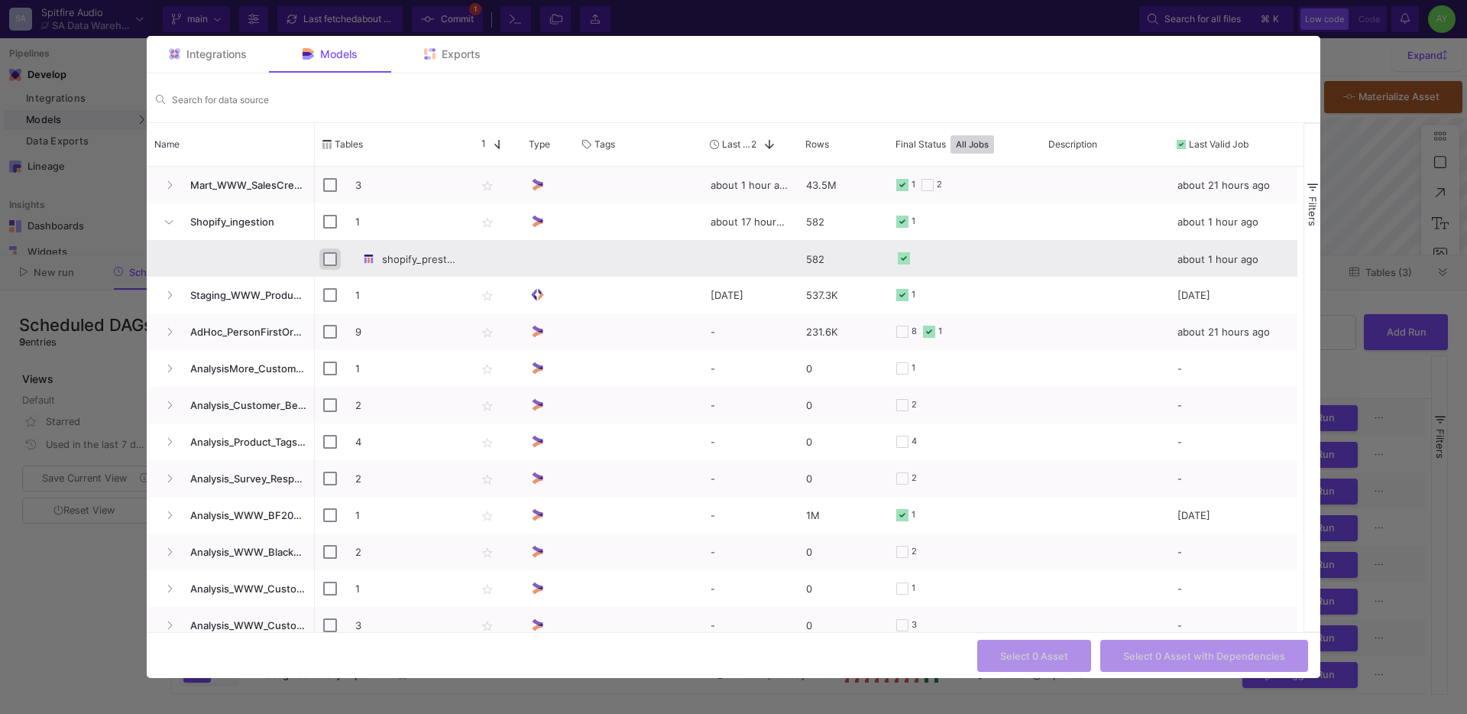
click at [330, 262] on input "Press Space to toggle row selection (unchecked)" at bounding box center [330, 259] width 14 height 14
checkbox input "true"
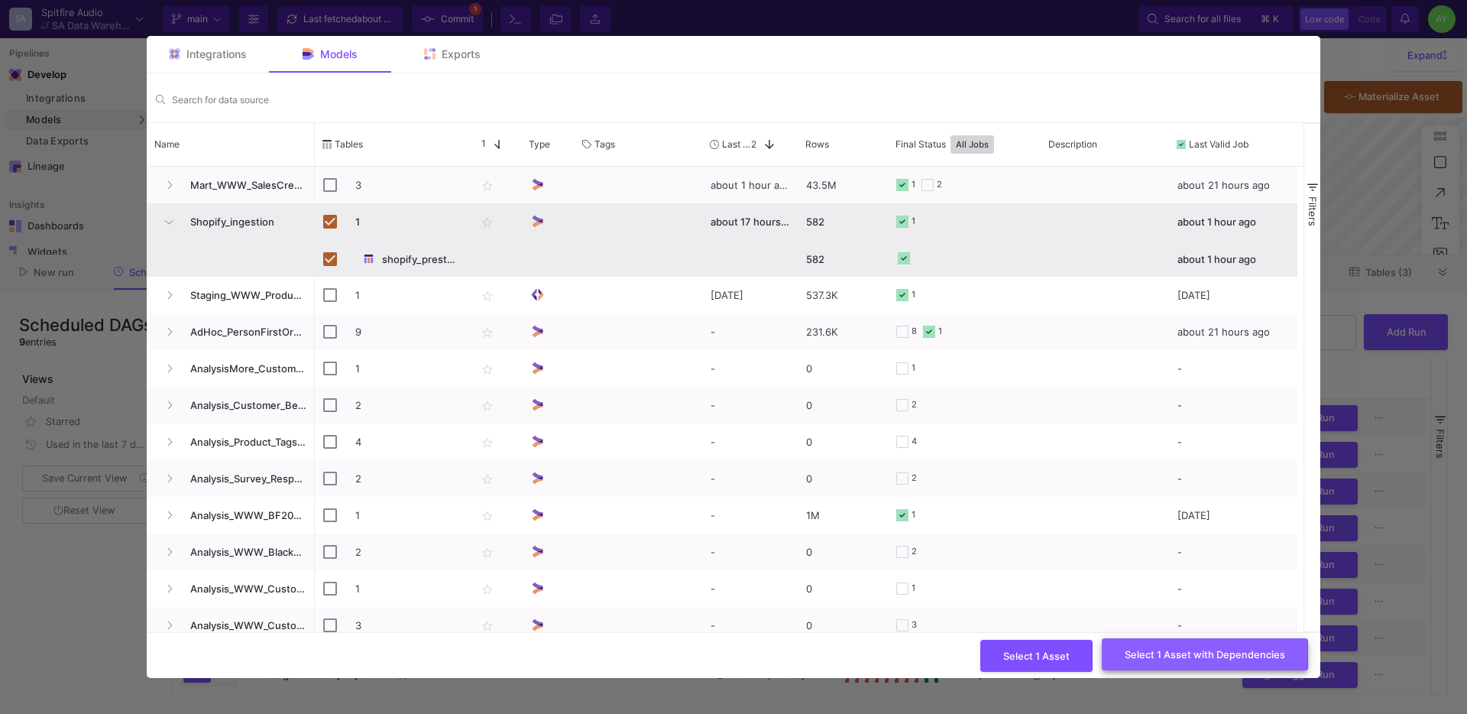
click at [1174, 650] on span "Select 1 Asset with Dependencies" at bounding box center [1205, 653] width 160 height 11
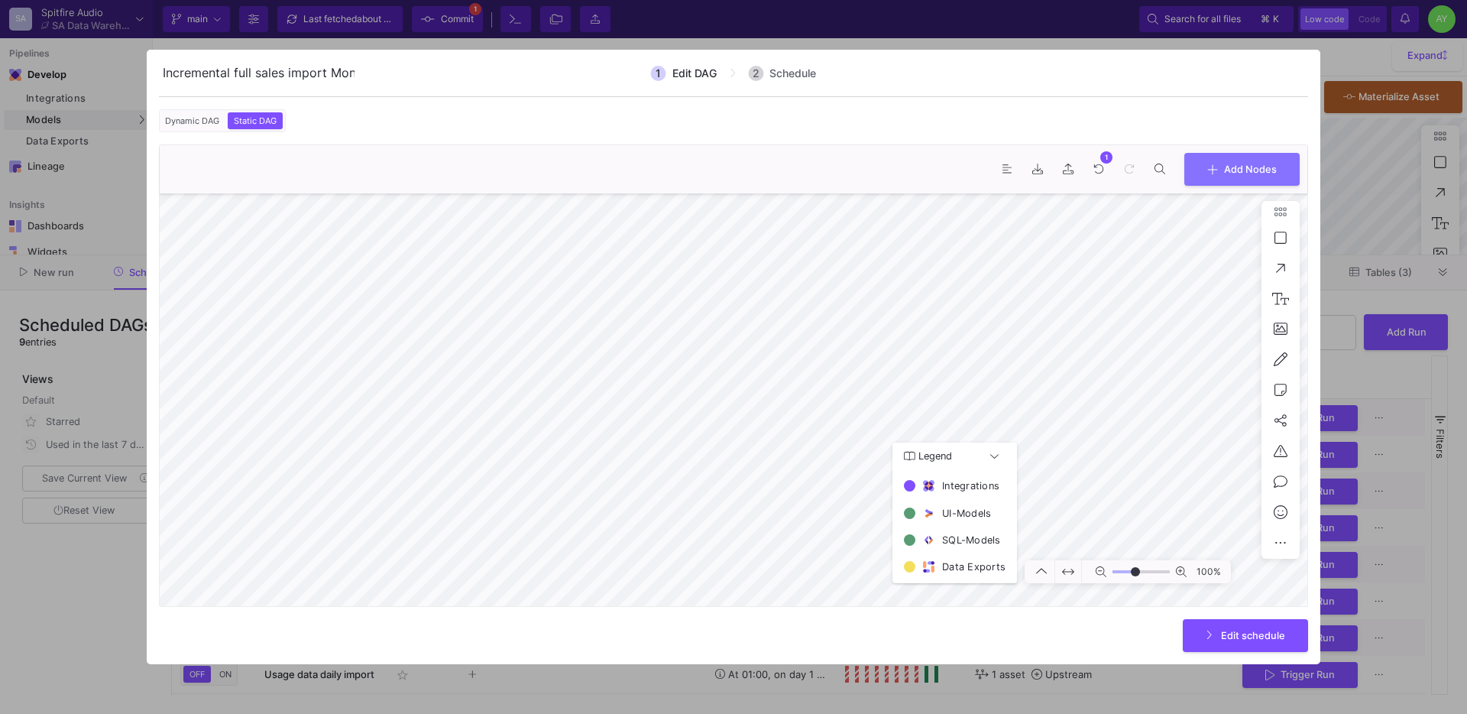
type input "-15"
click at [1243, 629] on span "Edit schedule" at bounding box center [1253, 633] width 64 height 11
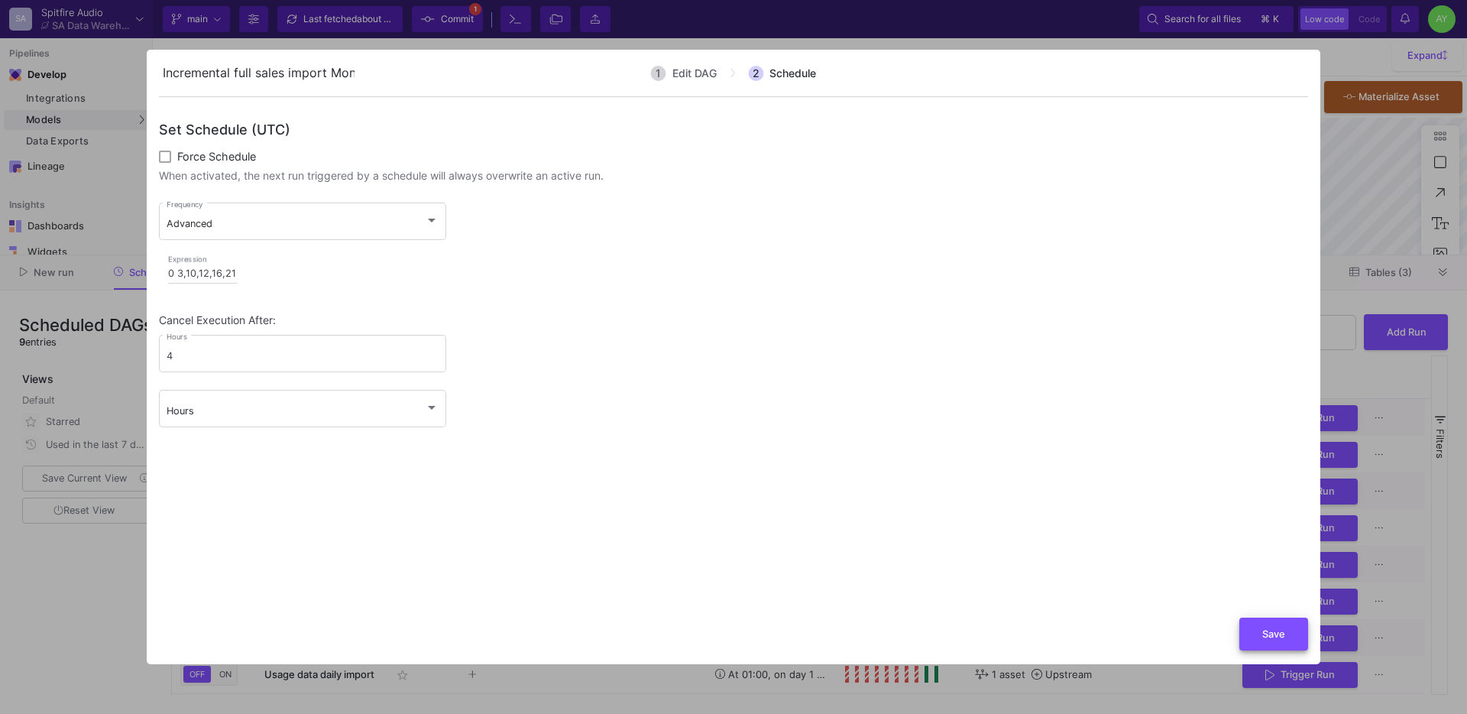
click at [1280, 641] on button "Save" at bounding box center [1274, 634] width 69 height 33
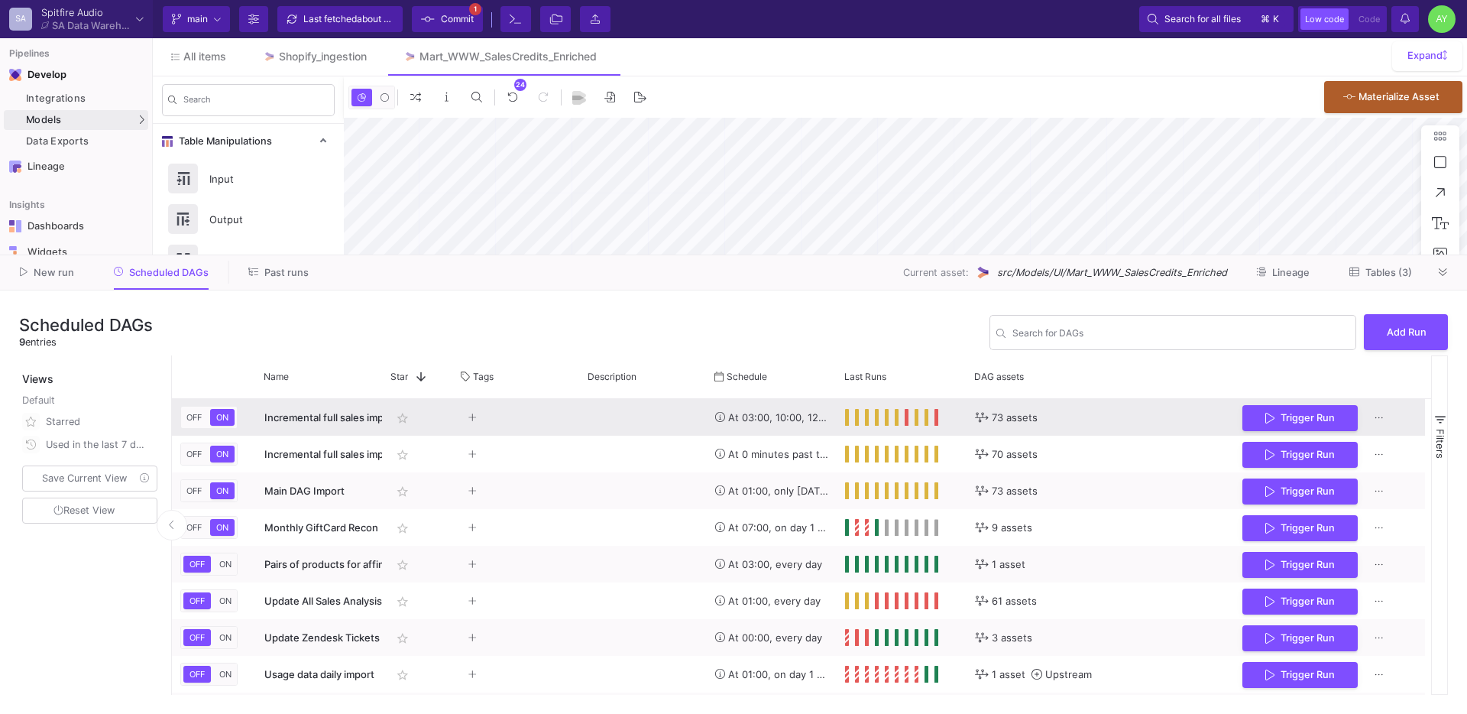
click at [543, 420] on y42-tags-cell-renderer "Press SPACE to select this row." at bounding box center [517, 417] width 110 height 35
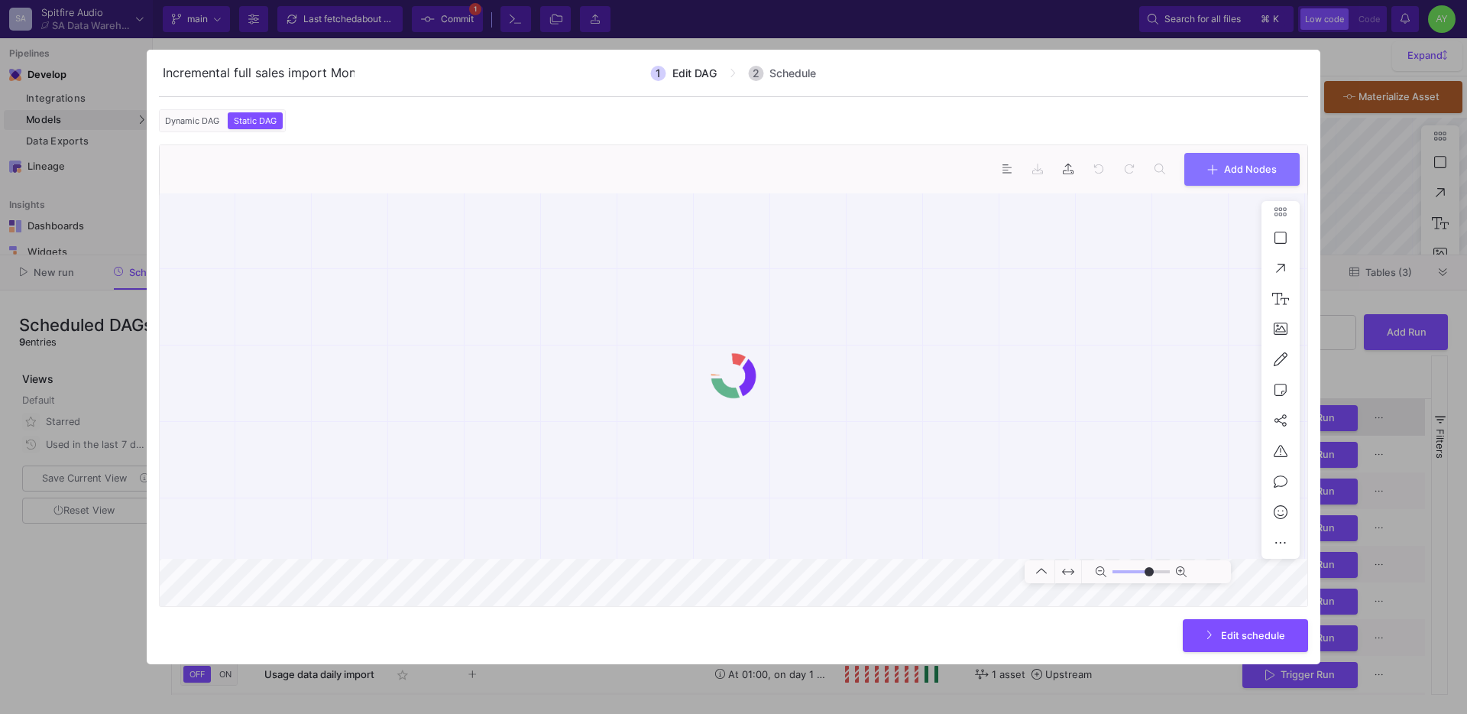
scroll to position [0, 139]
type input "0"
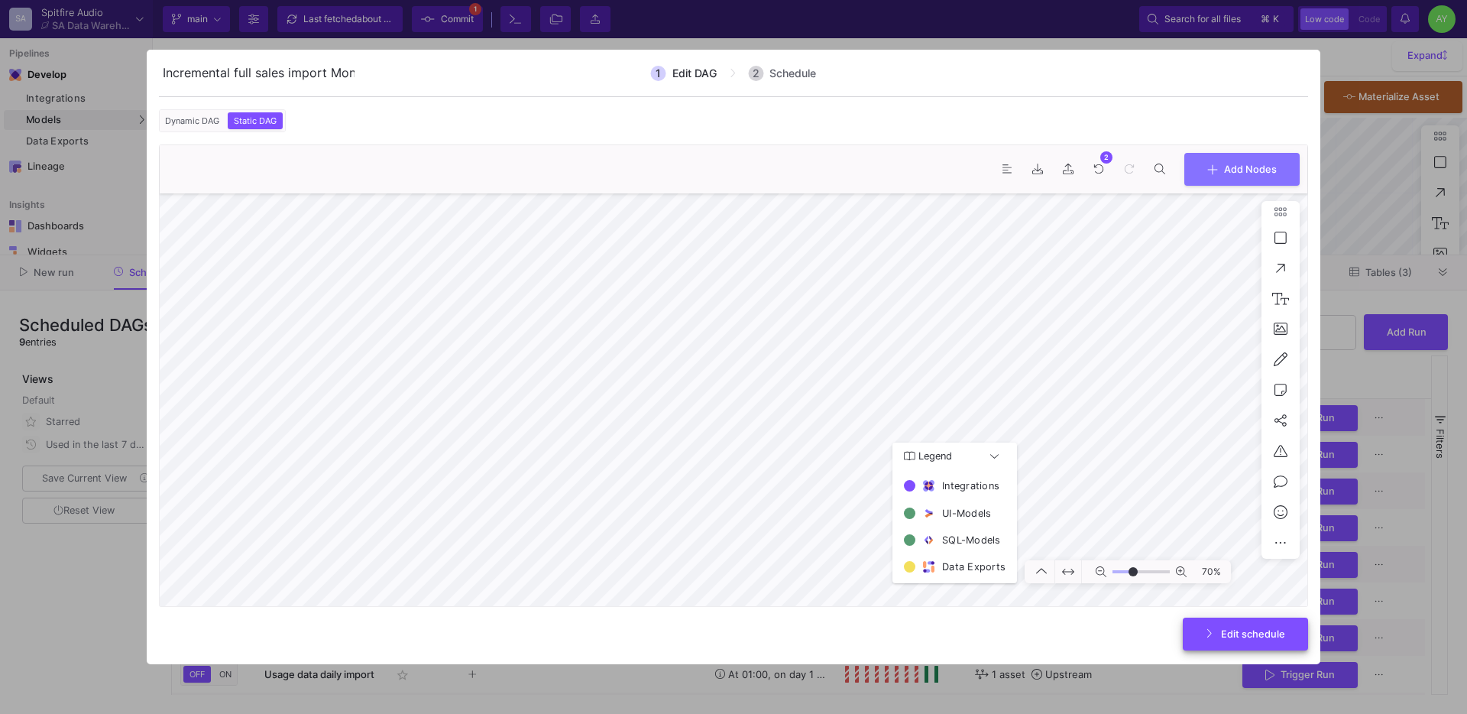
click at [1218, 632] on span "Edit schedule" at bounding box center [1245, 632] width 79 height 11
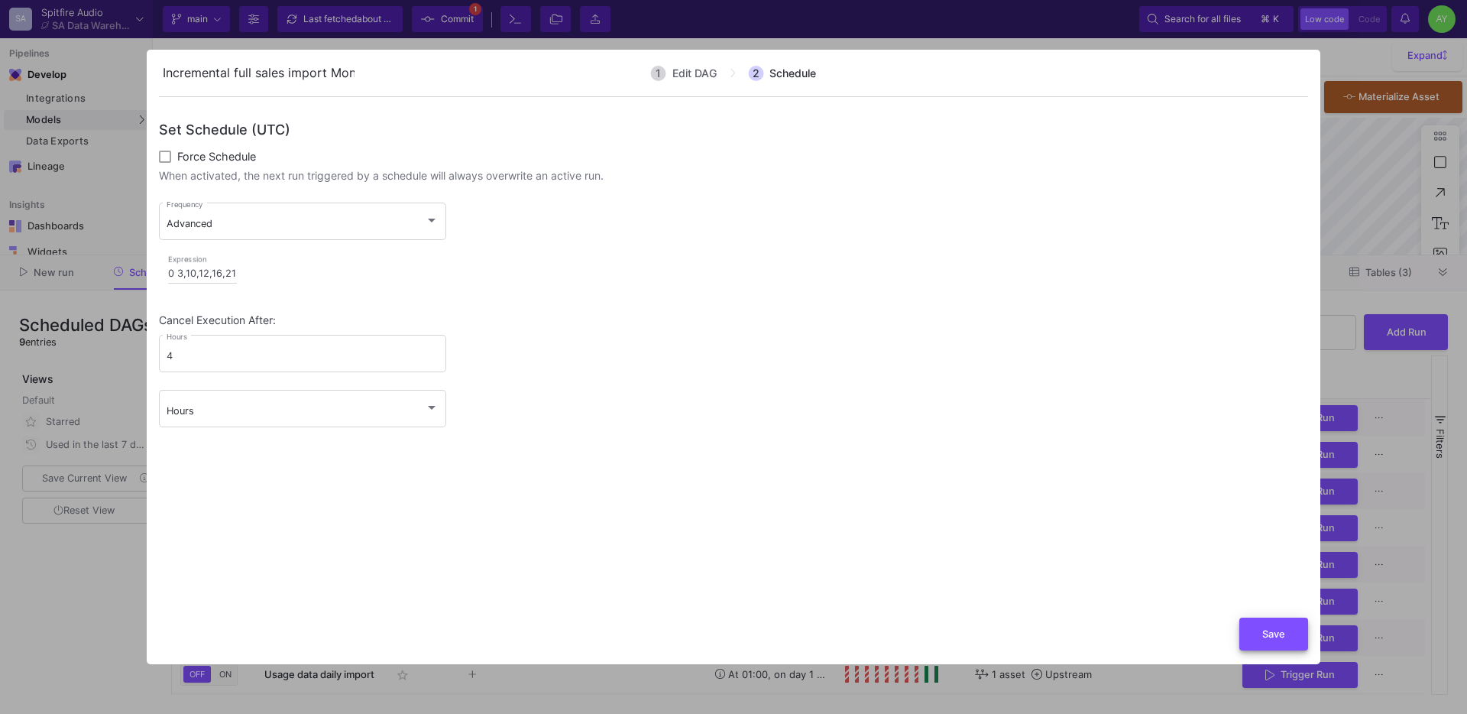
click at [1252, 633] on button "Save" at bounding box center [1274, 634] width 69 height 33
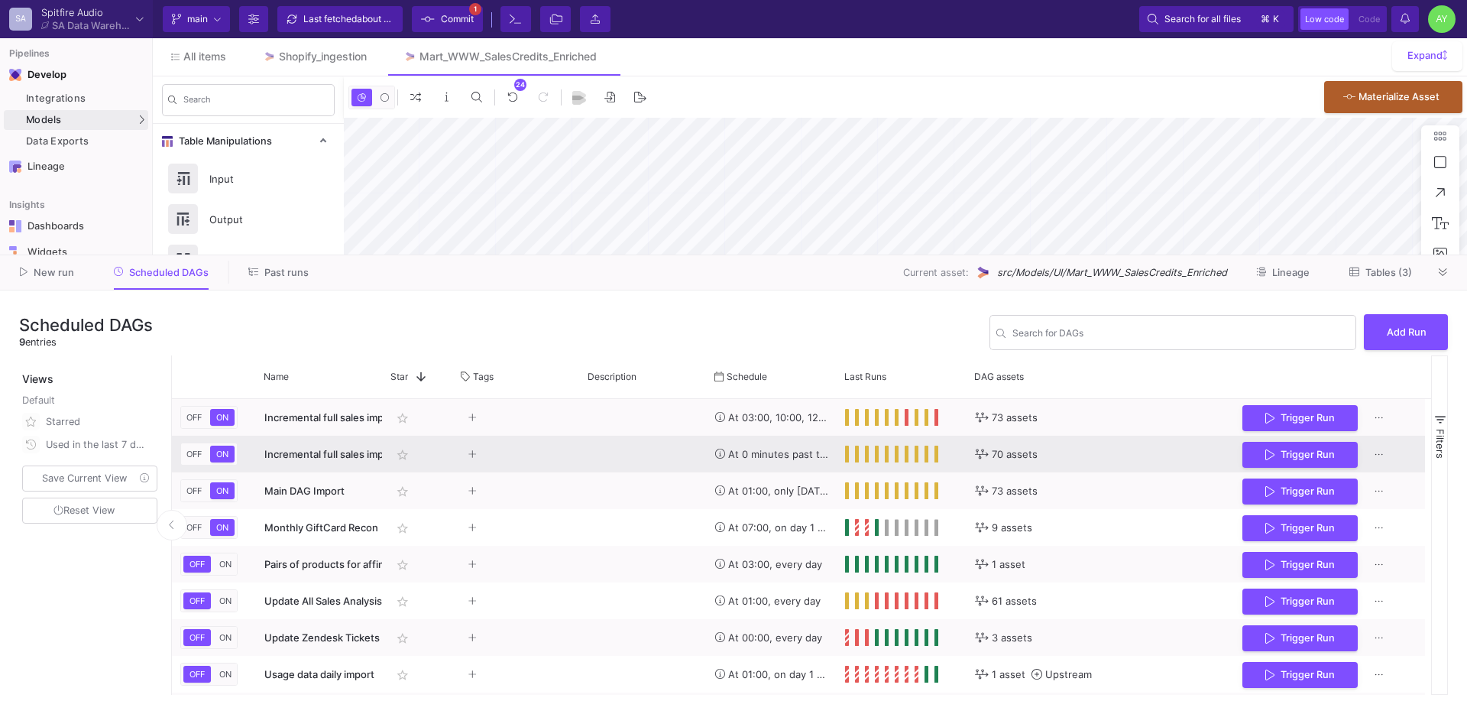
click at [572, 455] on div "Press SPACE to select this row." at bounding box center [516, 454] width 127 height 37
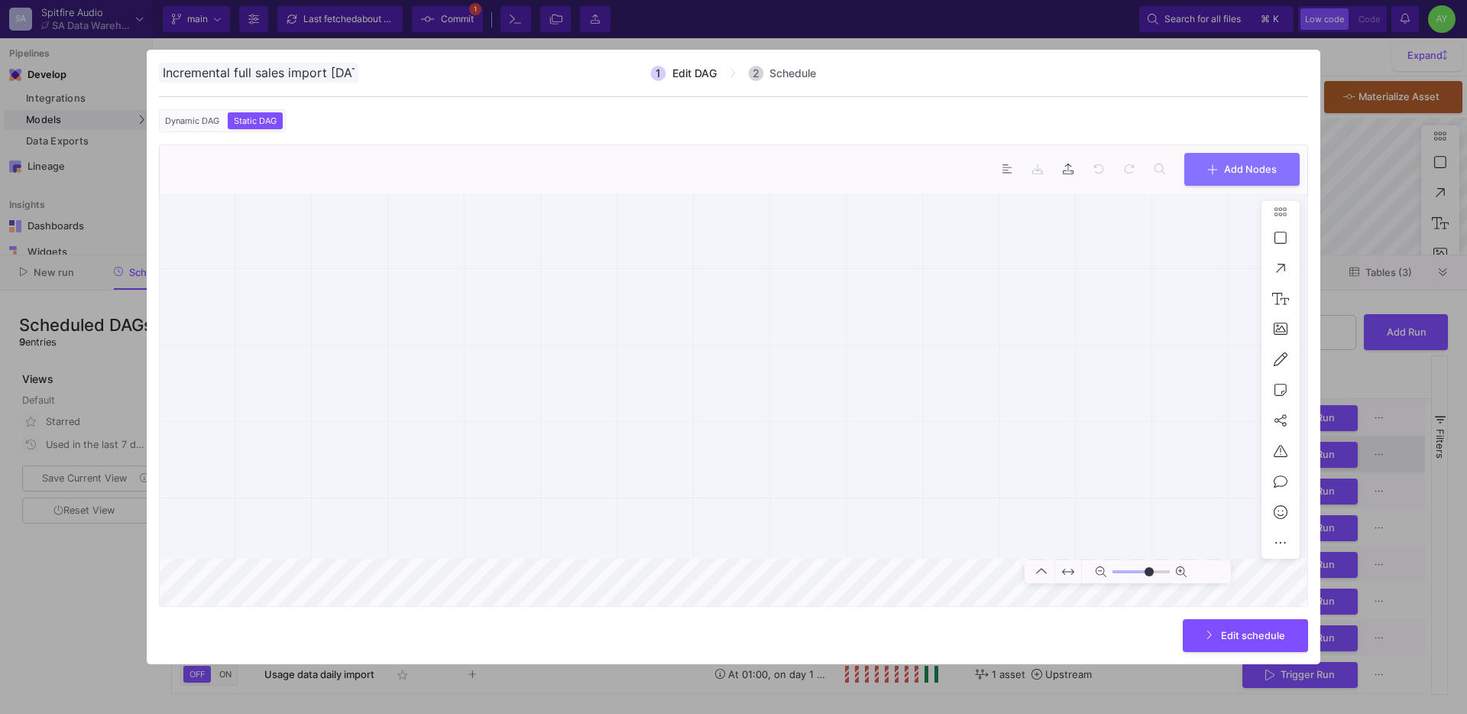
scroll to position [0, 132]
type input "0"
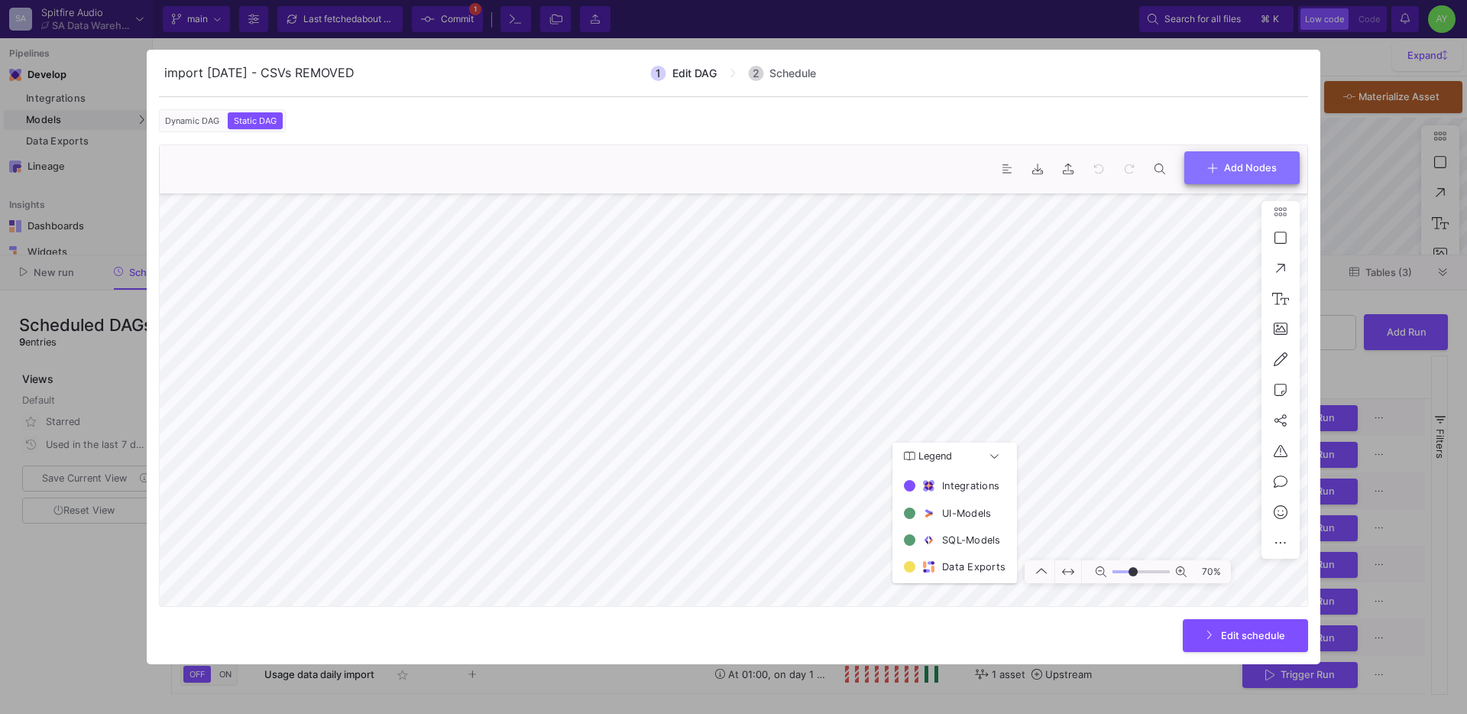
click at [1234, 157] on button "Add Nodes" at bounding box center [1242, 167] width 115 height 33
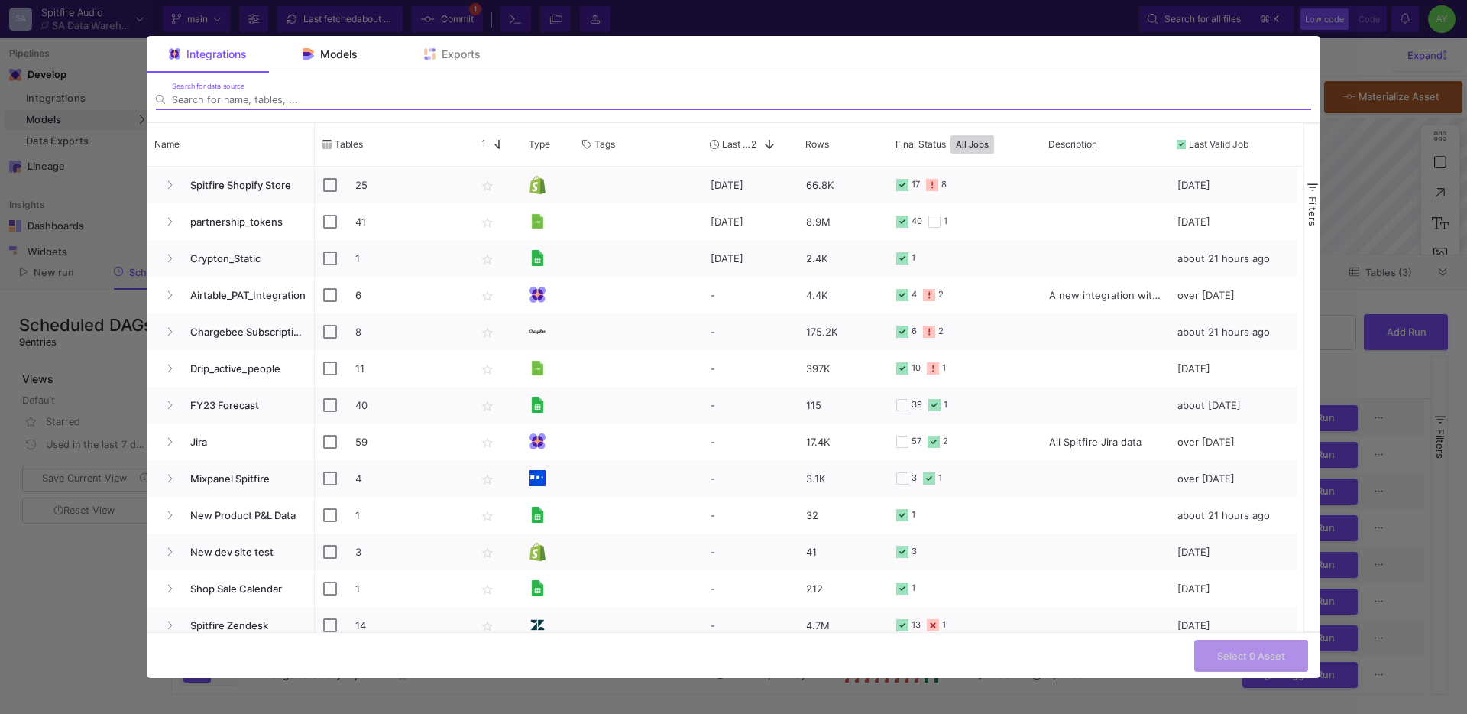
click at [330, 45] on div "Models" at bounding box center [330, 54] width 122 height 37
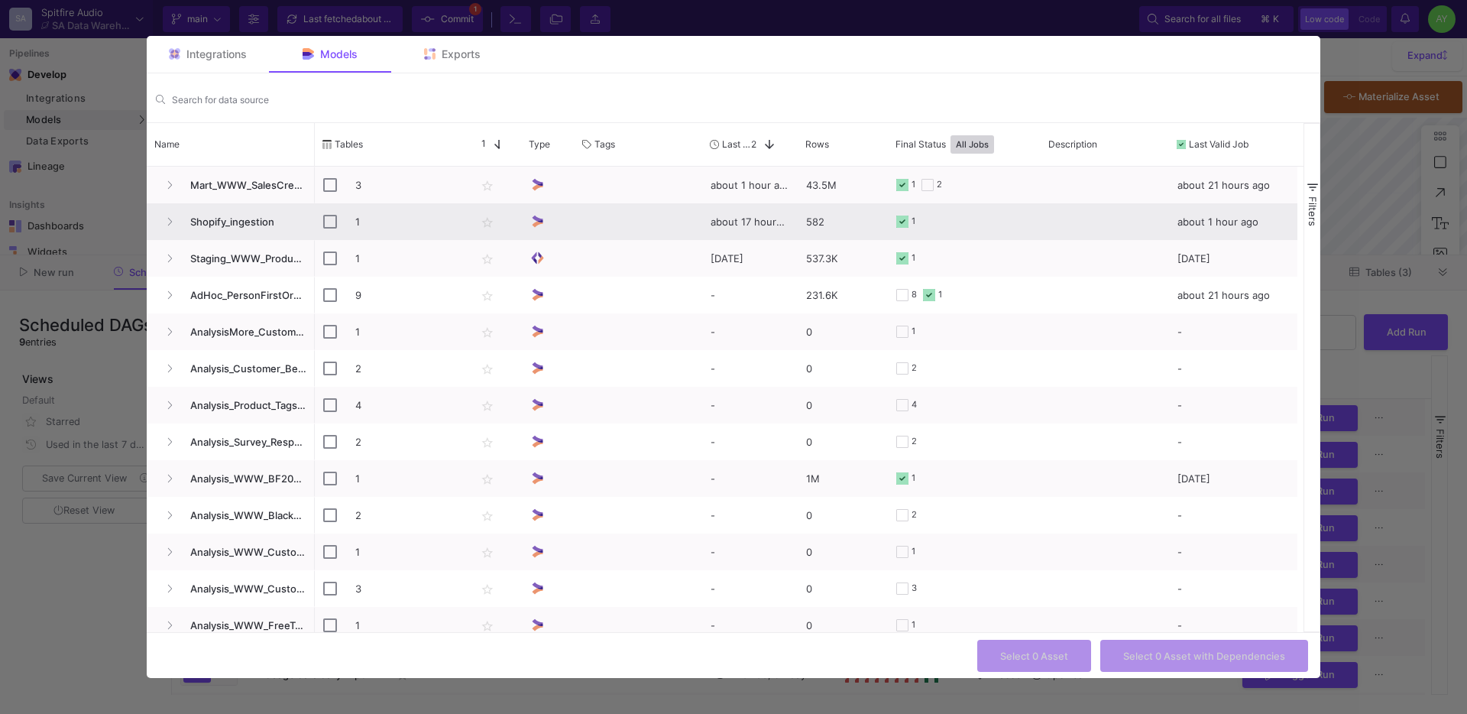
click at [202, 219] on span "Shopify_ingestion" at bounding box center [243, 222] width 125 height 36
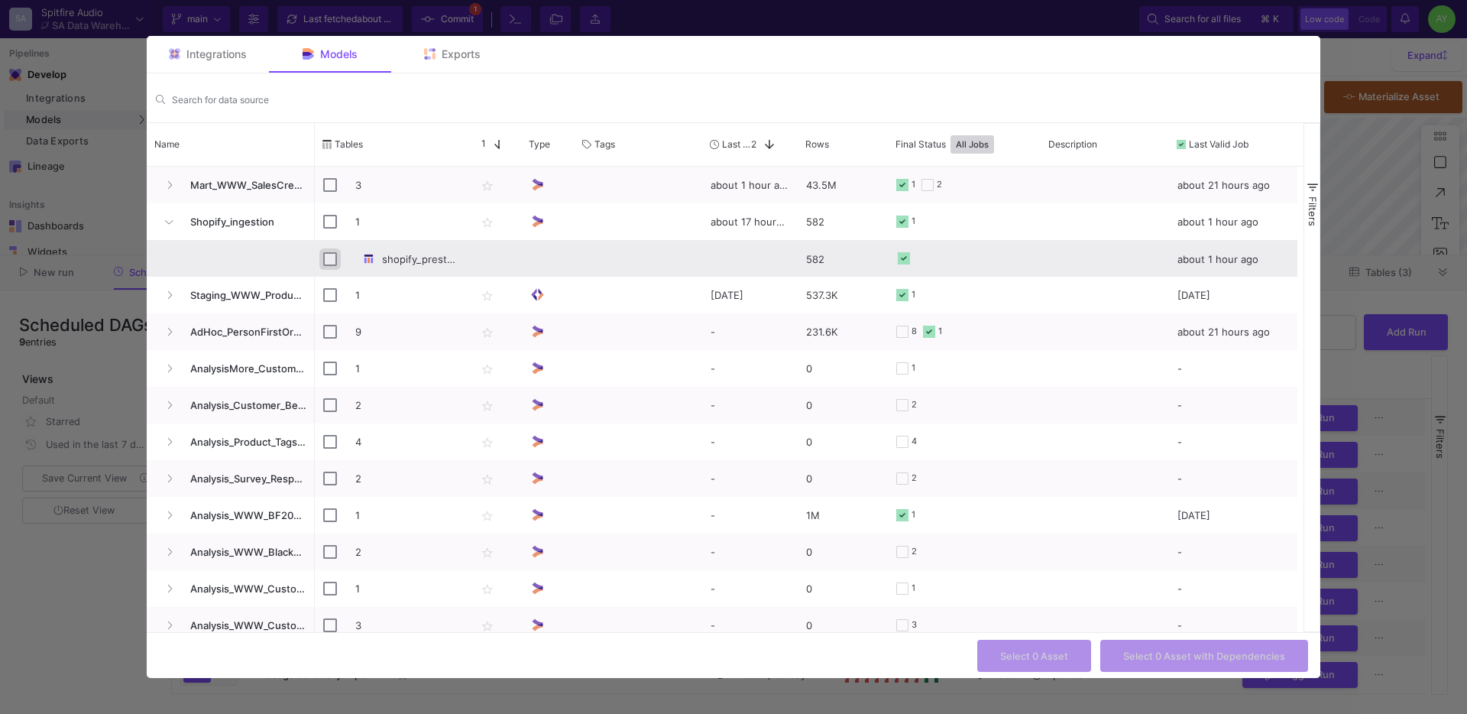
click at [330, 252] on input "Press Space to toggle row selection (unchecked)" at bounding box center [330, 259] width 14 height 14
checkbox input "true"
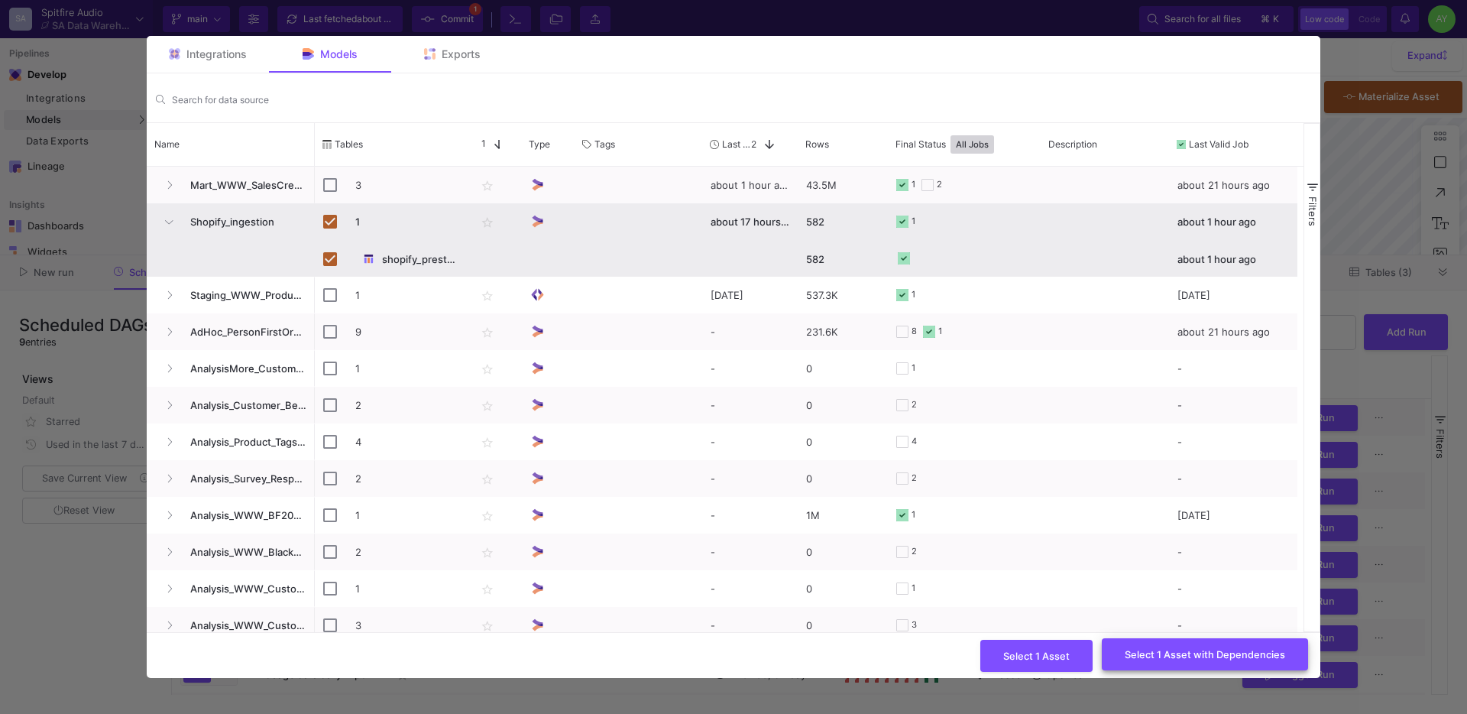
click at [1148, 662] on button "Select 1 Asset with Dependencies" at bounding box center [1205, 654] width 206 height 33
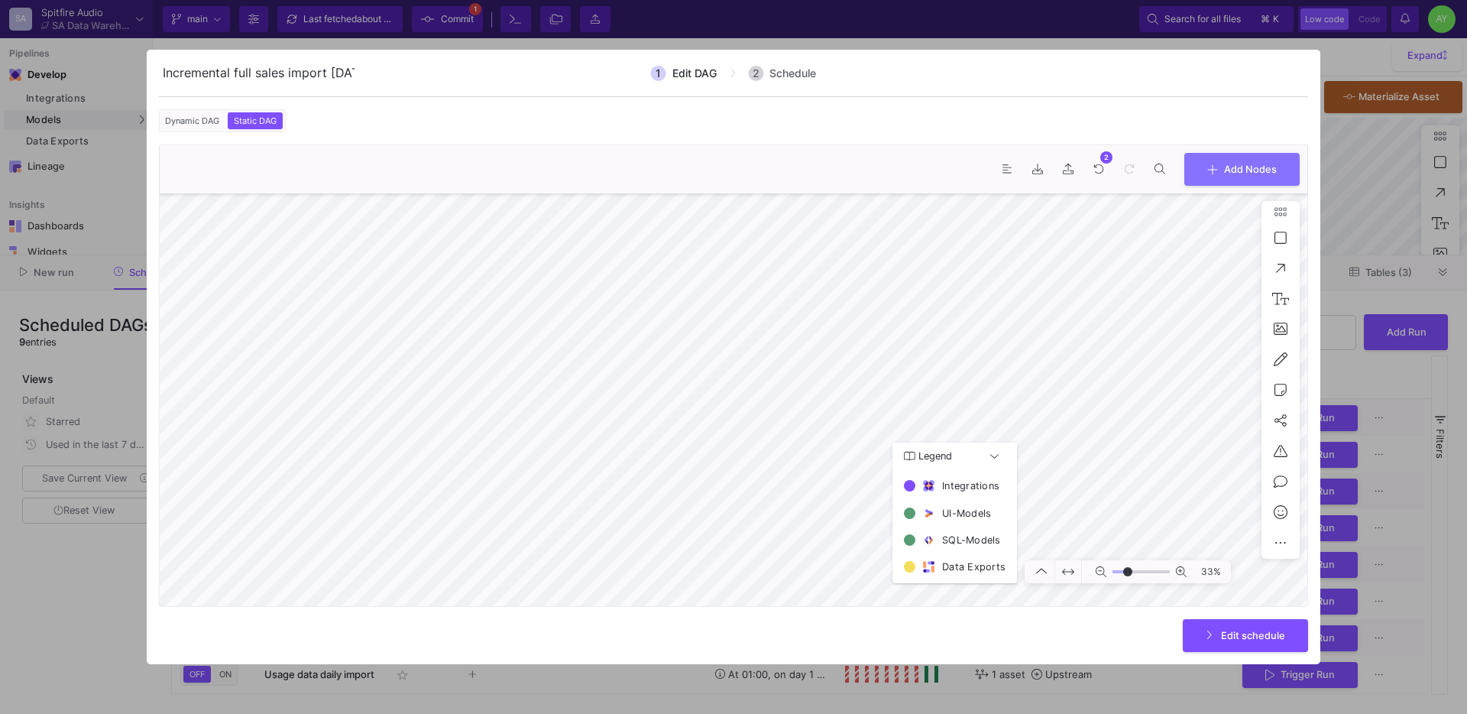
type input "-11"
click at [1242, 626] on button "Edit schedule" at bounding box center [1245, 634] width 125 height 33
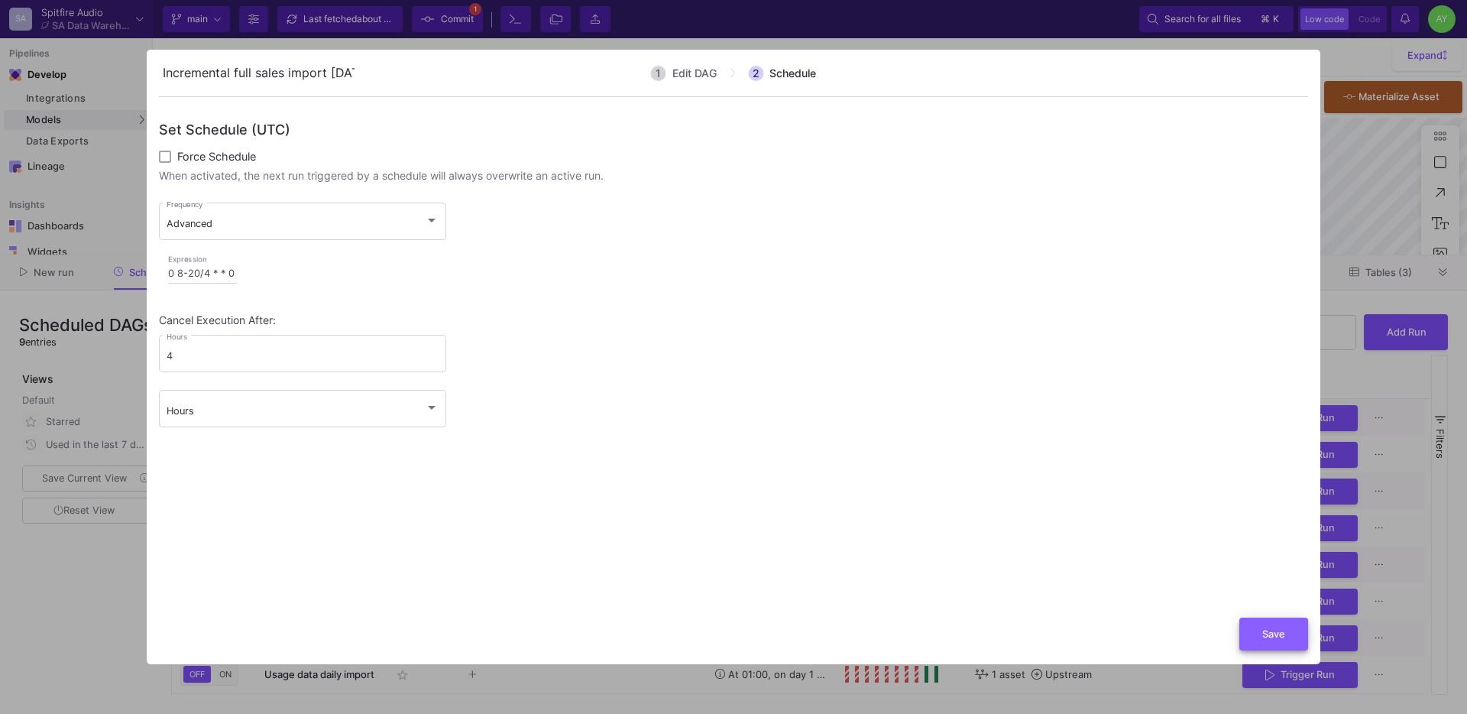
click at [1282, 640] on button "Save" at bounding box center [1274, 634] width 69 height 33
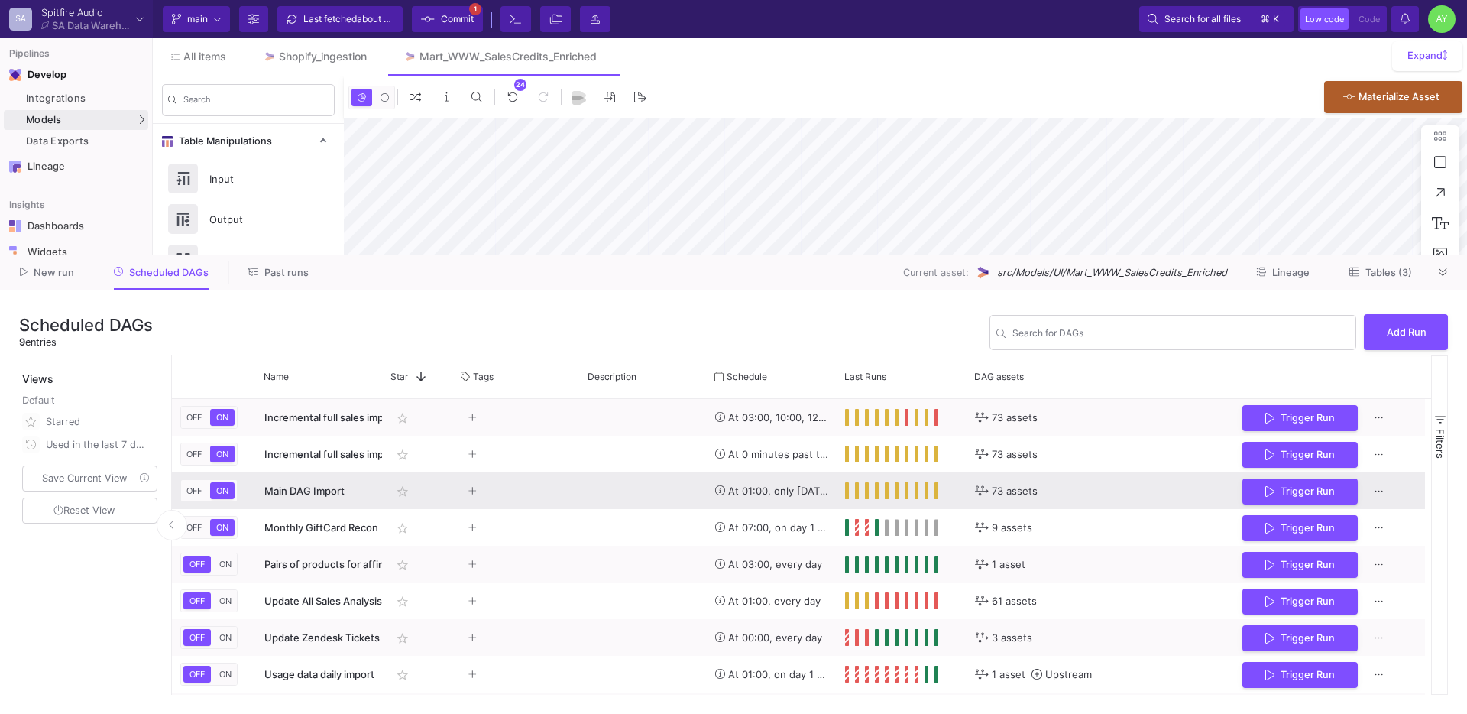
click at [615, 492] on div "Press SPACE to select this row." at bounding box center [643, 490] width 127 height 37
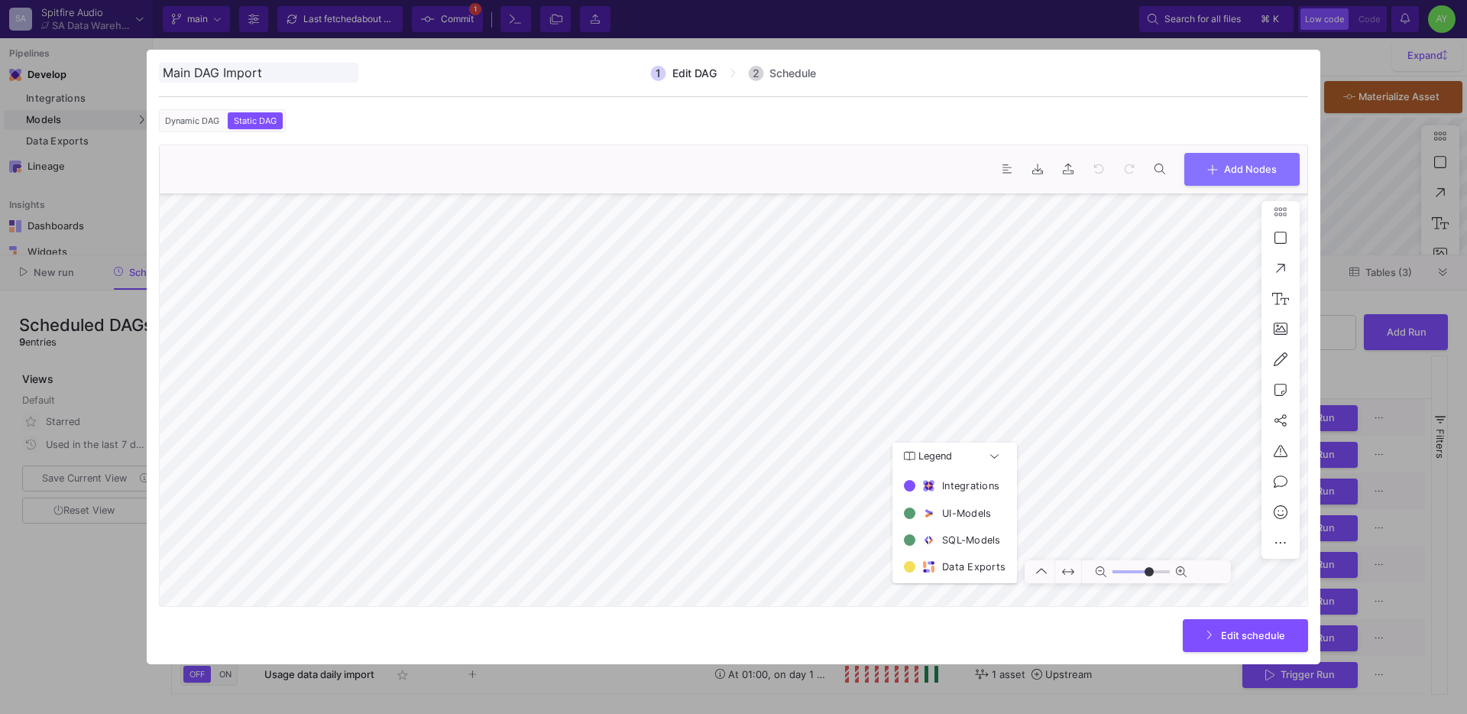
type input "0"
click at [1237, 166] on span "Add Nodes" at bounding box center [1250, 167] width 53 height 11
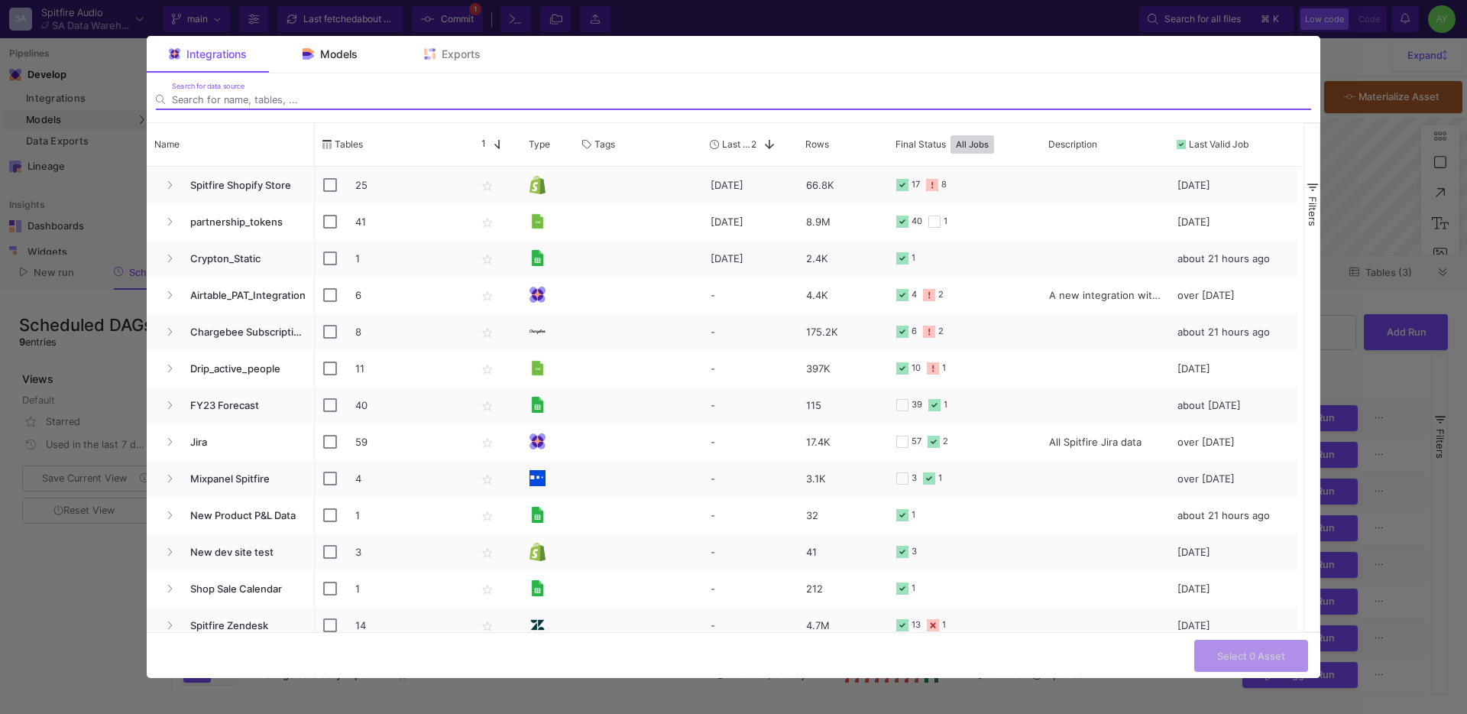
click at [333, 60] on div "Models" at bounding box center [330, 54] width 122 height 37
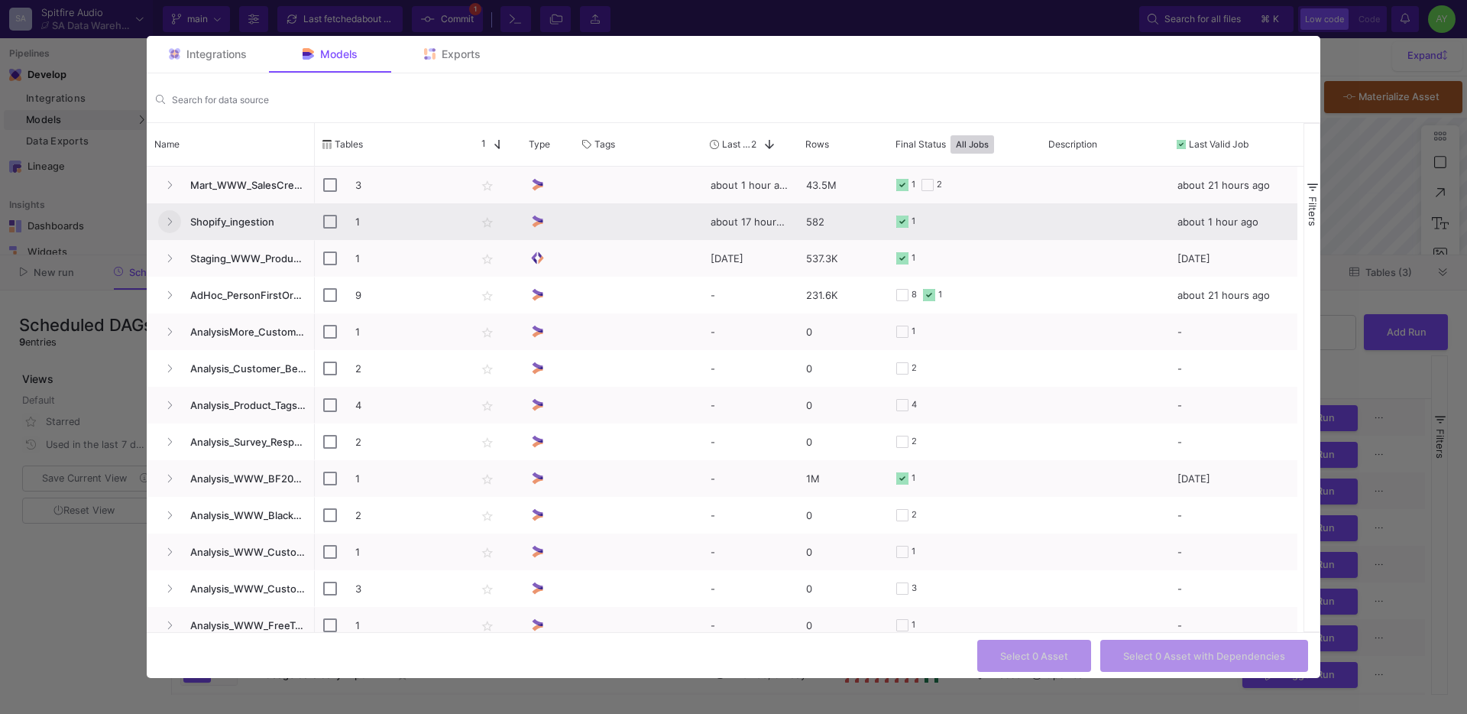
click at [174, 227] on button "Press SPACE to select this row." at bounding box center [169, 221] width 23 height 23
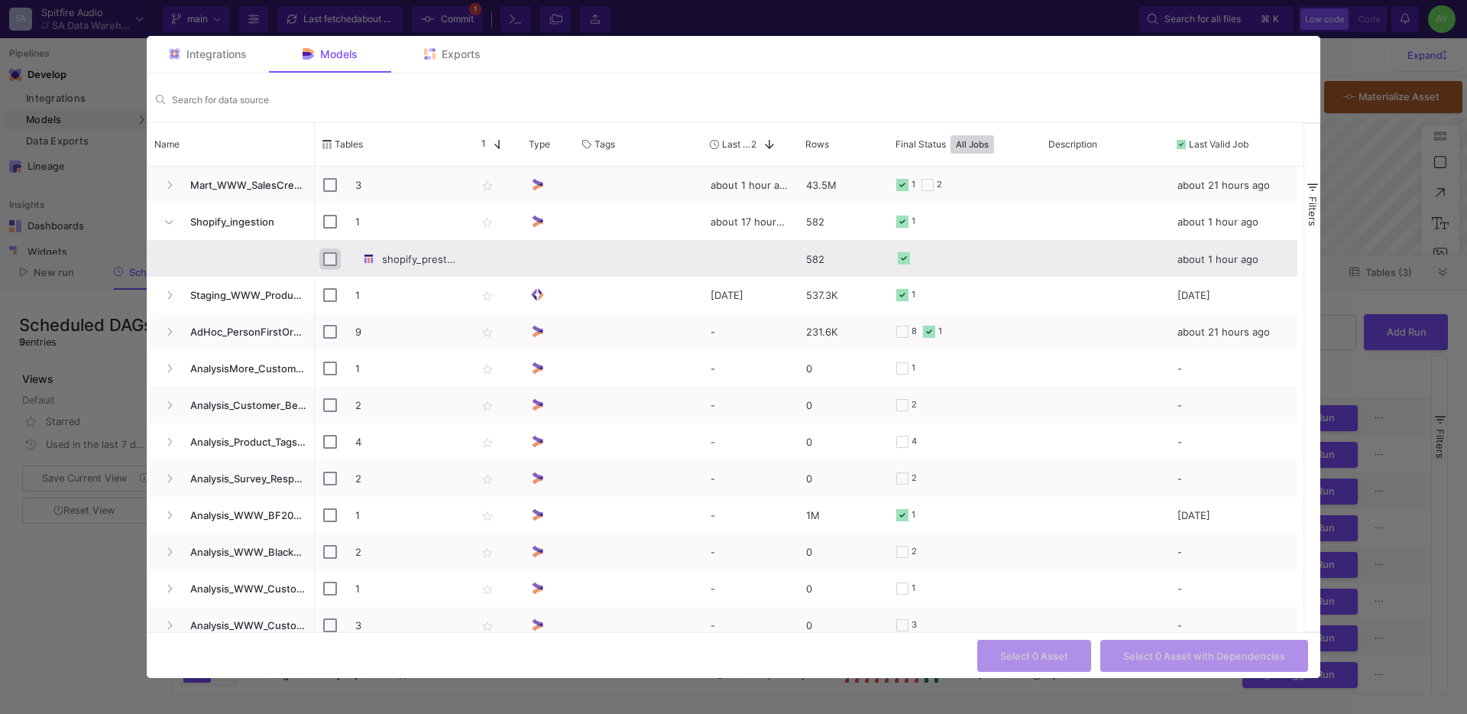
click at [323, 257] on input "Press Space to toggle row selection (unchecked)" at bounding box center [330, 259] width 14 height 14
checkbox input "true"
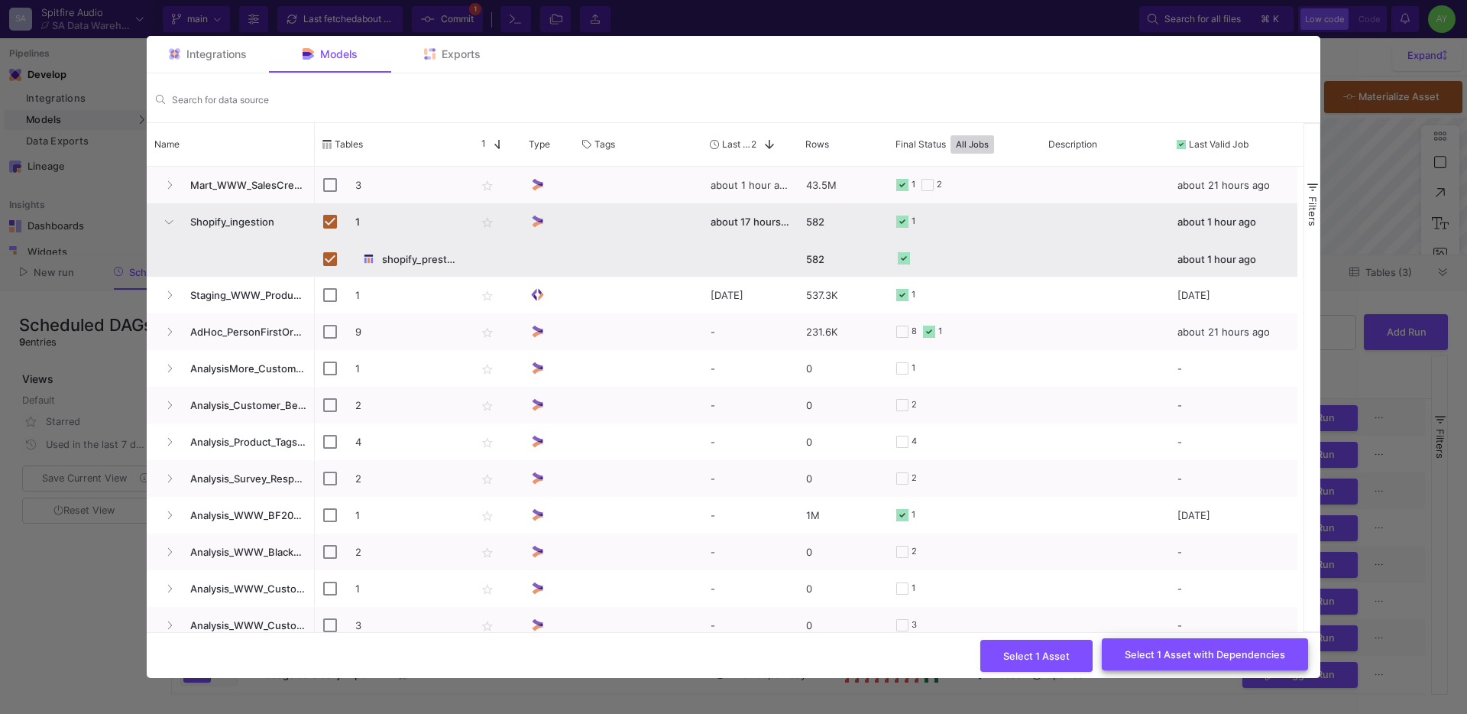
click at [1156, 656] on span "Select 1 Asset with Dependencies" at bounding box center [1205, 653] width 160 height 11
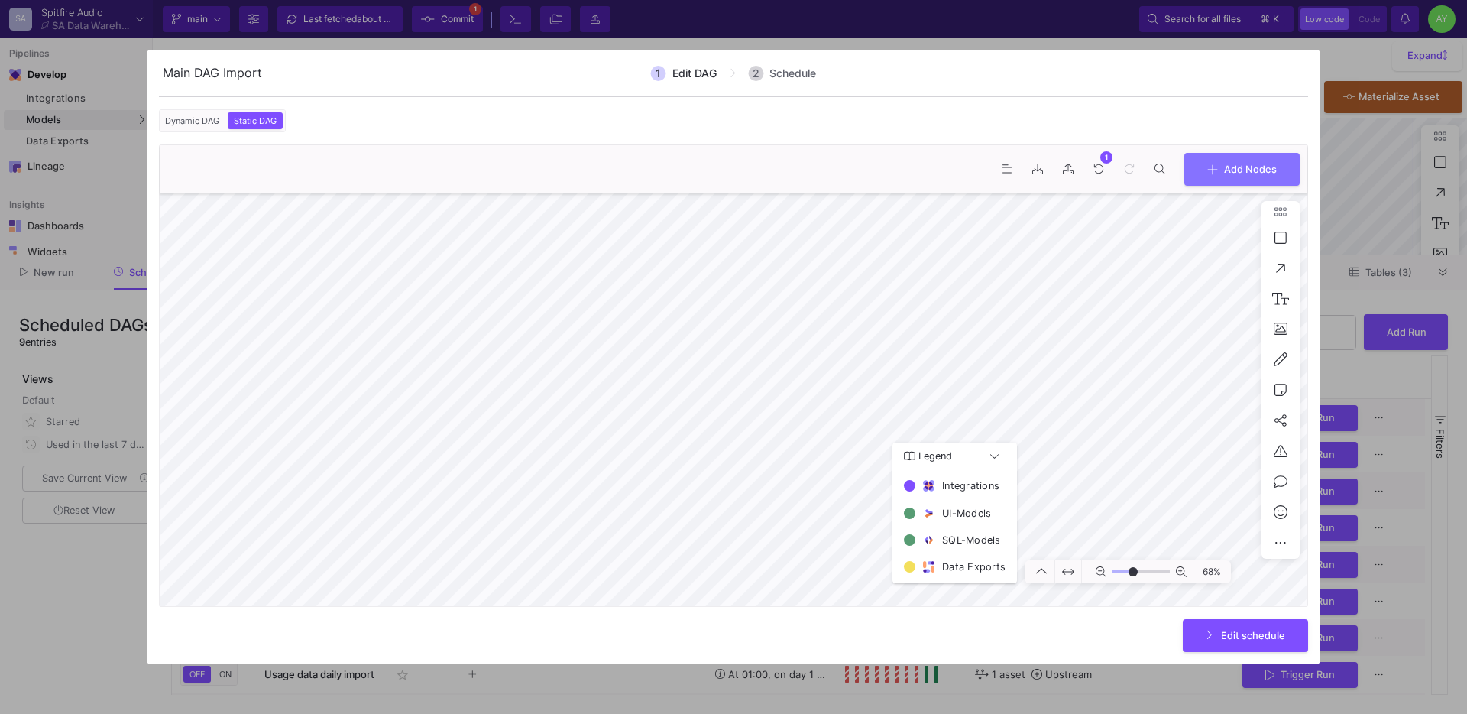
type input "-11"
click at [1220, 623] on button "Edit schedule" at bounding box center [1245, 634] width 125 height 33
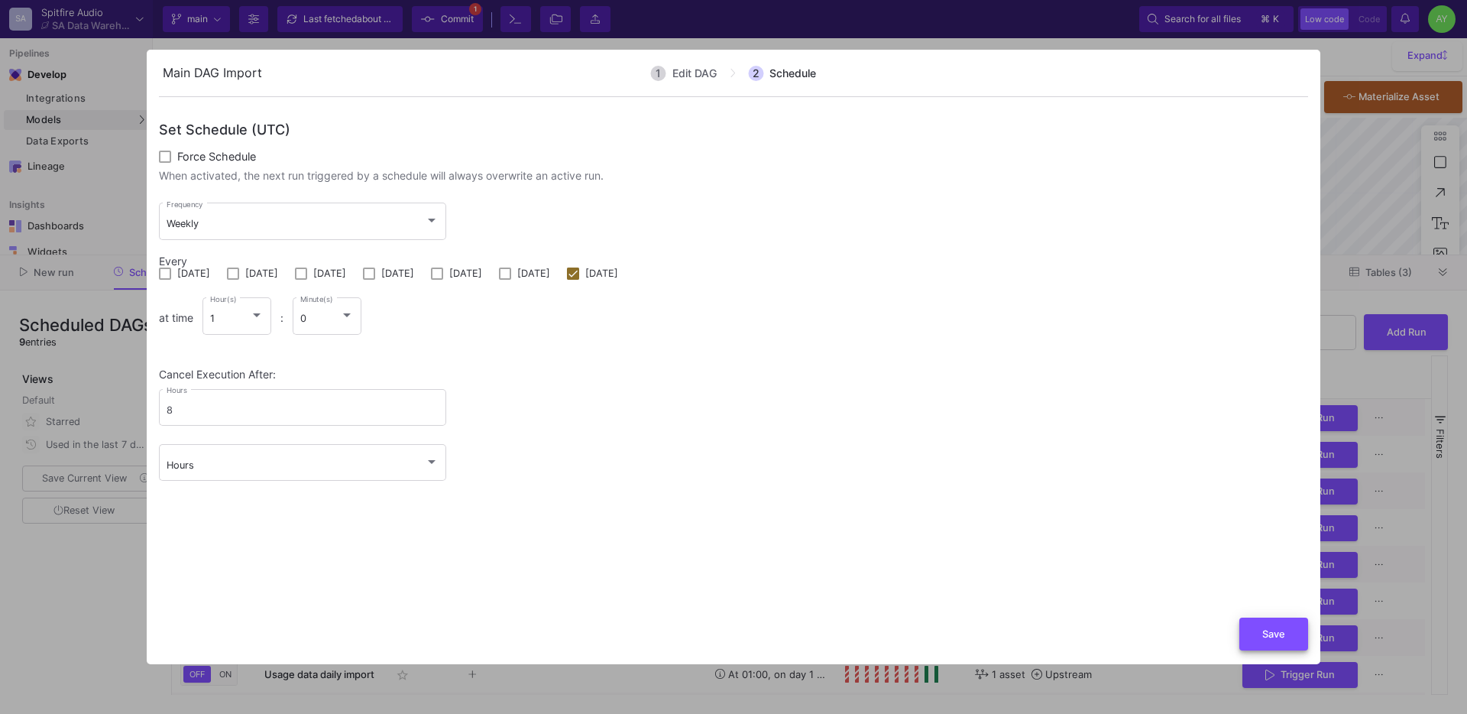
click at [1266, 641] on button "Save" at bounding box center [1274, 634] width 69 height 33
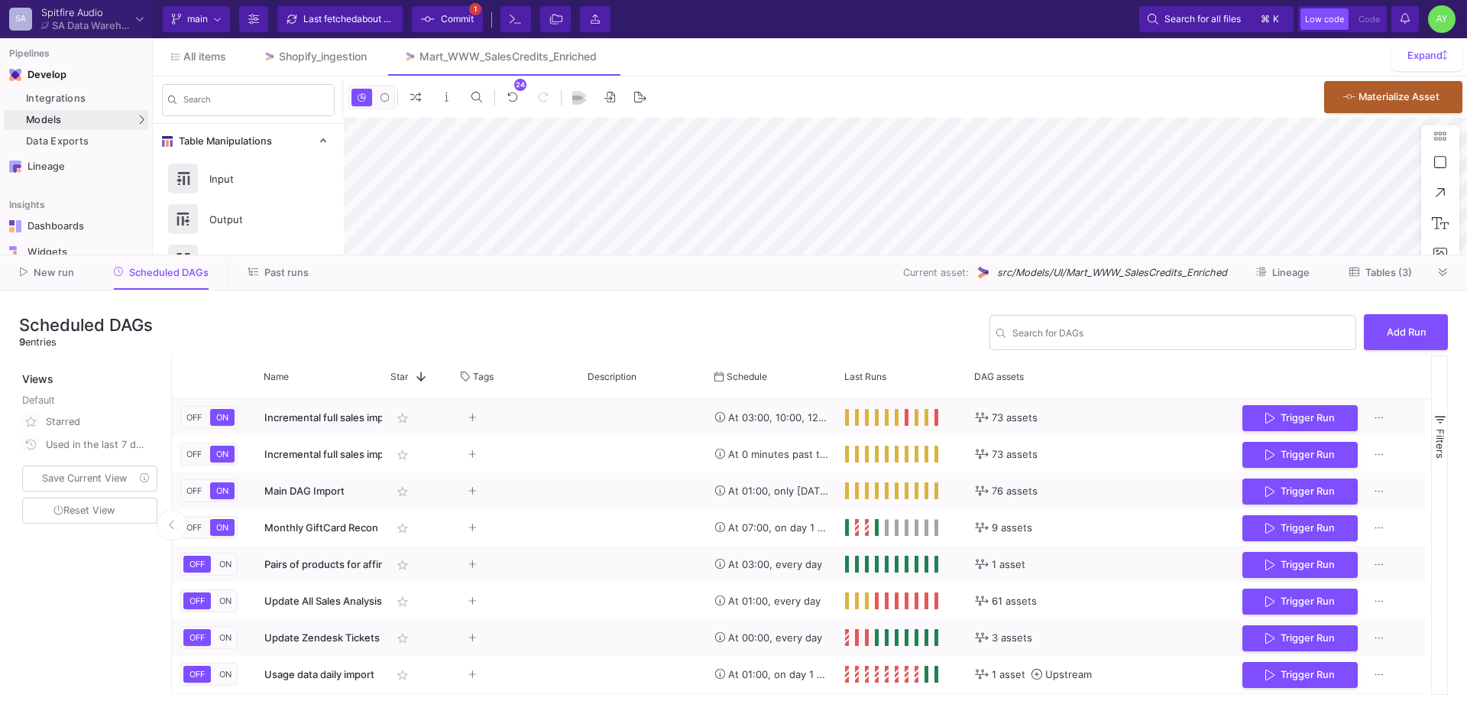
click at [289, 261] on button "Past runs" at bounding box center [278, 273] width 97 height 24
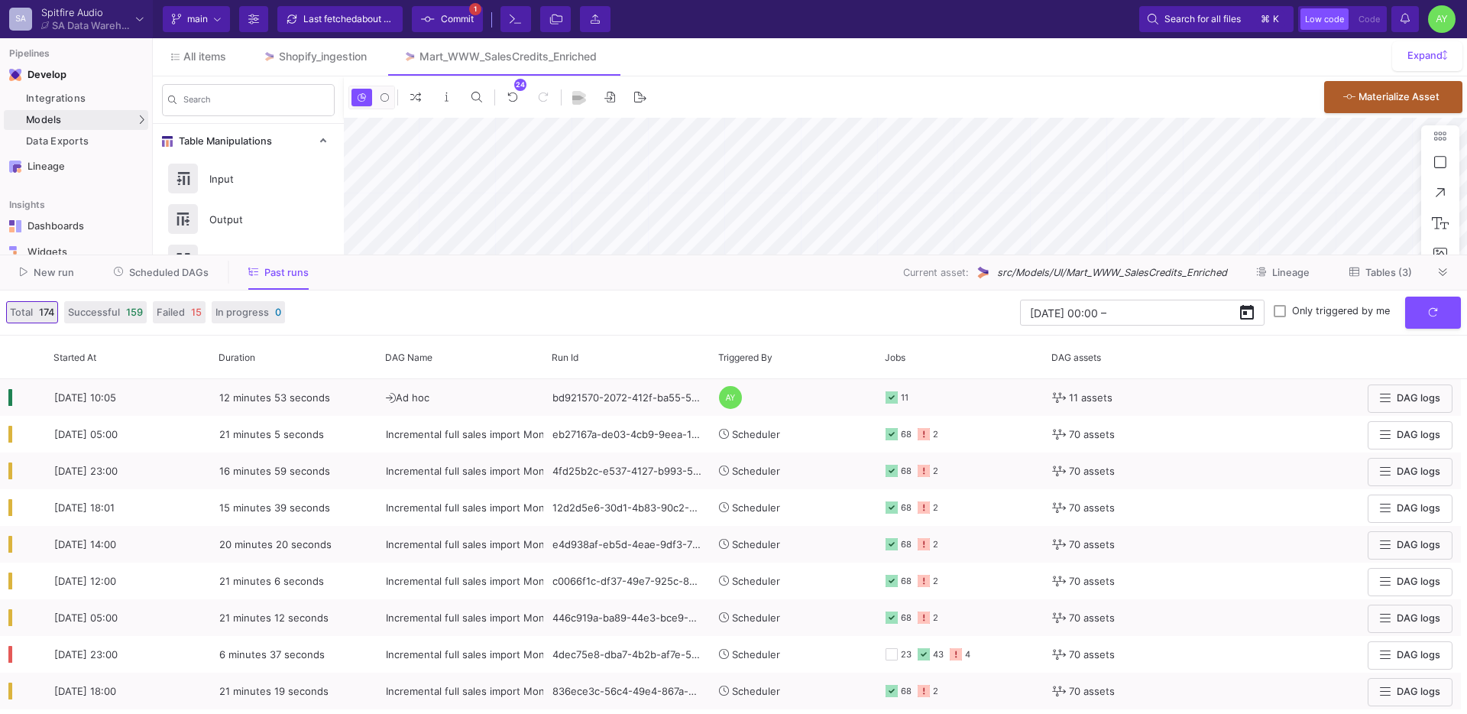
click at [441, 25] on span "Commit" at bounding box center [457, 19] width 33 height 23
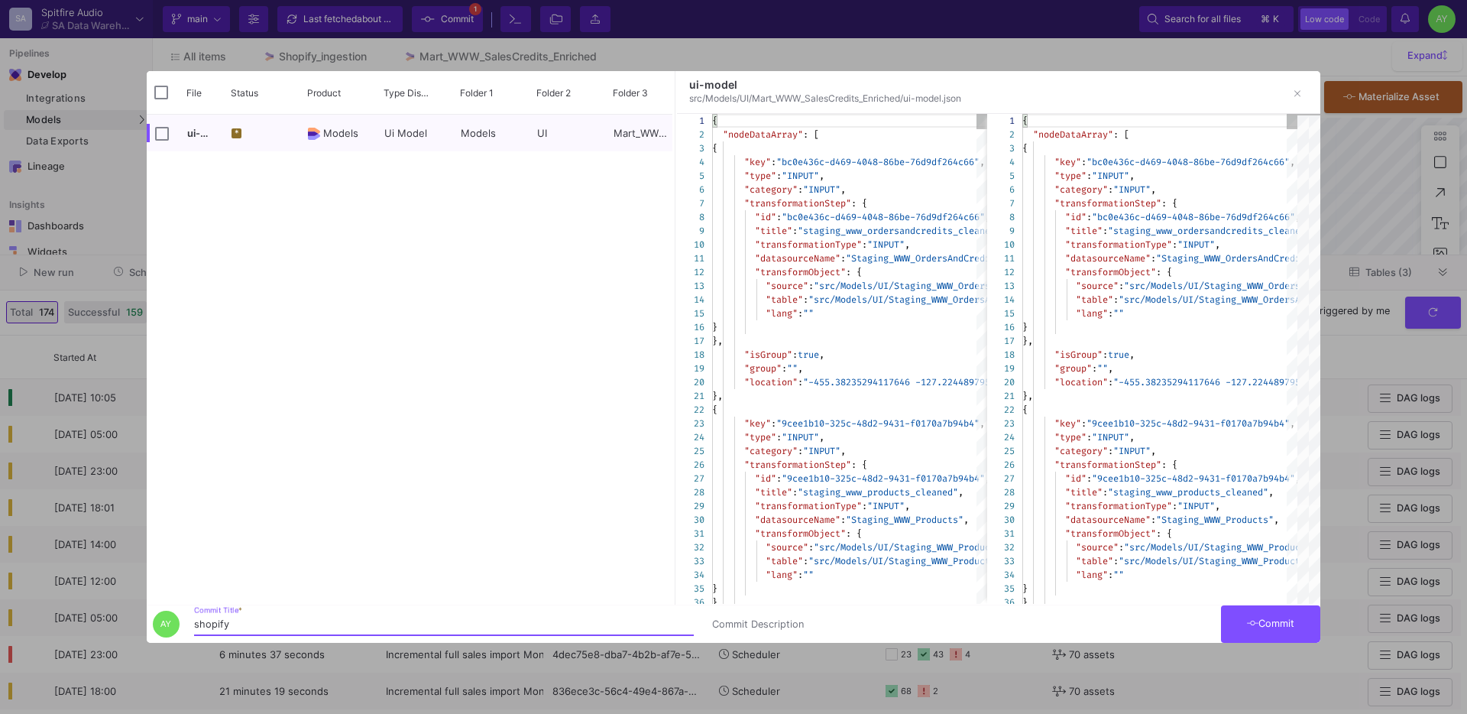
type input "shopify"
click at [1262, 618] on span "Commit" at bounding box center [1271, 623] width 48 height 11
